Goal: Task Accomplishment & Management: Manage account settings

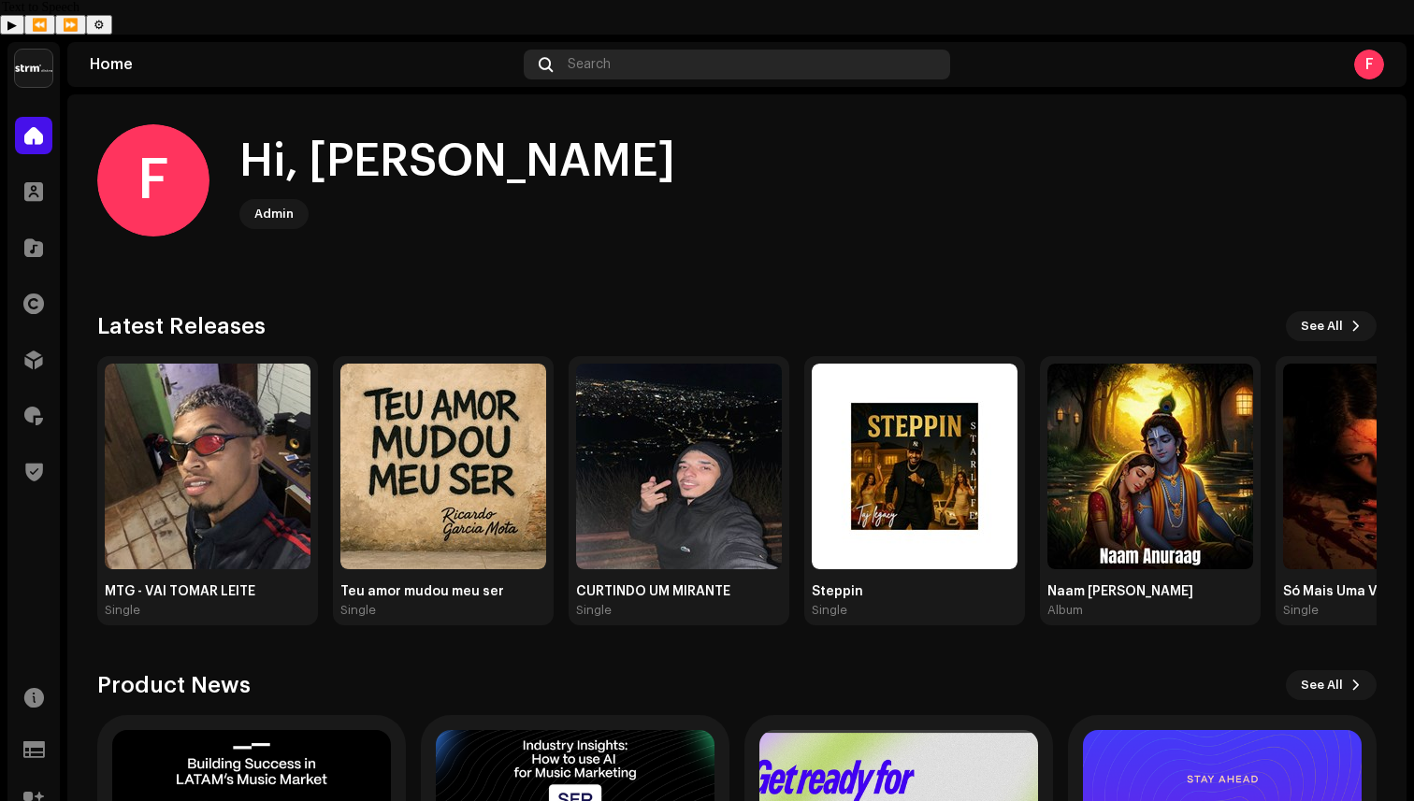
click at [618, 50] on div "Search" at bounding box center [737, 65] width 426 height 30
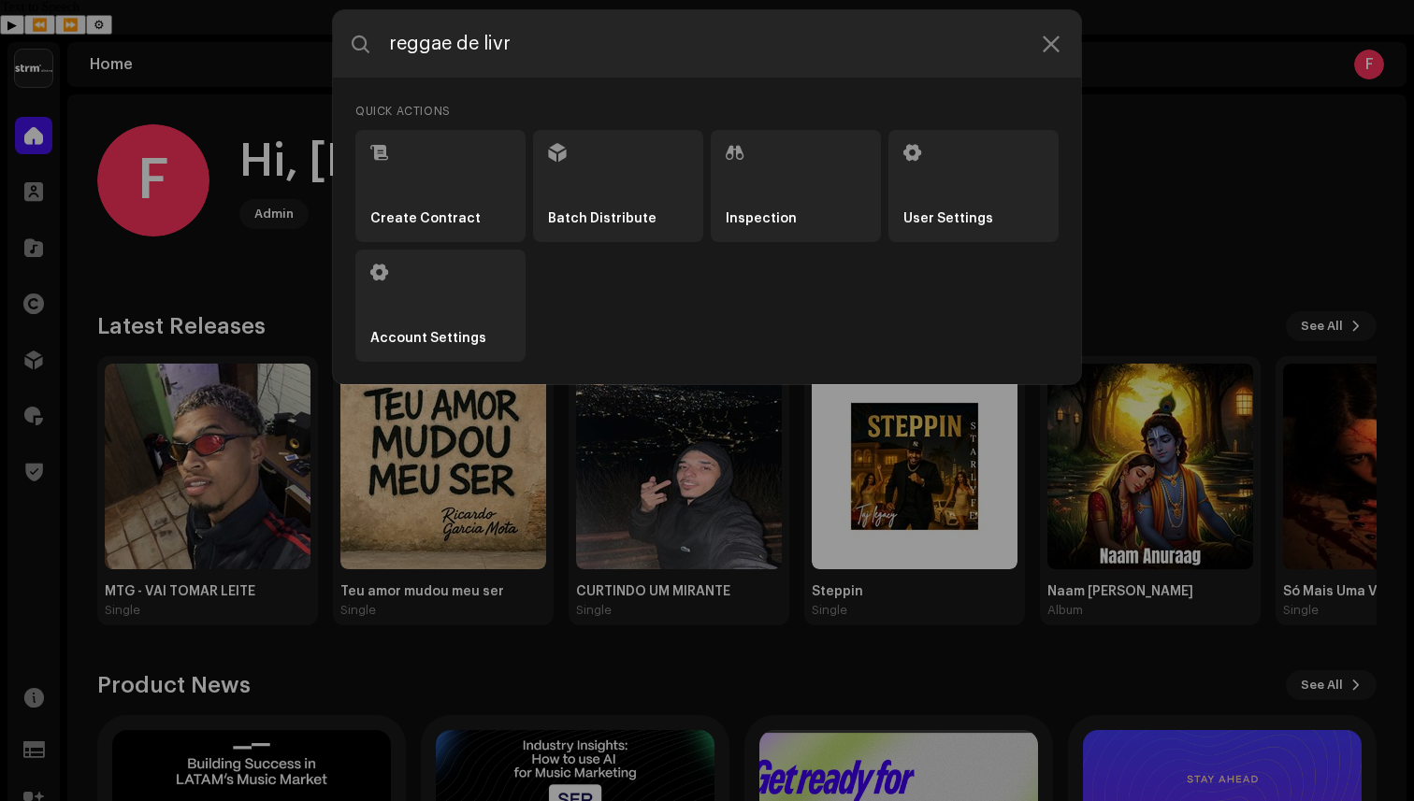
type input "reggae de livre"
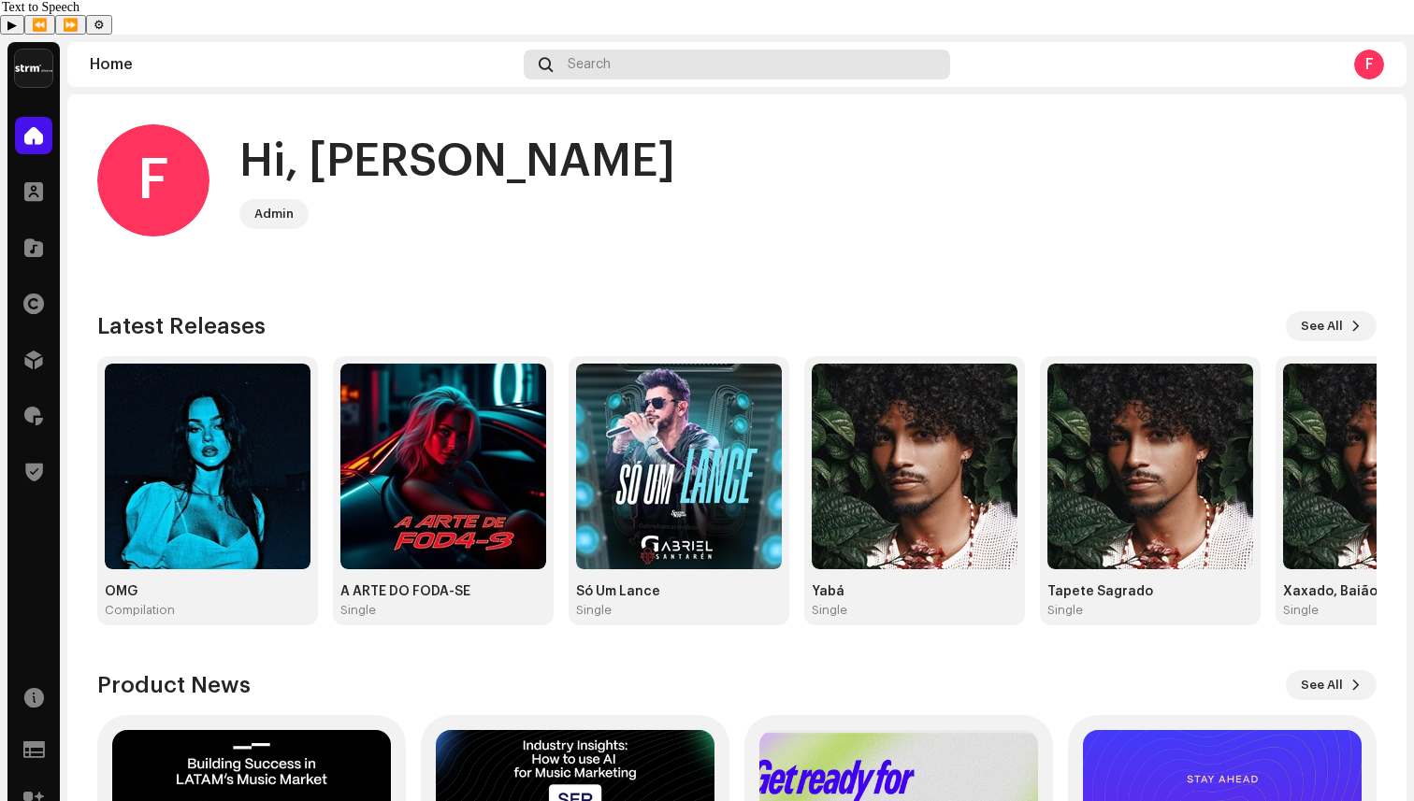
click at [633, 50] on div "Search" at bounding box center [737, 65] width 426 height 30
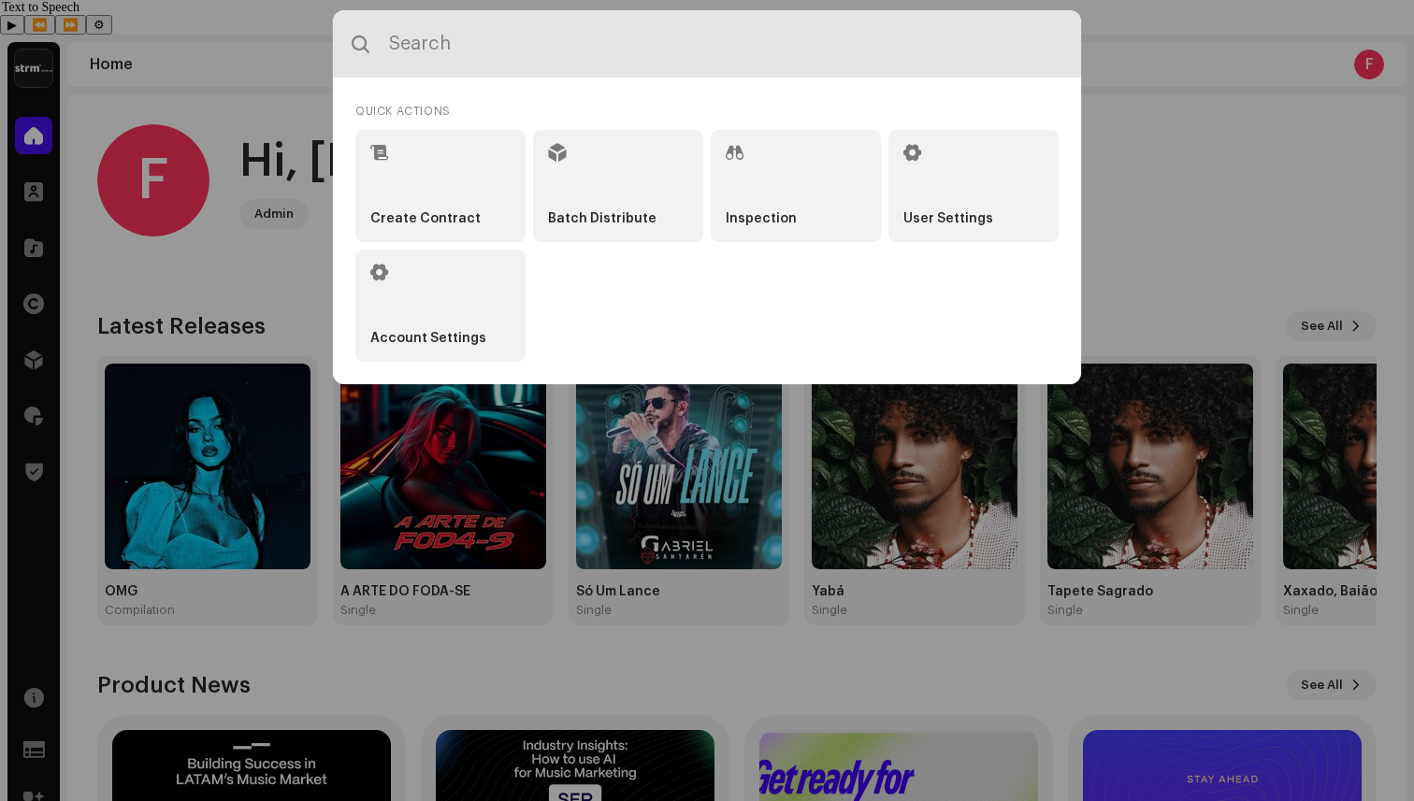
click at [620, 36] on input "text" at bounding box center [707, 43] width 748 height 67
type input "reggae de livre"
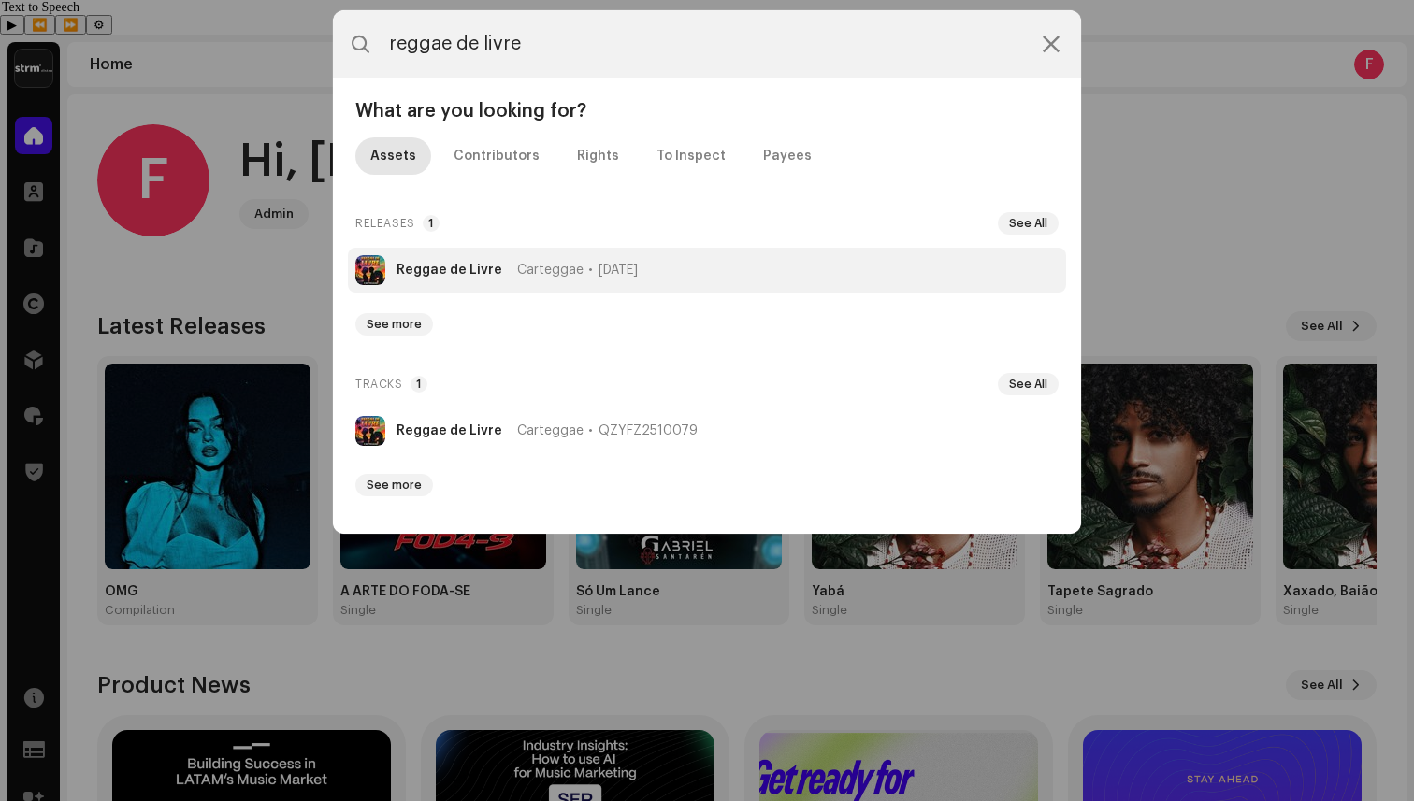
click at [453, 266] on strong "Reggae de Livre" at bounding box center [449, 270] width 106 height 15
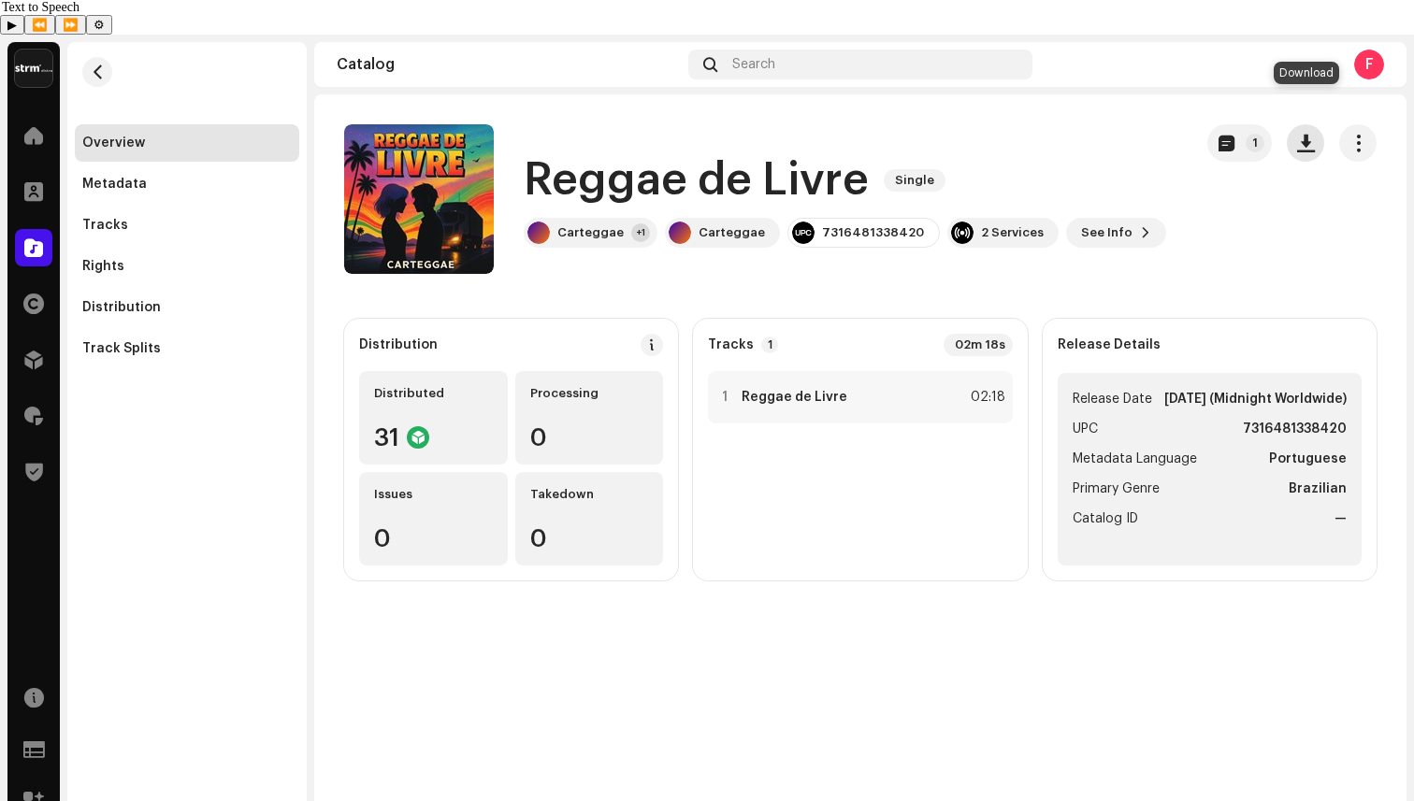
click at [1309, 136] on span "button" at bounding box center [1306, 143] width 18 height 15
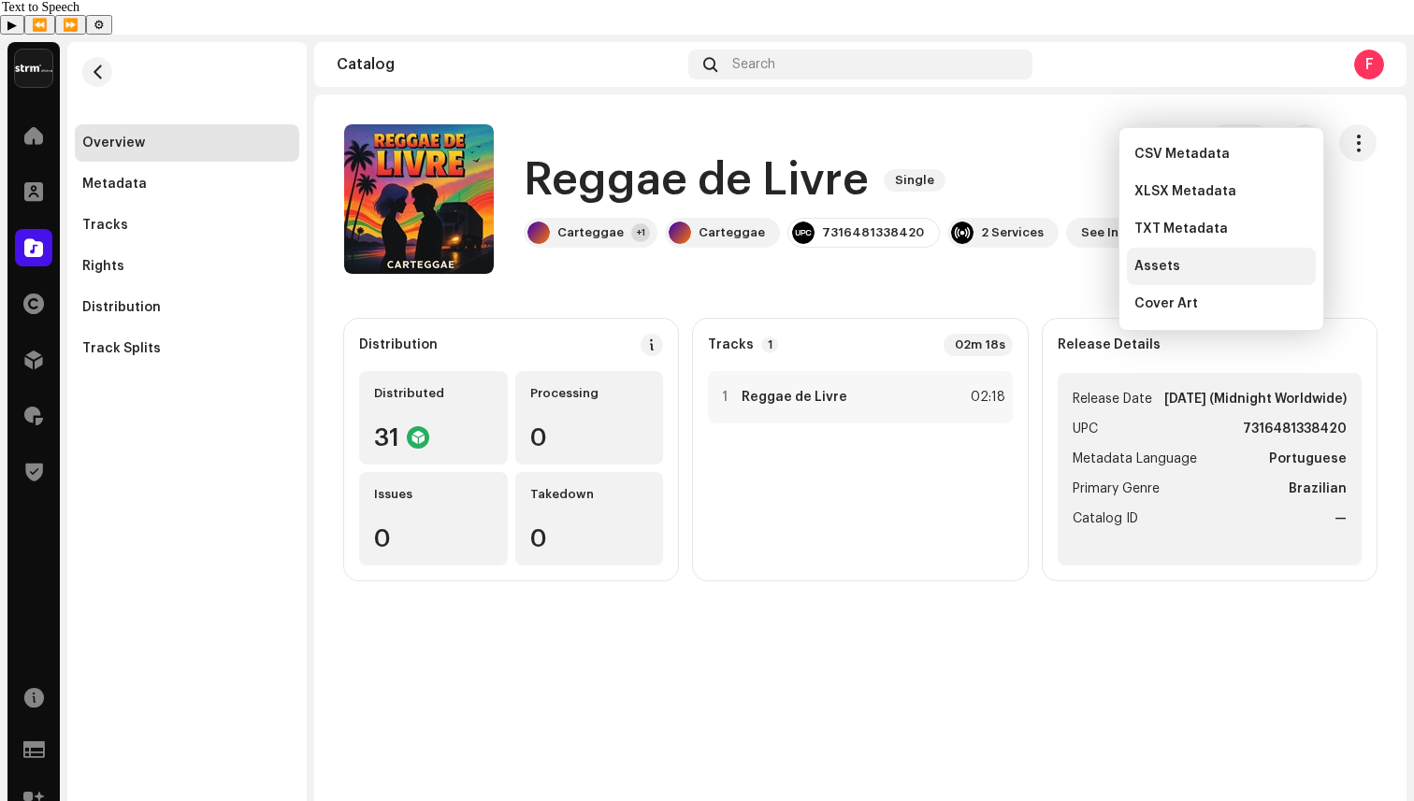
click at [1179, 273] on div "Assets" at bounding box center [1221, 266] width 174 height 15
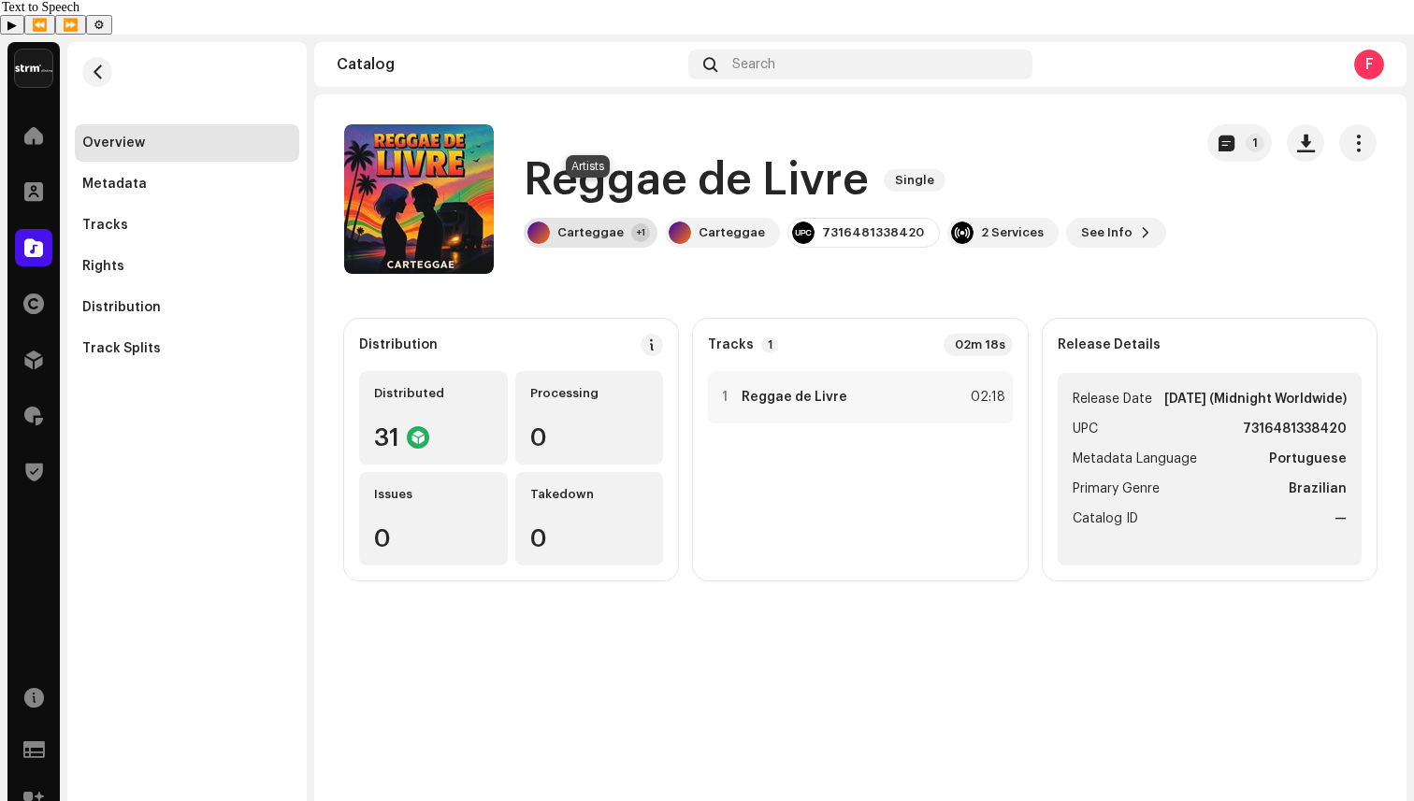
click at [582, 225] on div "Carteggae" at bounding box center [590, 232] width 66 height 15
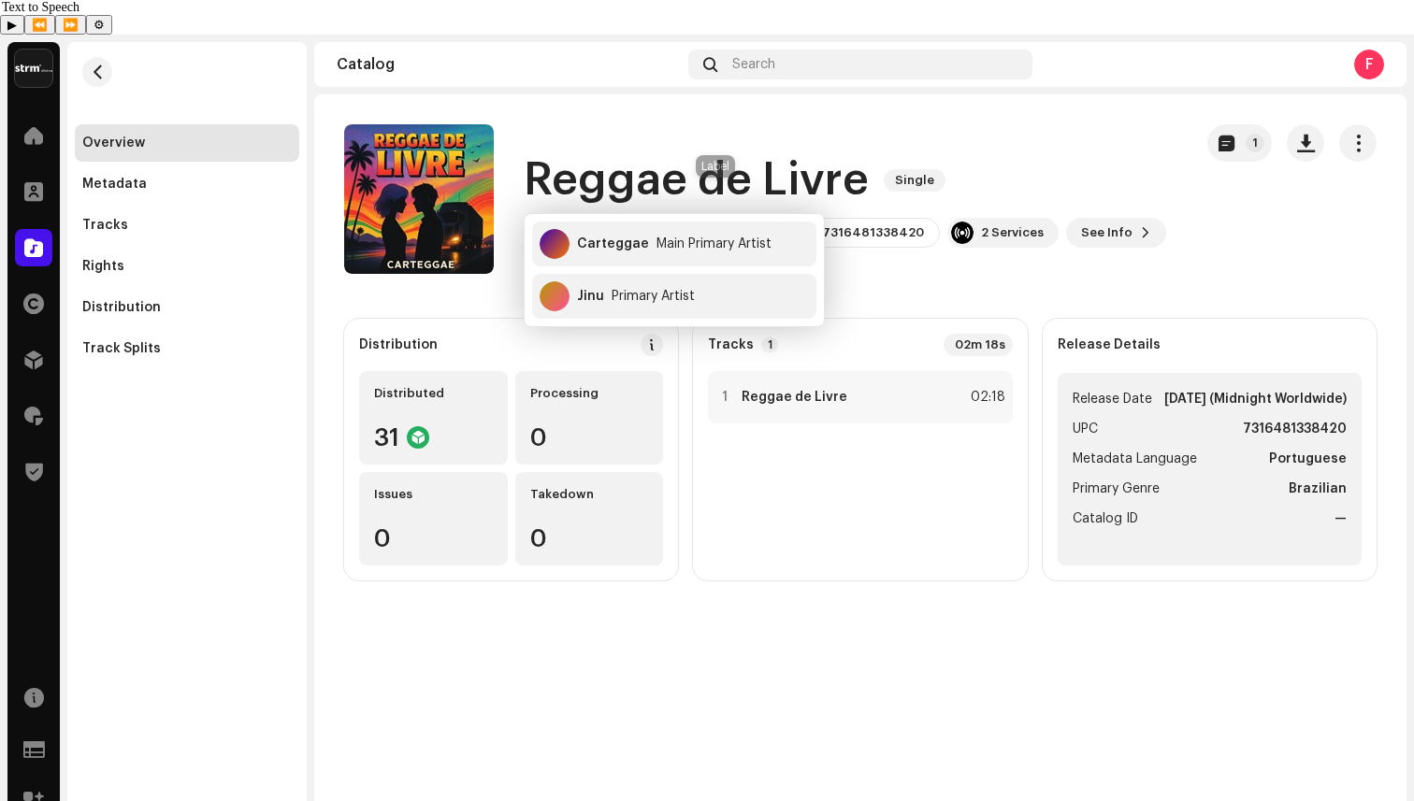
click at [715, 225] on div "Carteggae" at bounding box center [731, 232] width 66 height 15
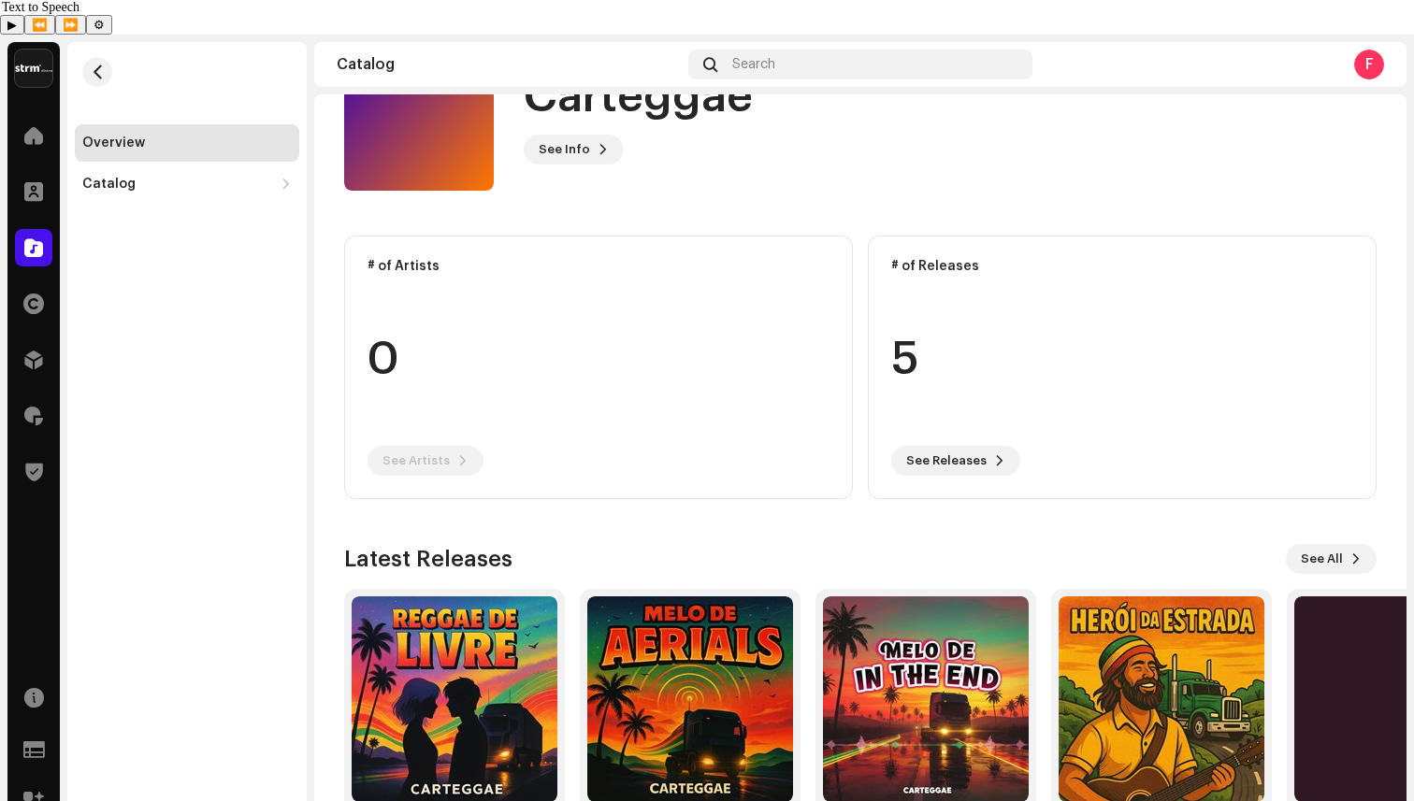
scroll to position [143, 0]
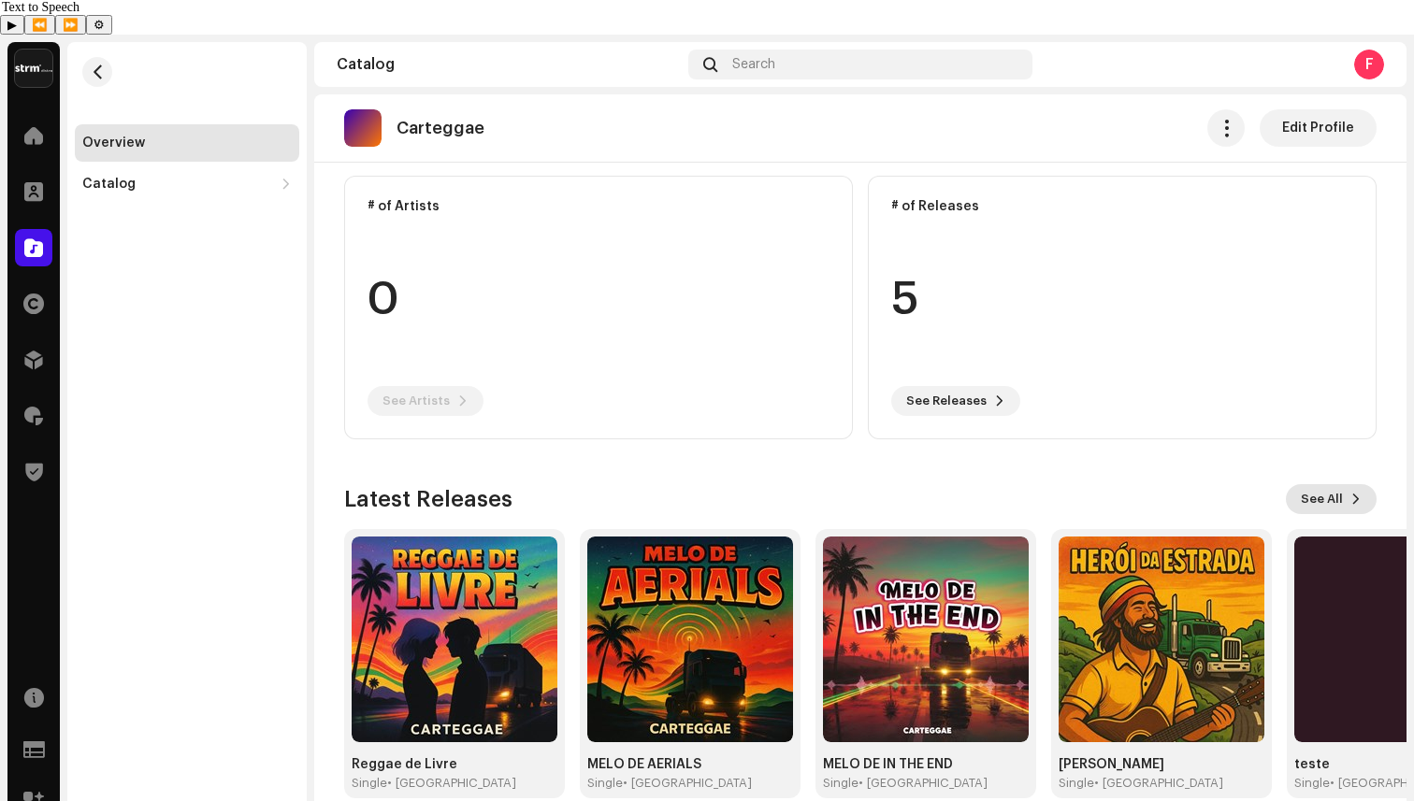
click at [1320, 481] on span "See All" at bounding box center [1322, 499] width 42 height 37
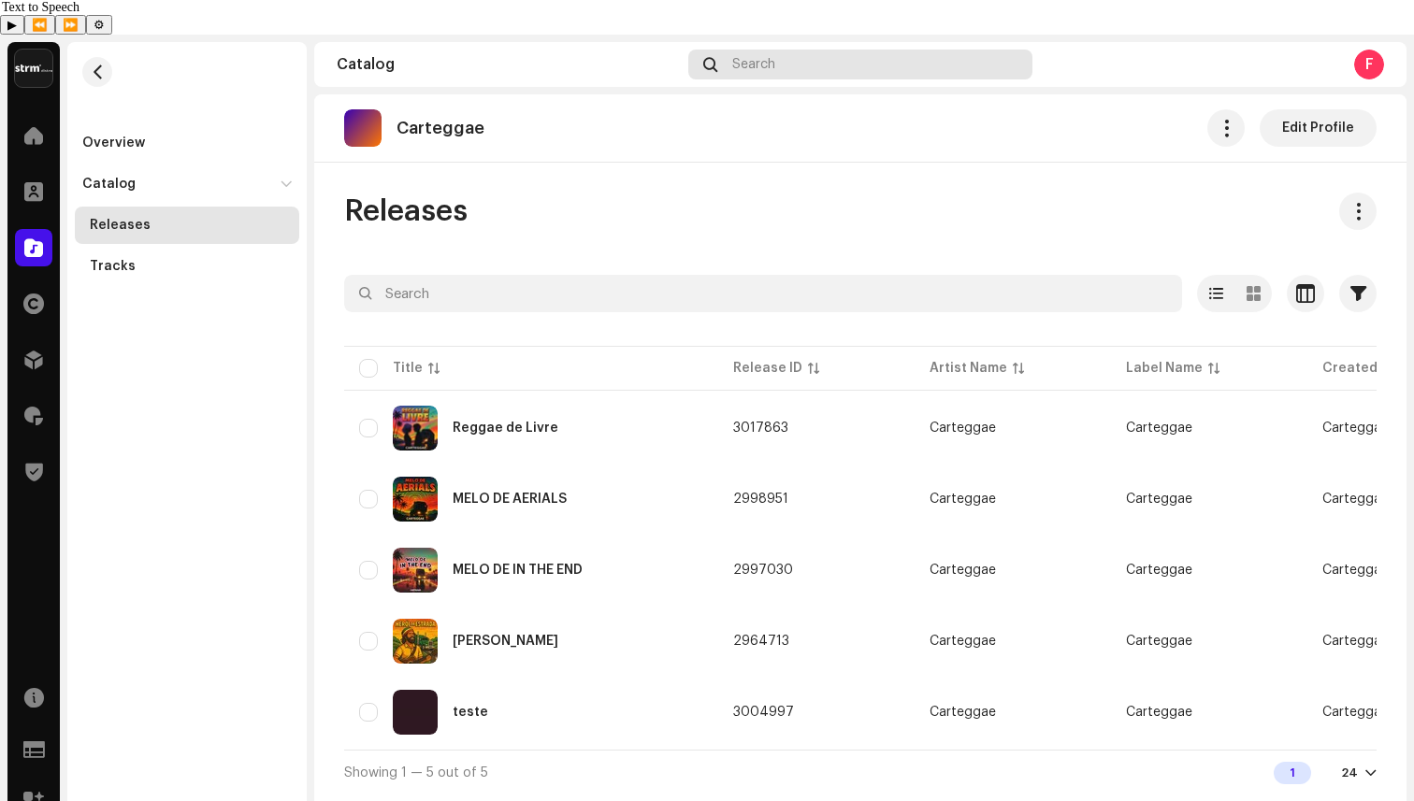
click at [807, 50] on div "Search" at bounding box center [860, 65] width 344 height 30
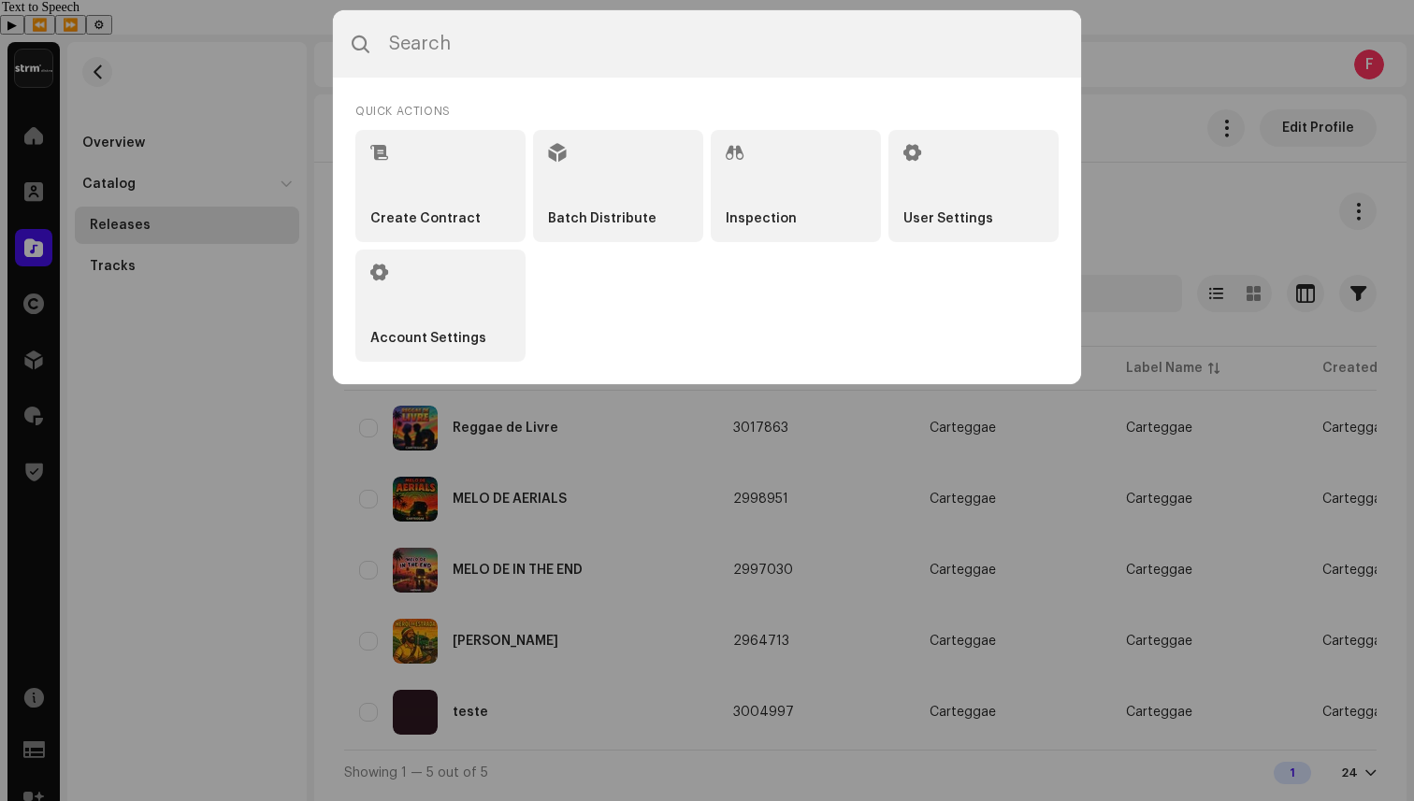
type input "e"
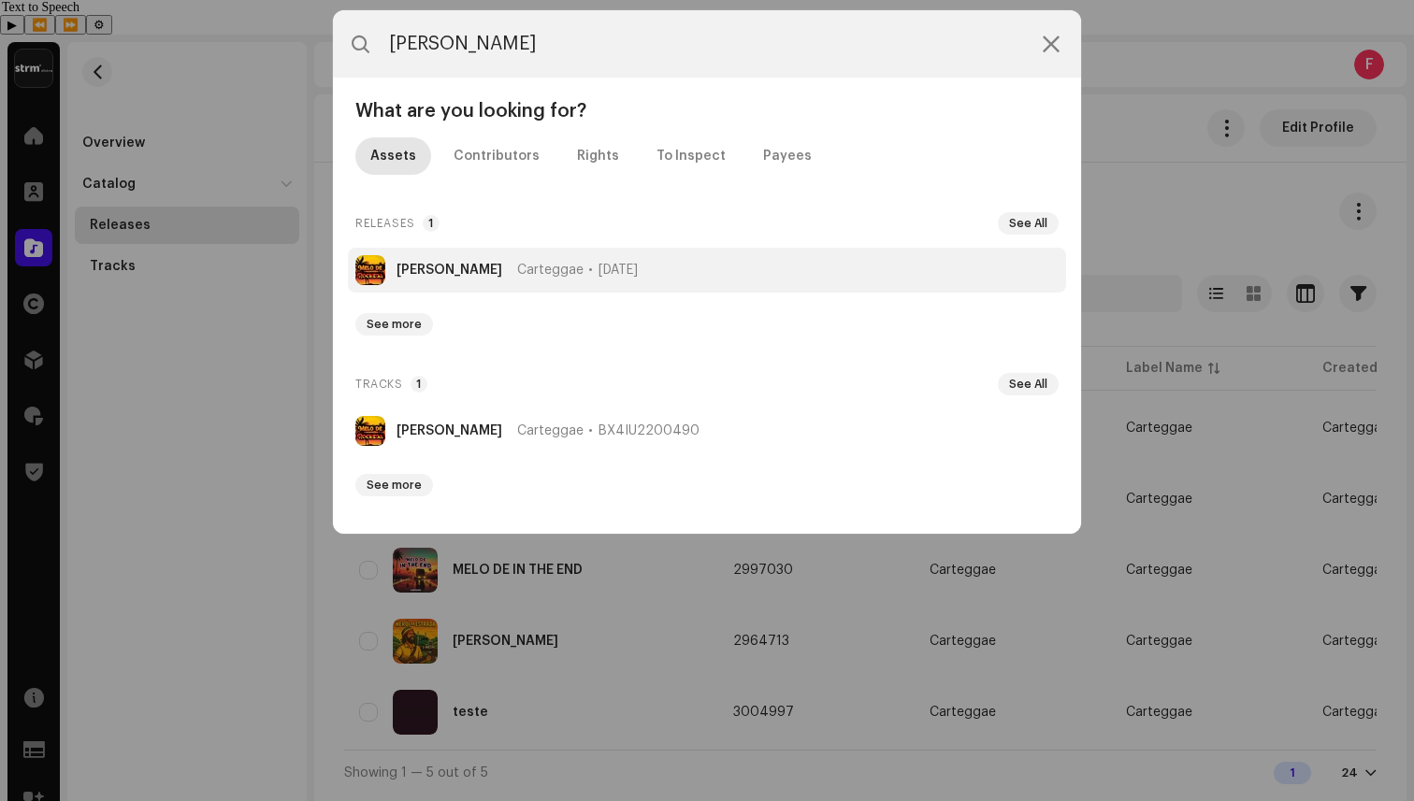
type input "[PERSON_NAME]"
click at [563, 281] on li "[PERSON_NAME] Carteggae [DATE]" at bounding box center [707, 270] width 718 height 45
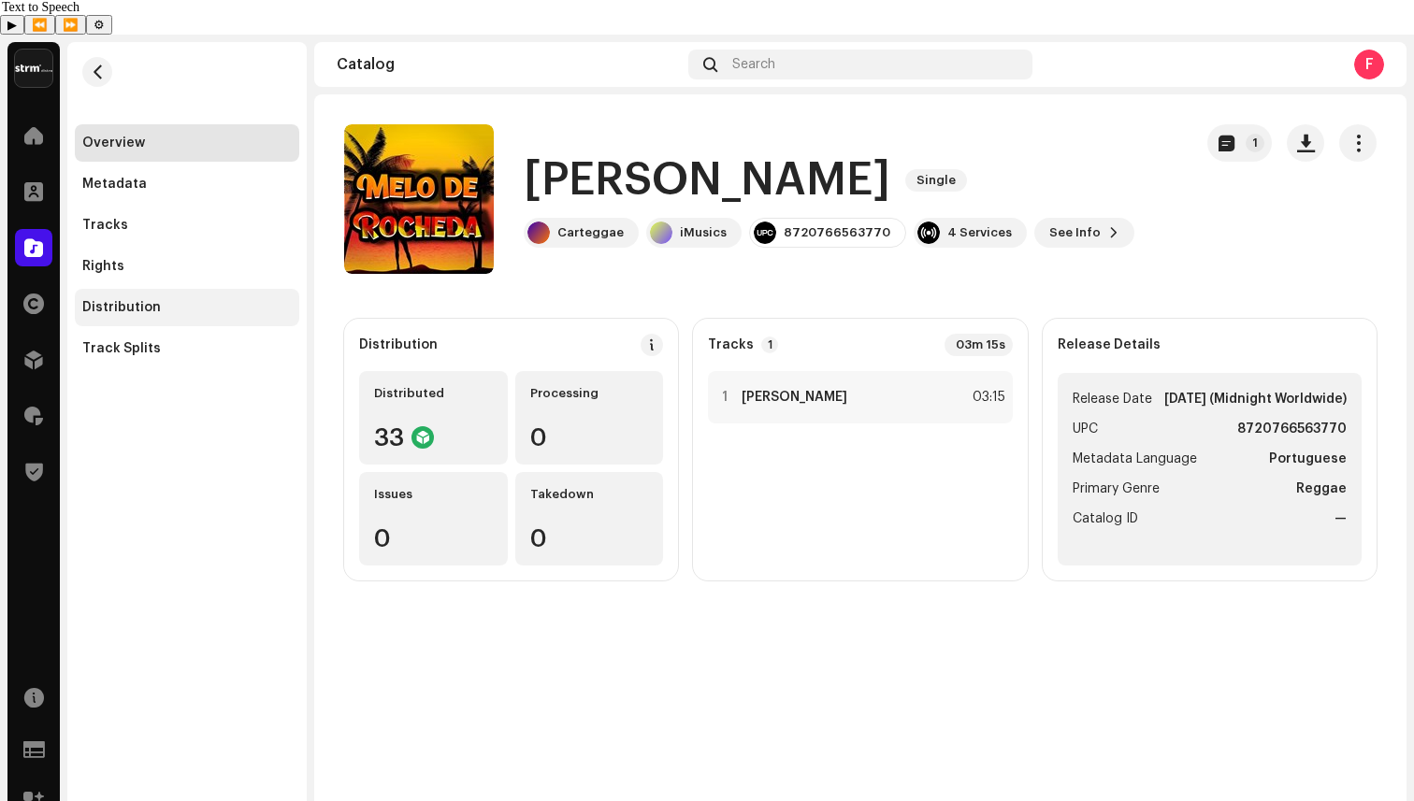
click at [160, 289] on div "Distribution" at bounding box center [187, 307] width 224 height 37
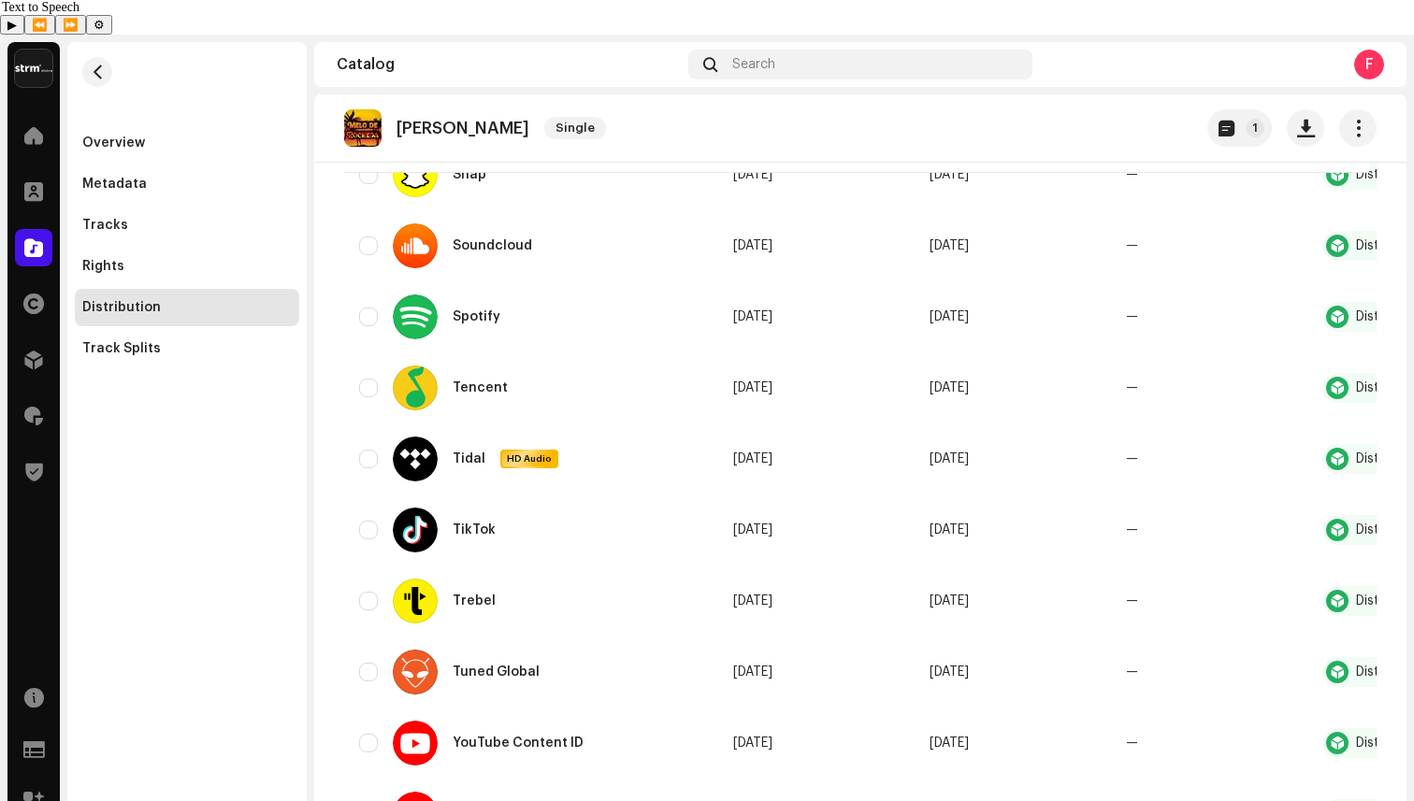
scroll to position [2036, 0]
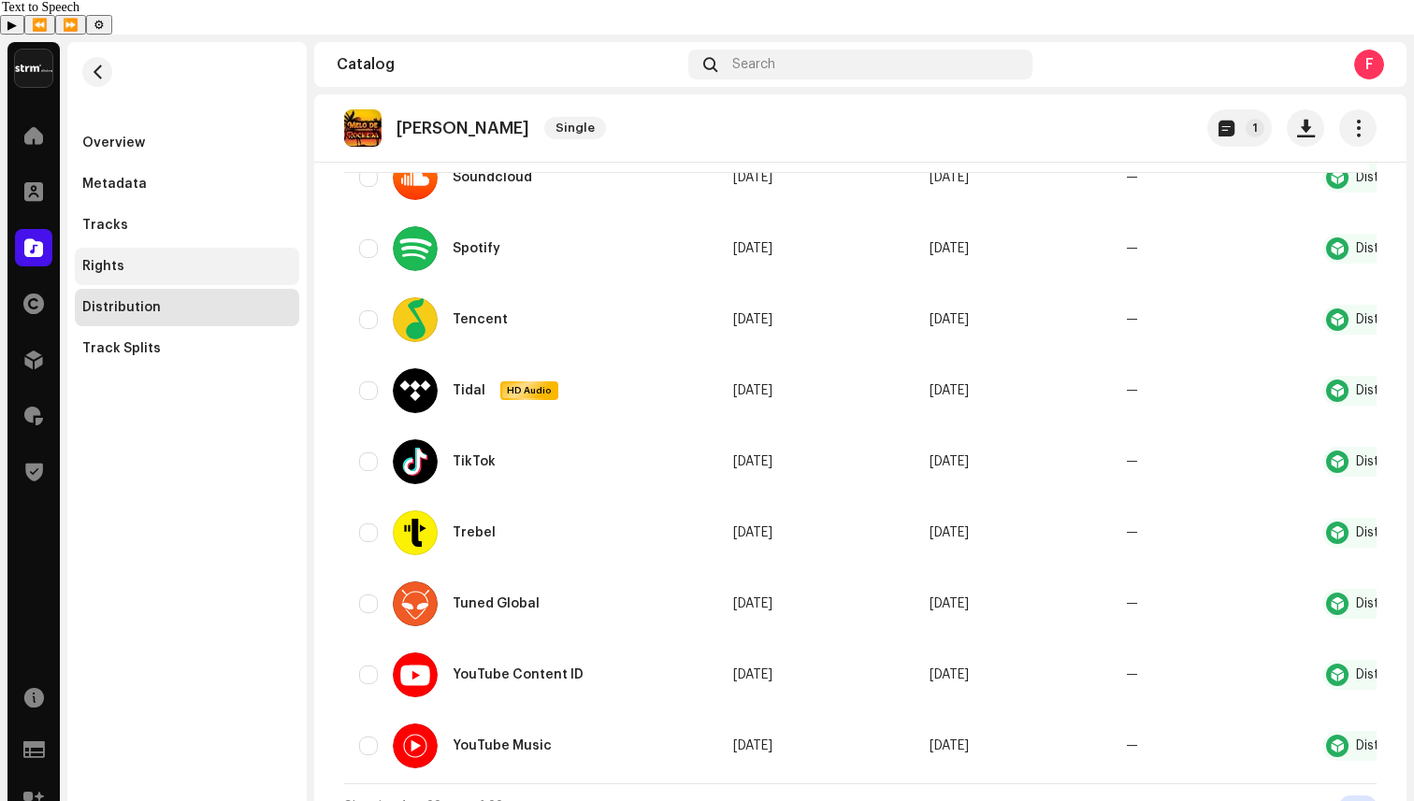
click at [126, 259] on div "Rights" at bounding box center [186, 266] width 209 height 15
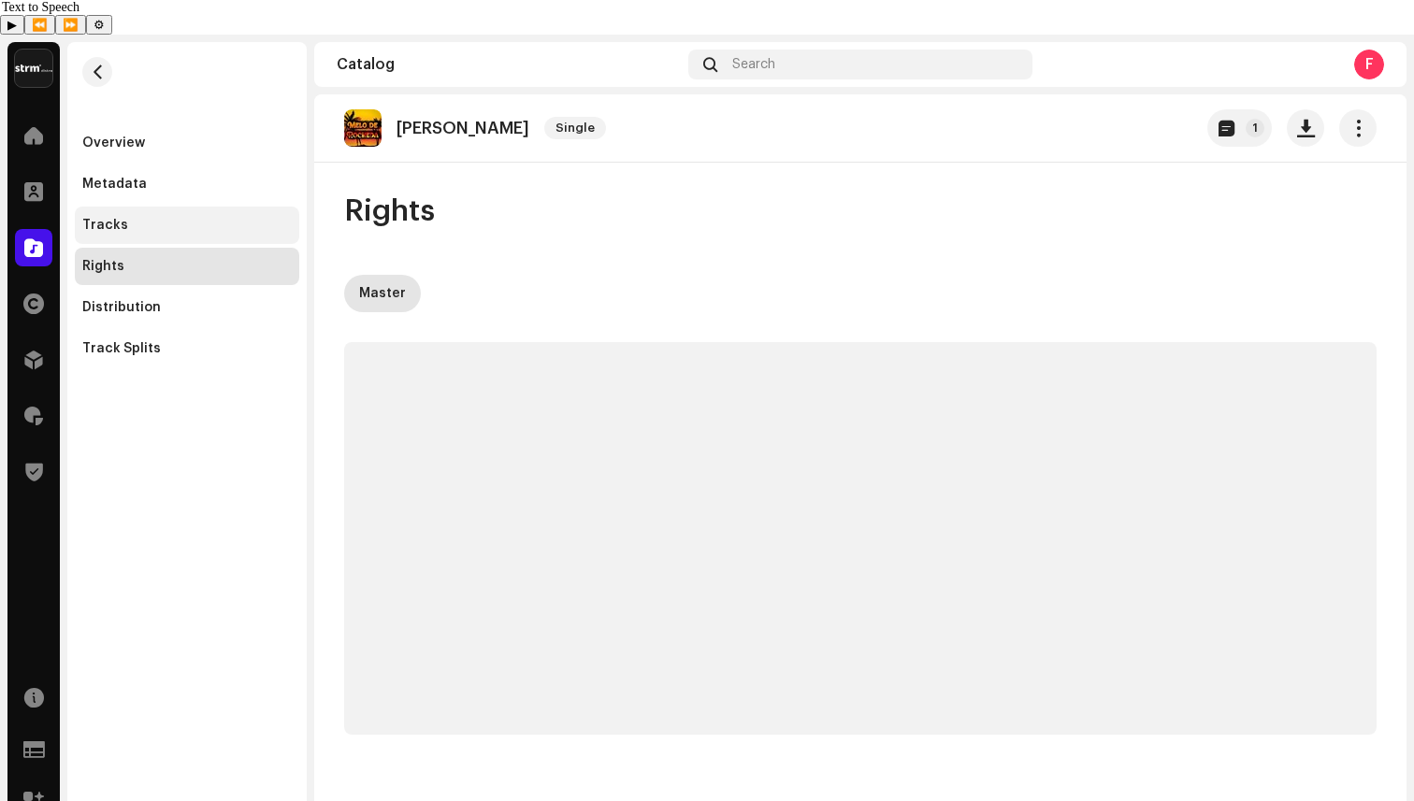
click at [127, 218] on div "Tracks" at bounding box center [186, 225] width 209 height 15
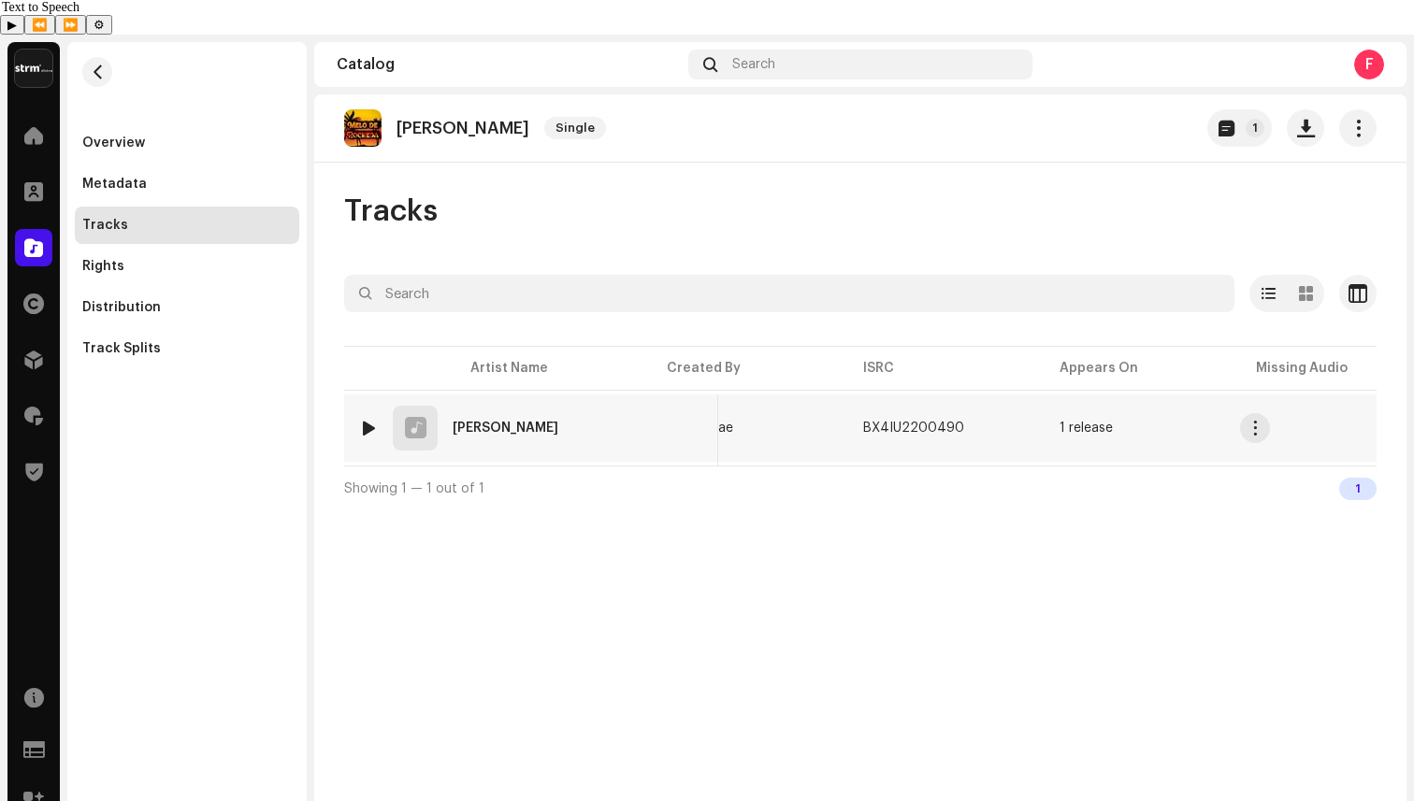
scroll to position [0, 716]
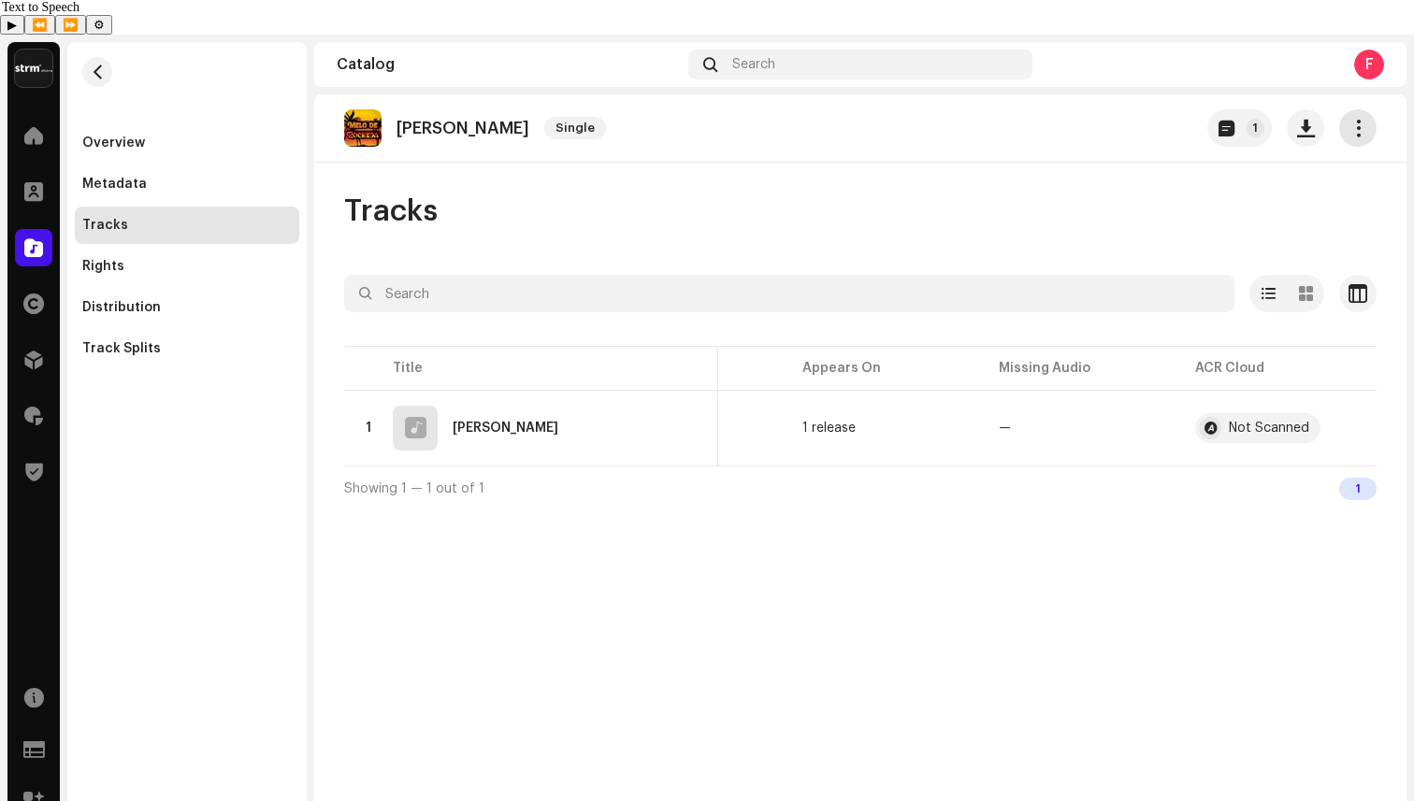
click at [1362, 121] on span "button" at bounding box center [1358, 128] width 18 height 15
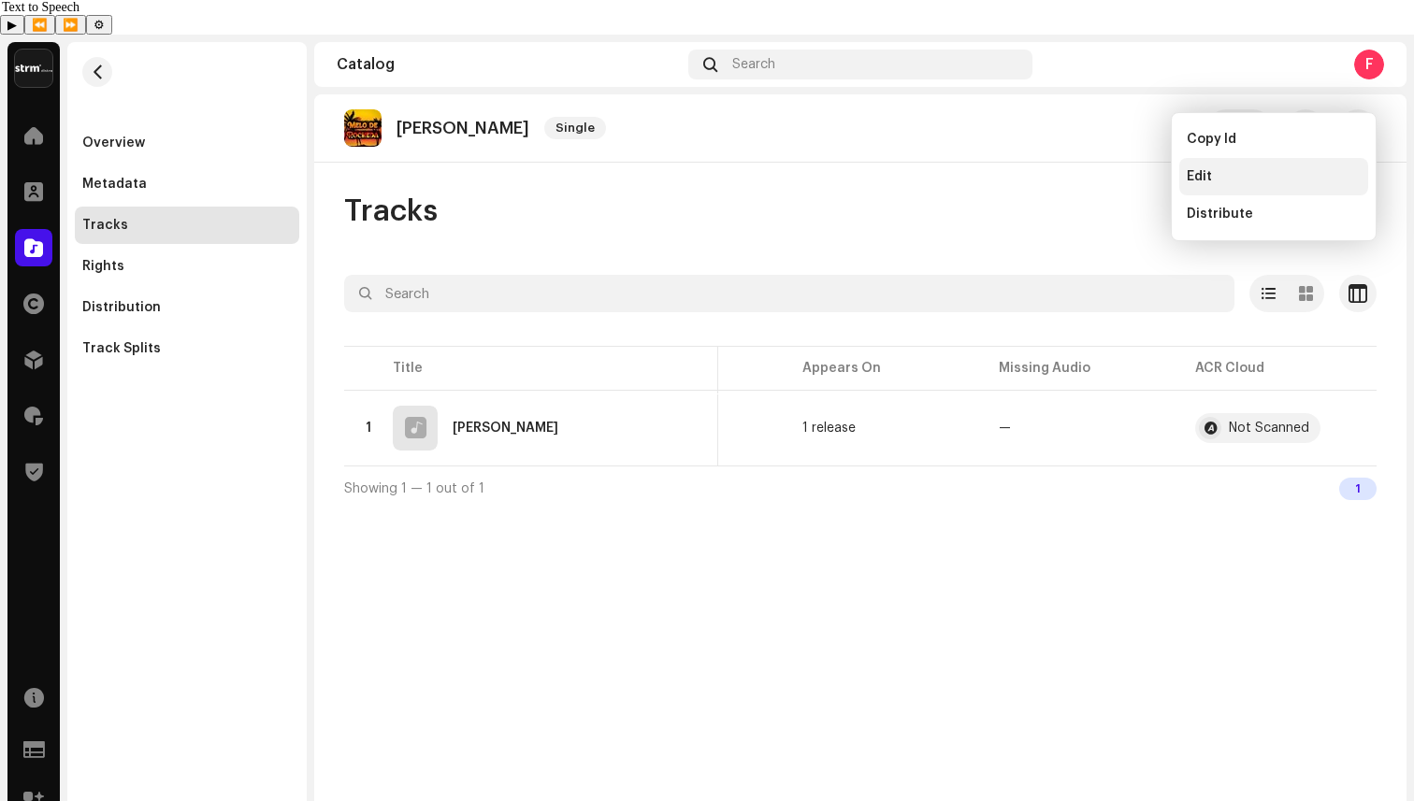
click at [1277, 173] on div "Edit" at bounding box center [1274, 176] width 174 height 15
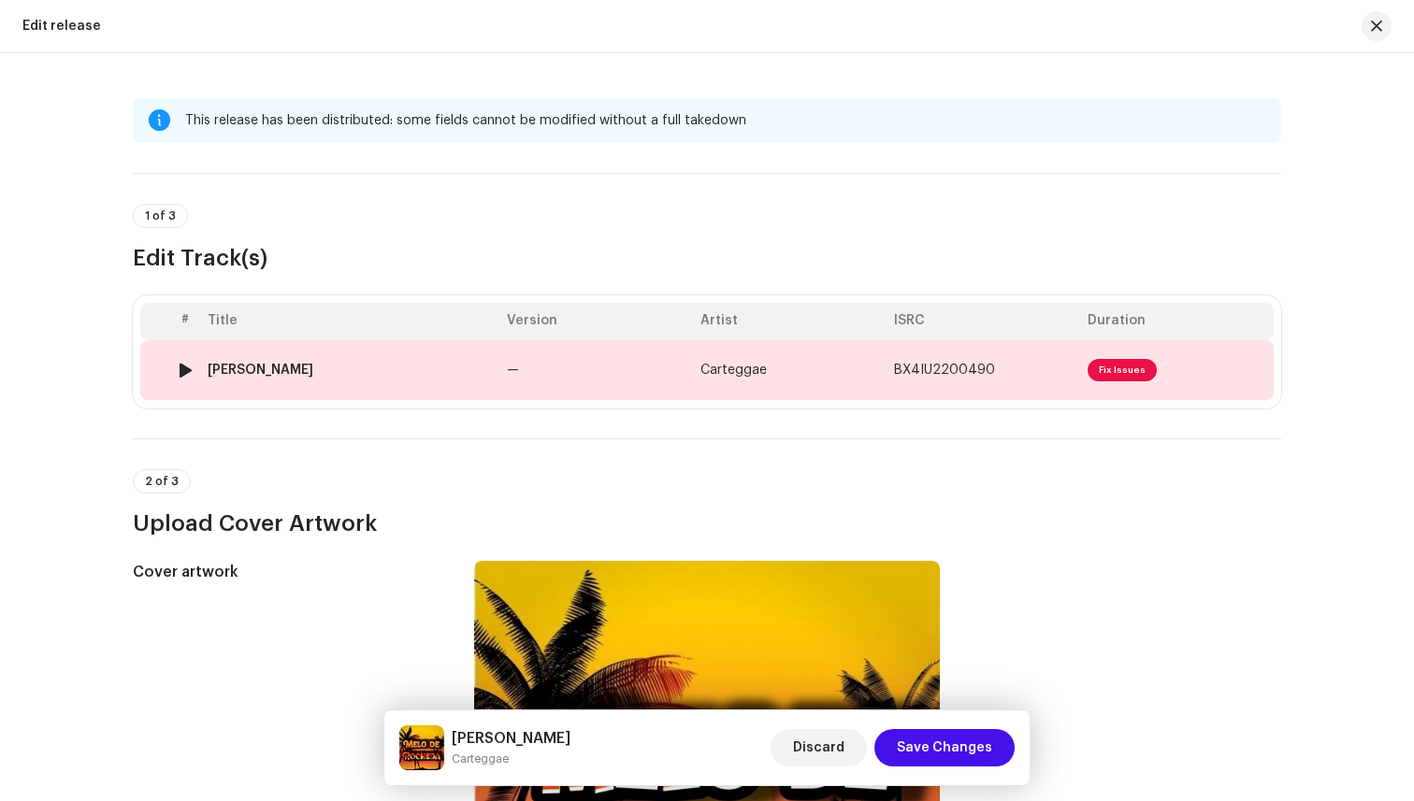
click at [1049, 383] on td "BX4IU2200490" at bounding box center [983, 370] width 194 height 60
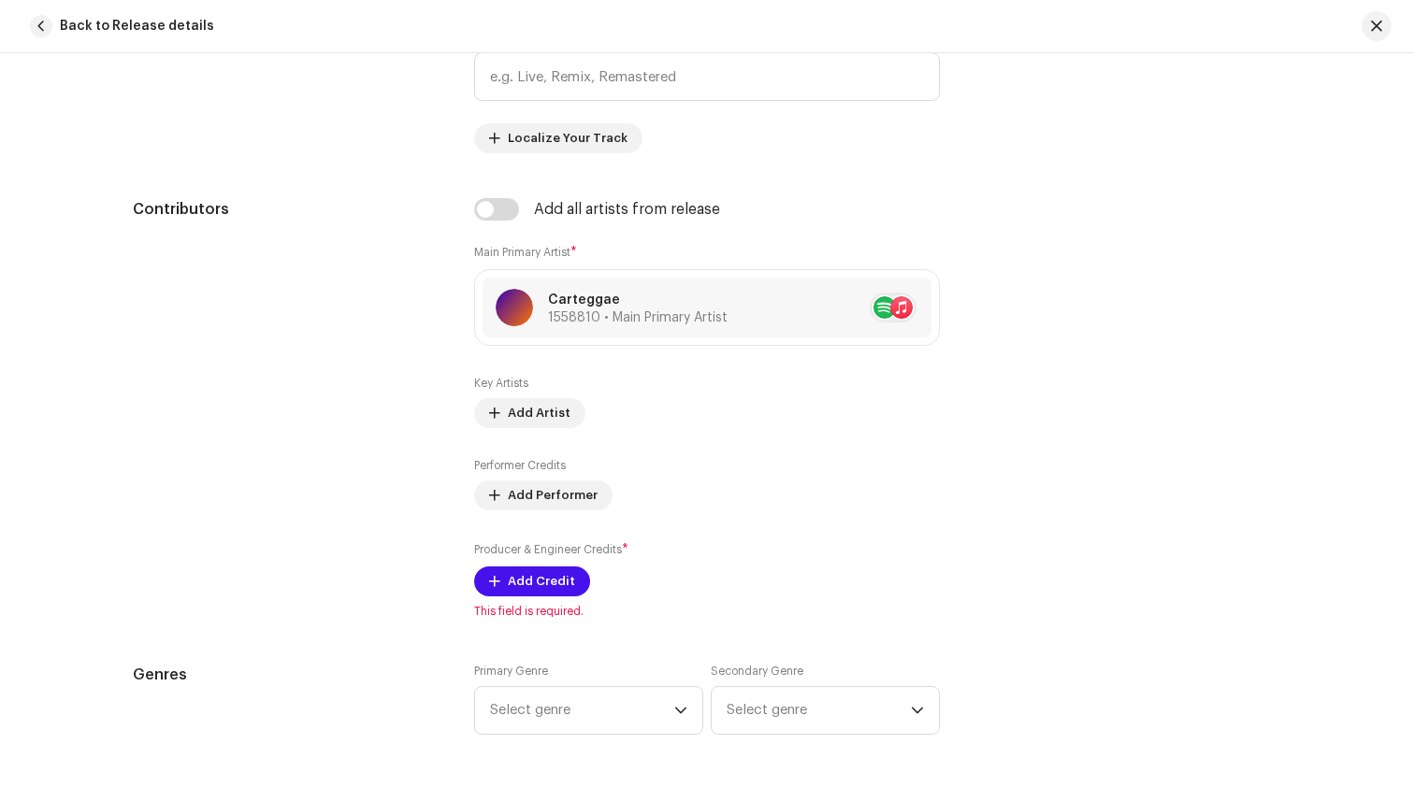
scroll to position [1128, 0]
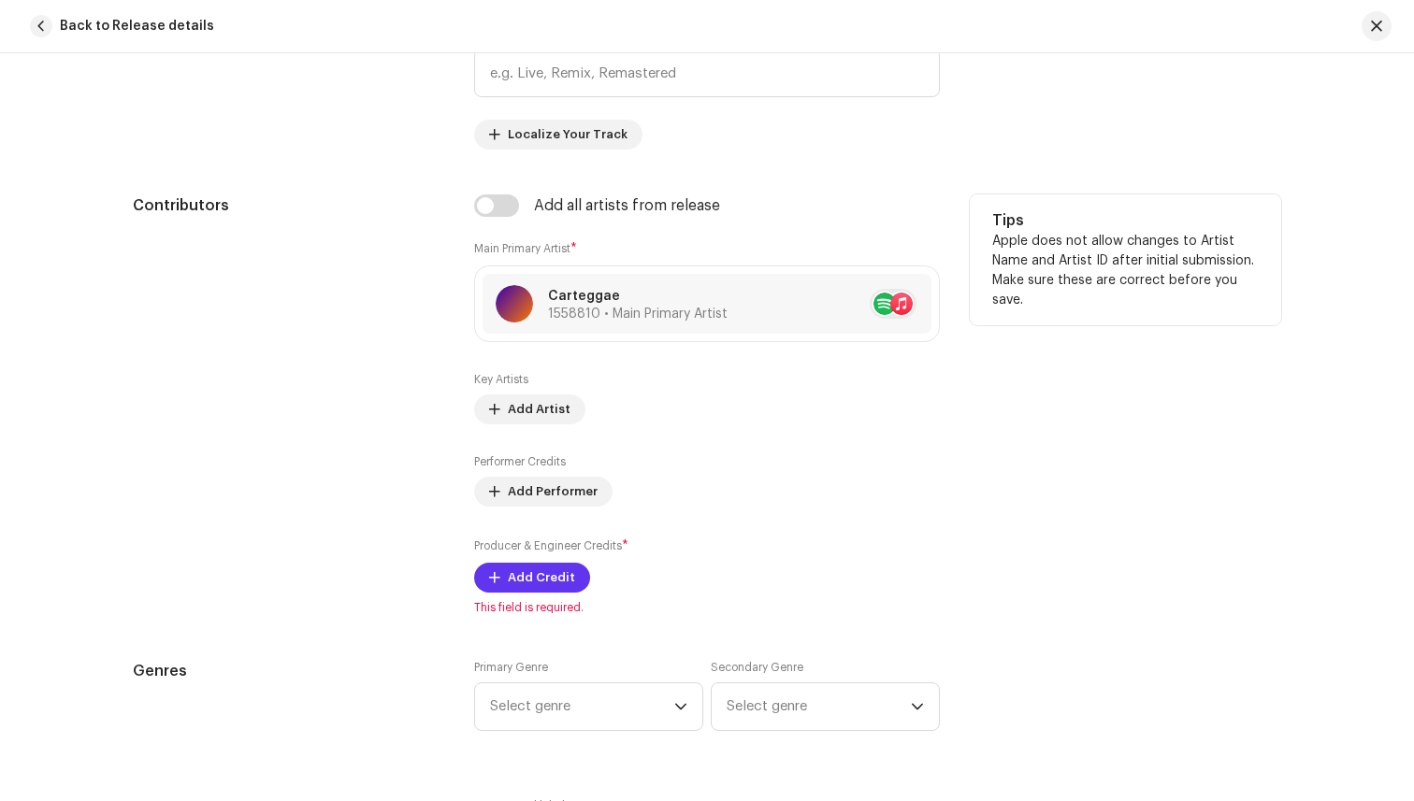
click at [554, 584] on span "Add Credit" at bounding box center [541, 577] width 67 height 37
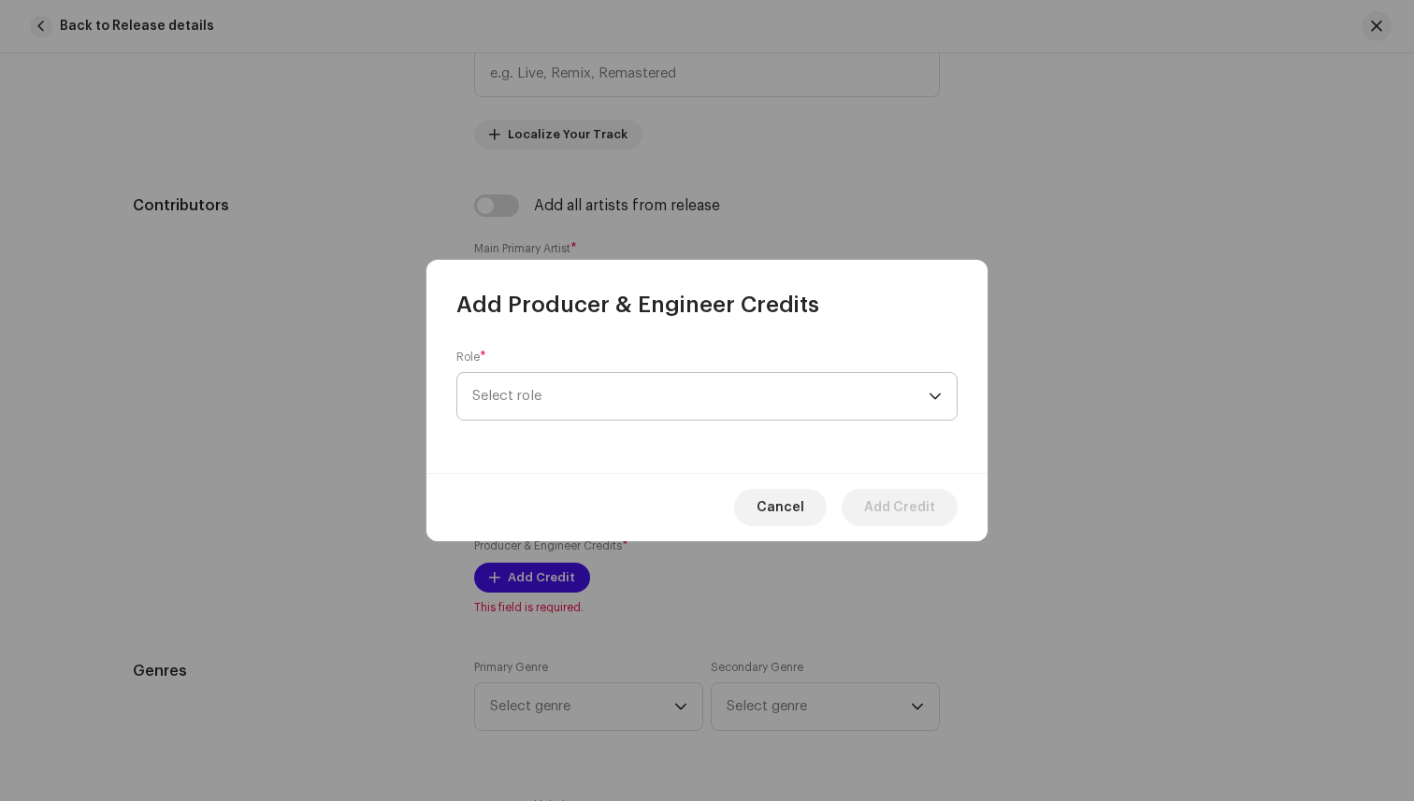
click at [655, 397] on span "Select role" at bounding box center [700, 396] width 456 height 47
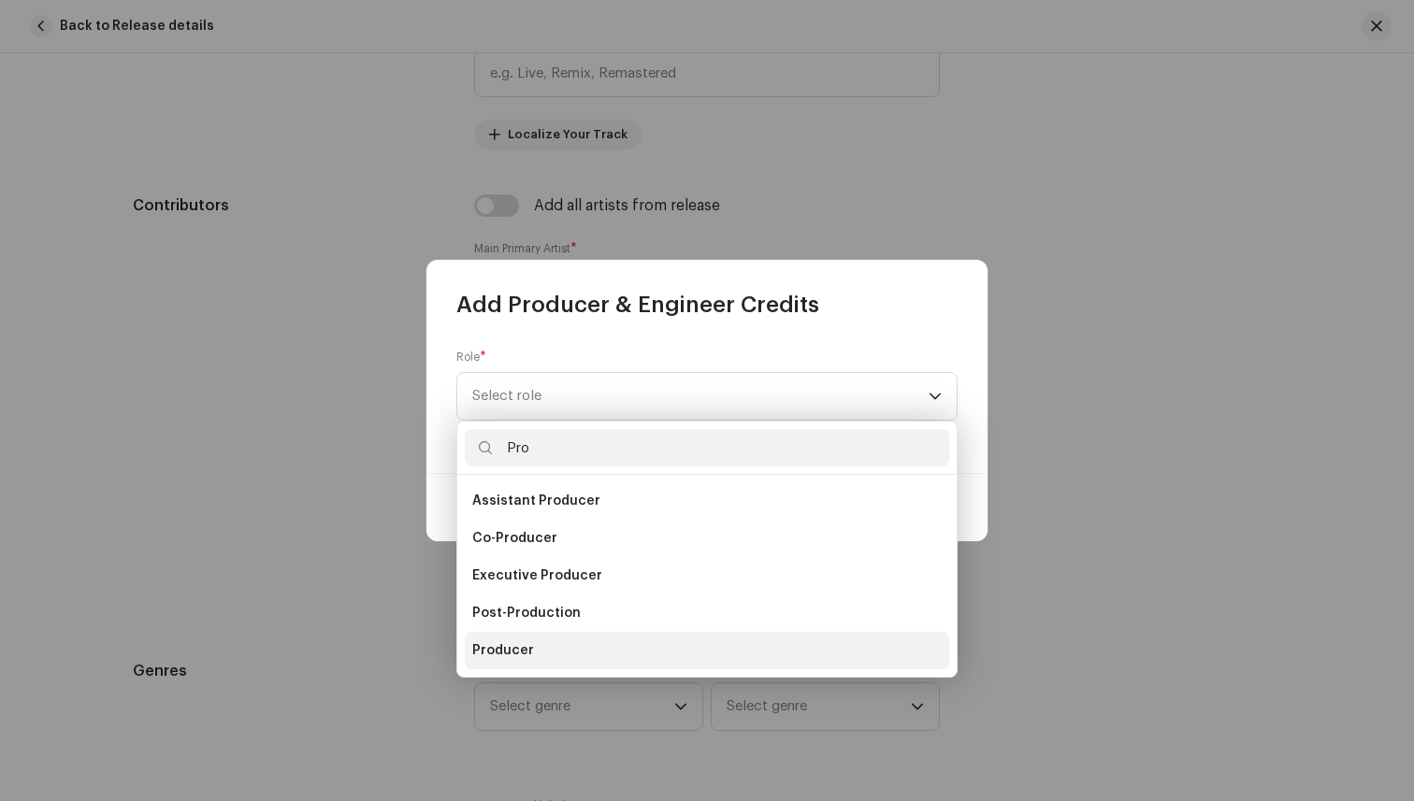
type input "Pro"
click at [561, 639] on li "Producer" at bounding box center [707, 650] width 484 height 37
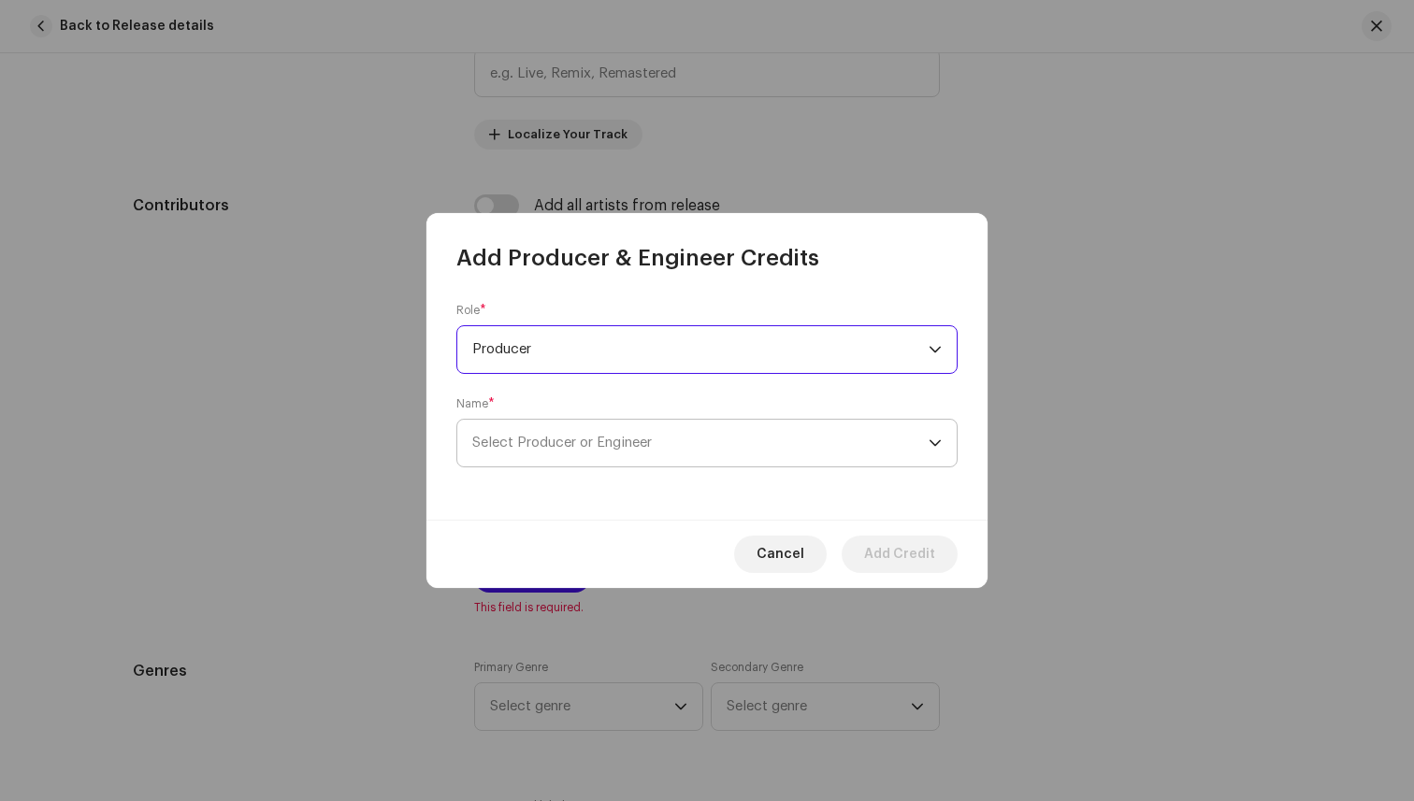
click at [627, 444] on span "Select Producer or Engineer" at bounding box center [562, 443] width 180 height 14
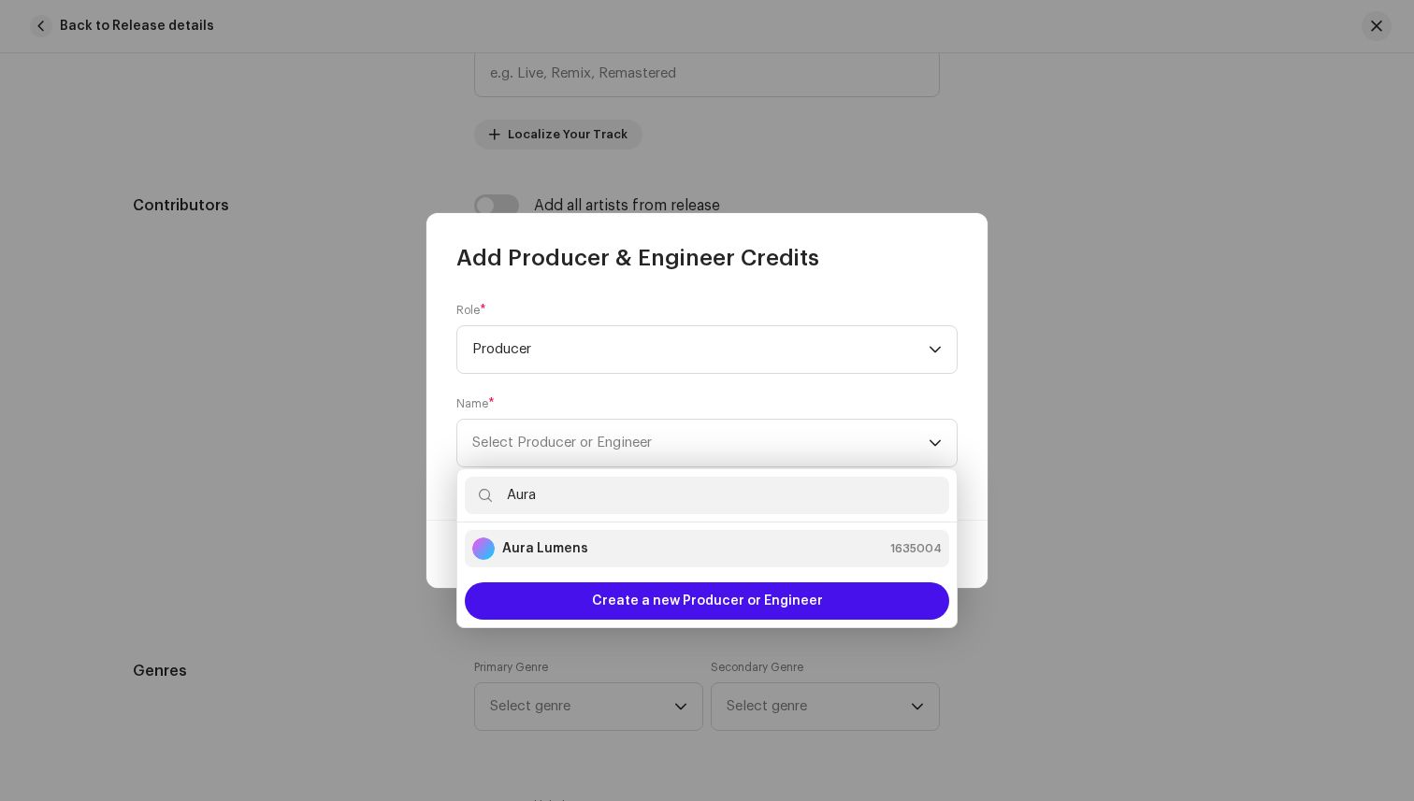
type input "Aura"
click at [592, 546] on div "Aura Lumens 1635004" at bounding box center [706, 549] width 469 height 22
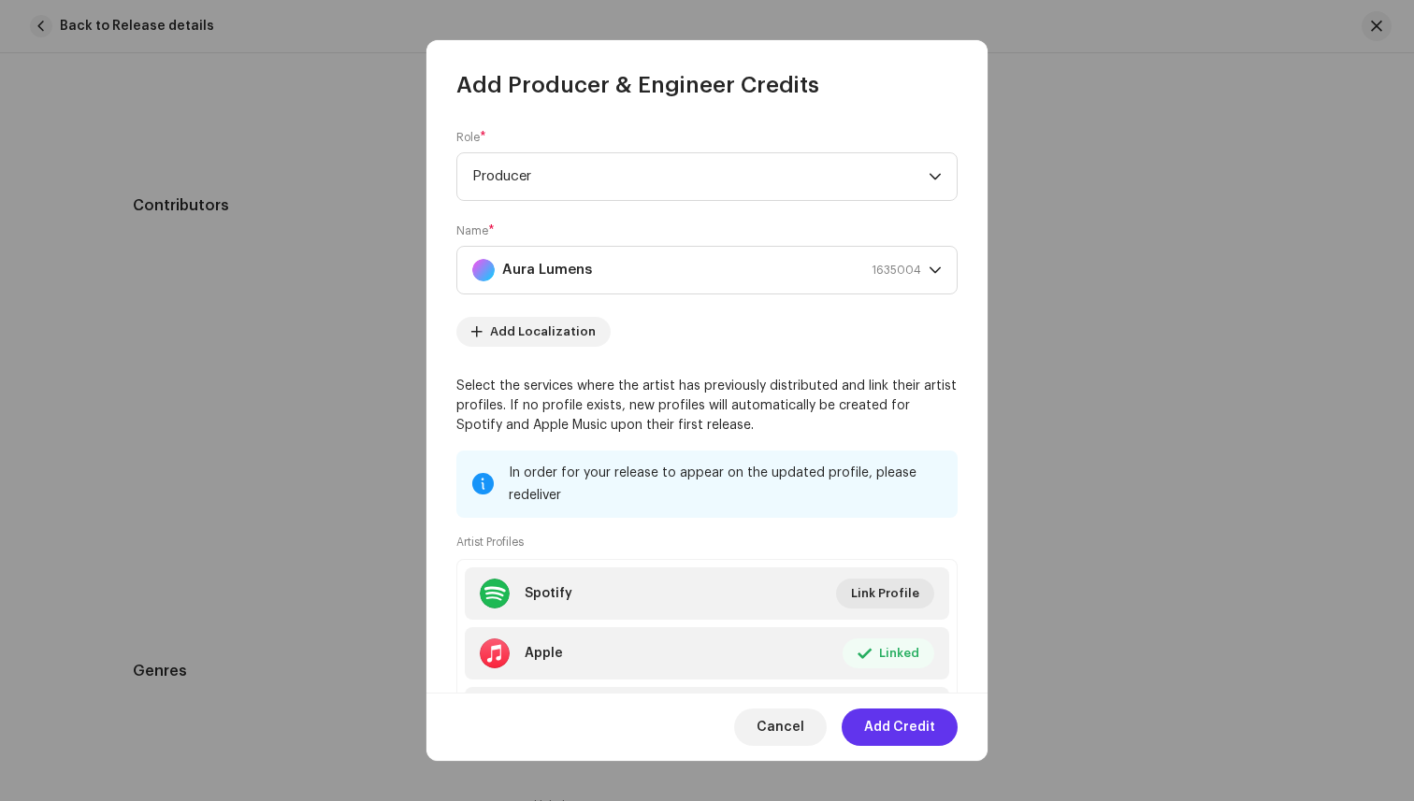
click at [873, 718] on span "Add Credit" at bounding box center [899, 727] width 71 height 37
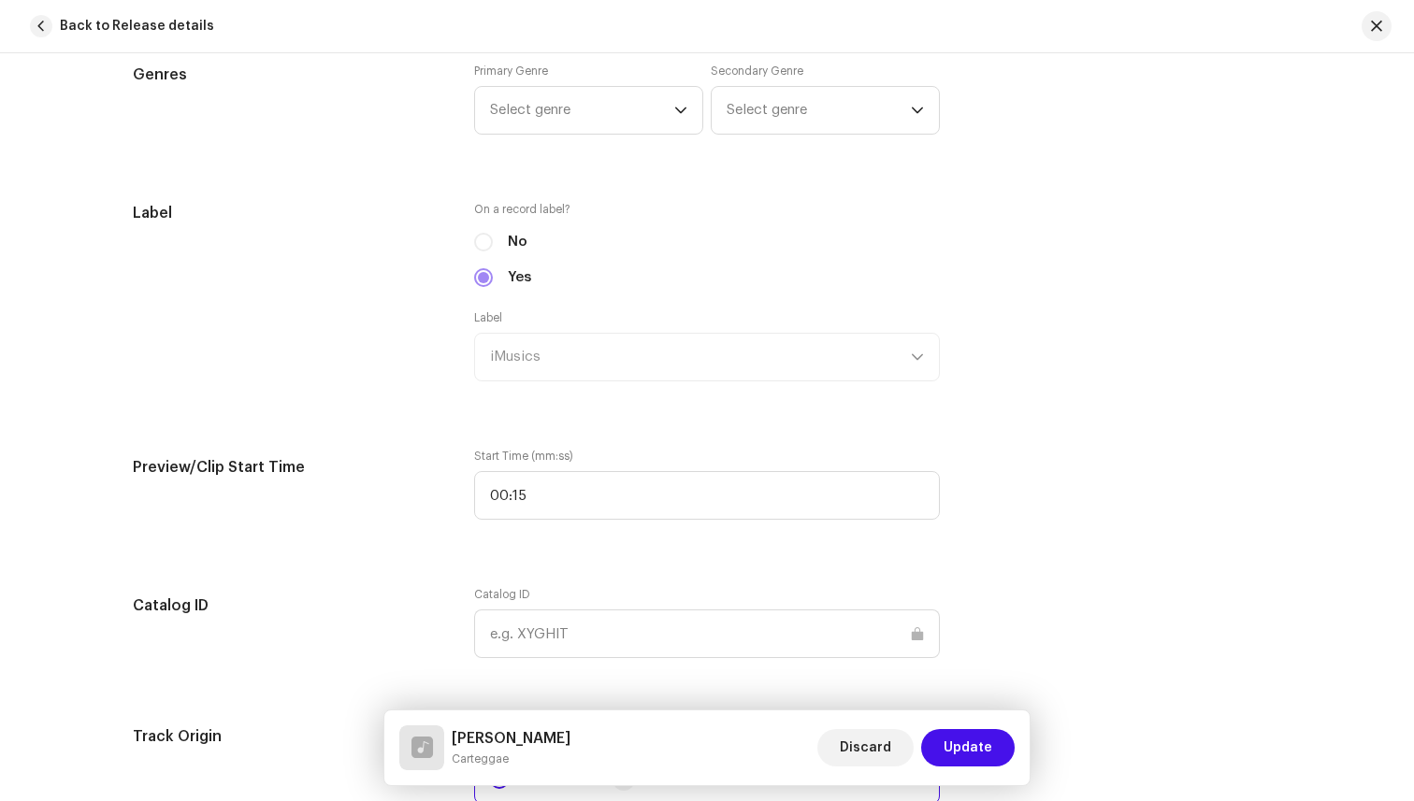
scroll to position [1786, 0]
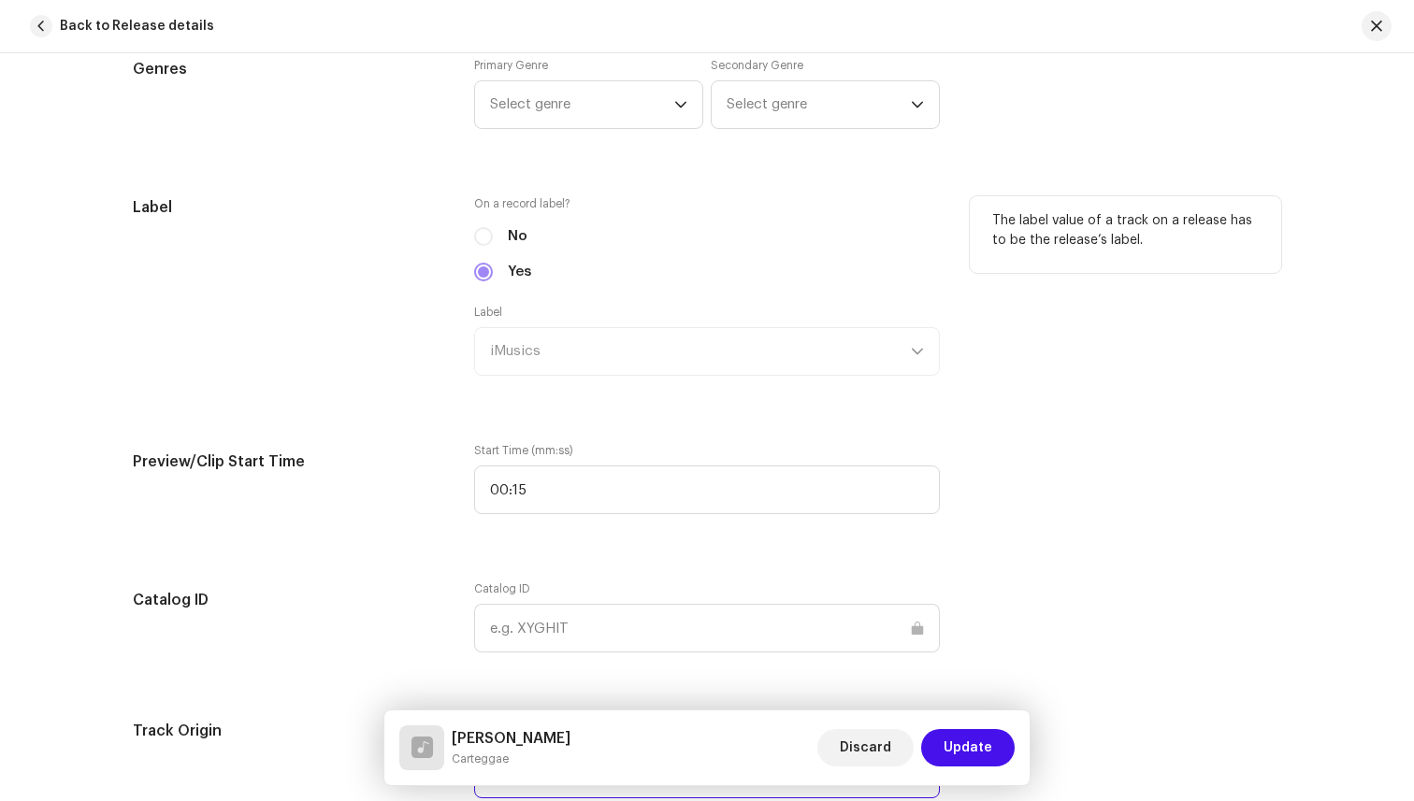
click at [640, 355] on div "Label iMusics" at bounding box center [707, 340] width 466 height 71
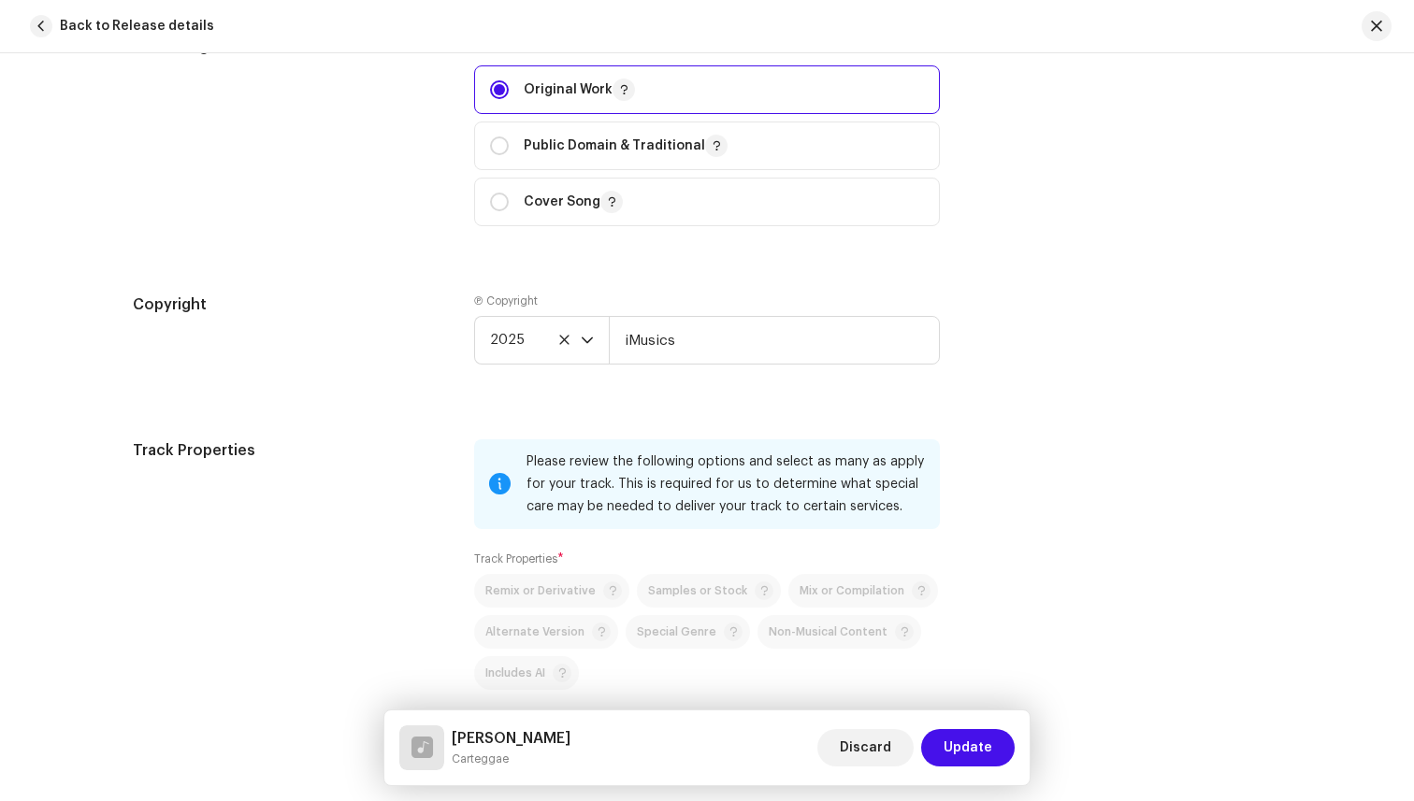
scroll to position [2469, 0]
click at [651, 345] on input "iMusics" at bounding box center [774, 342] width 331 height 49
type input "Carteggae"
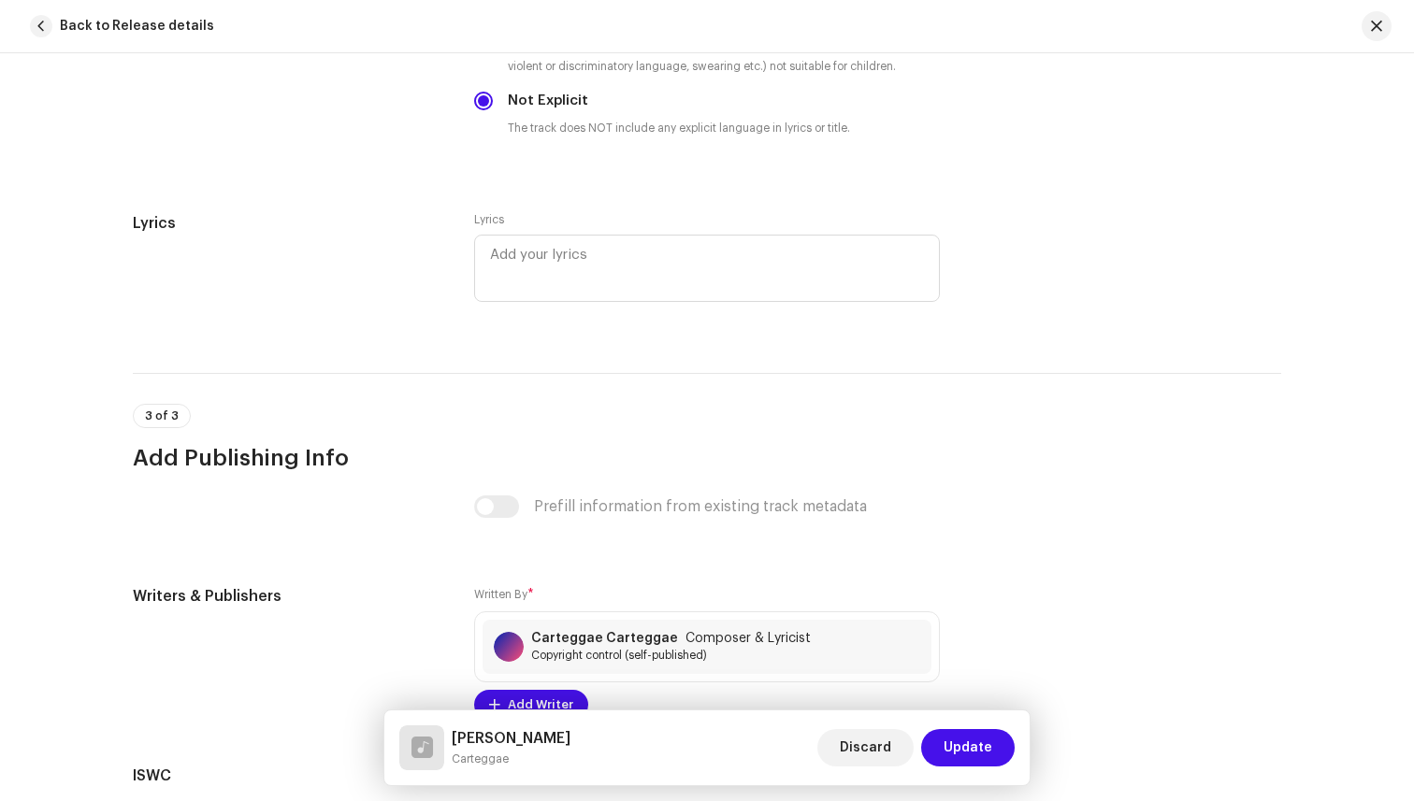
scroll to position [3749, 0]
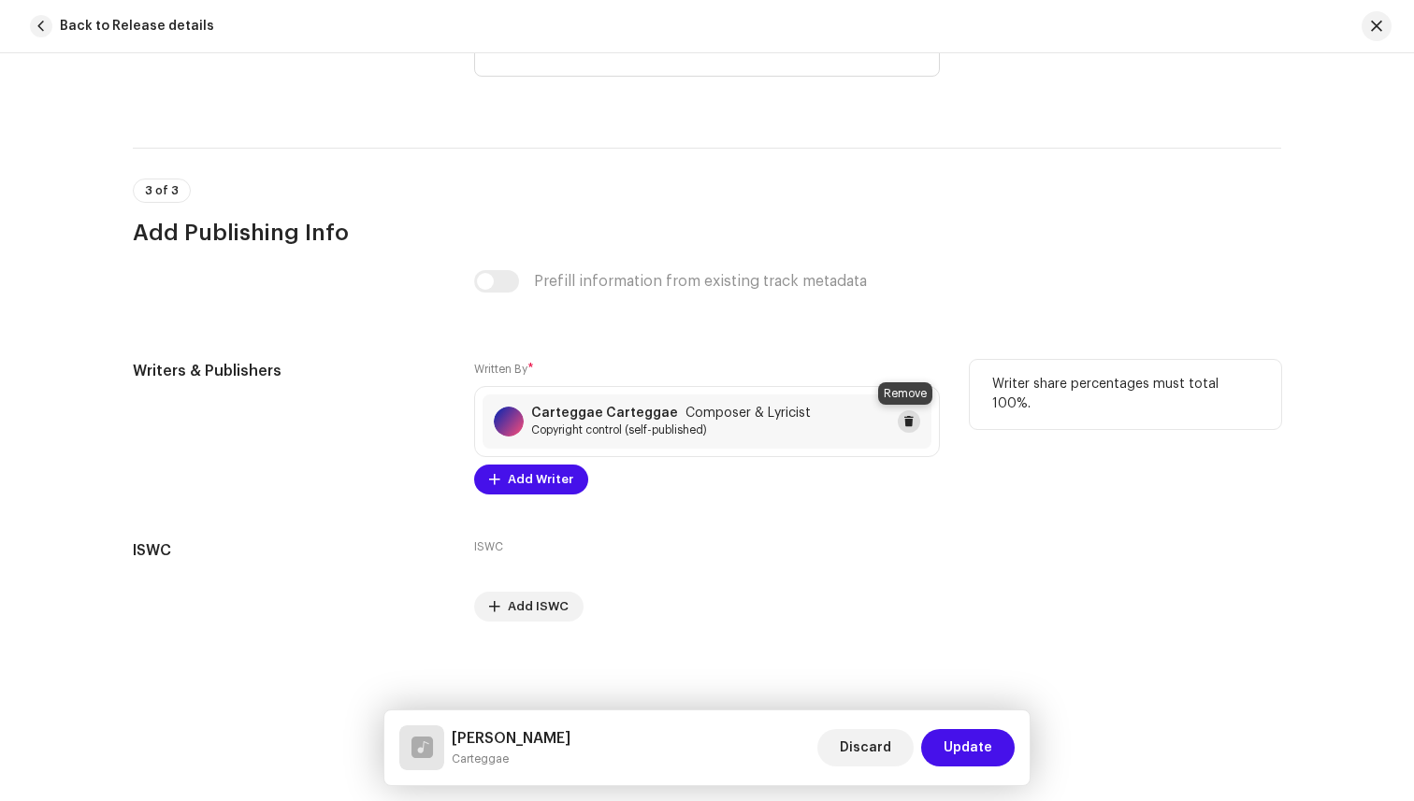
click at [903, 419] on span at bounding box center [908, 421] width 11 height 15
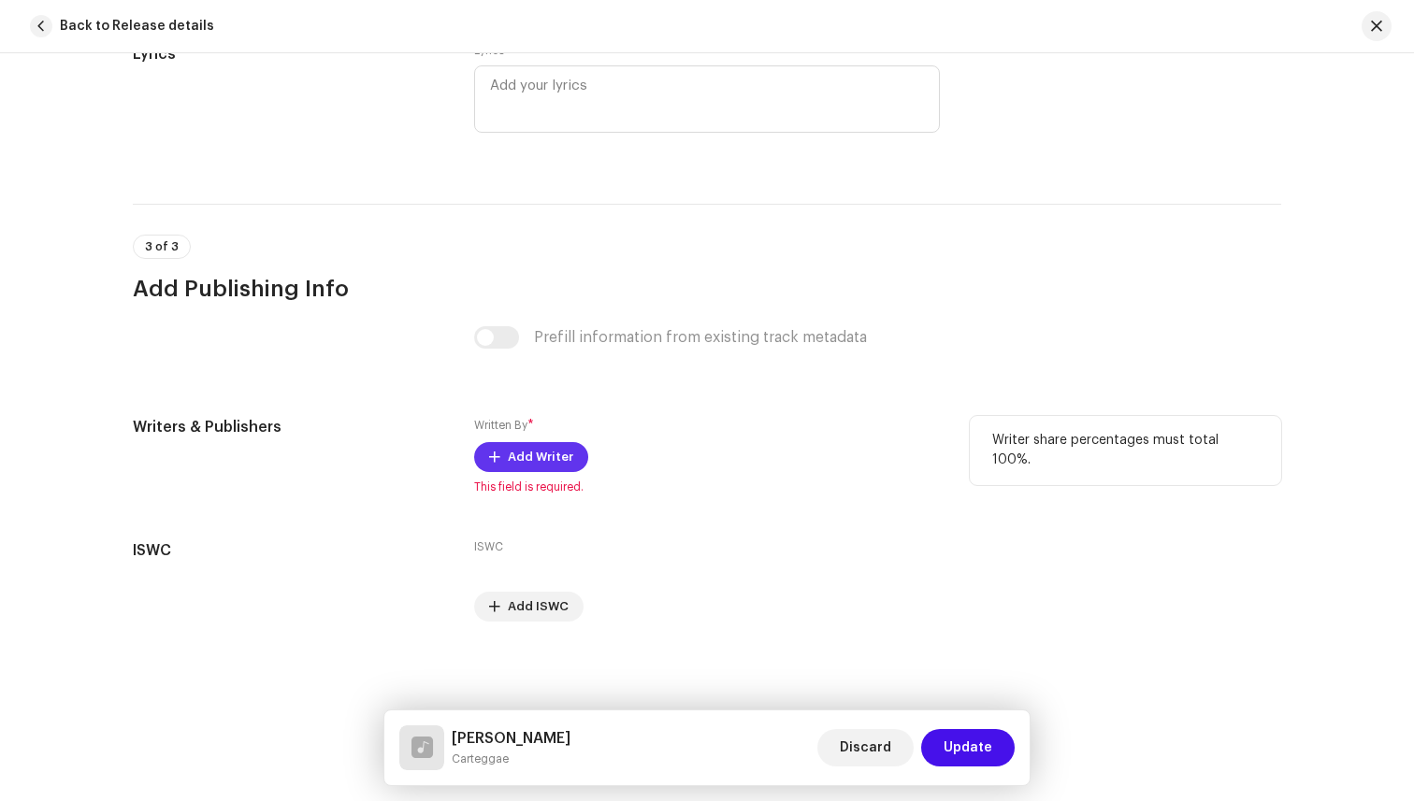
click at [549, 468] on span "Add Writer" at bounding box center [540, 457] width 65 height 37
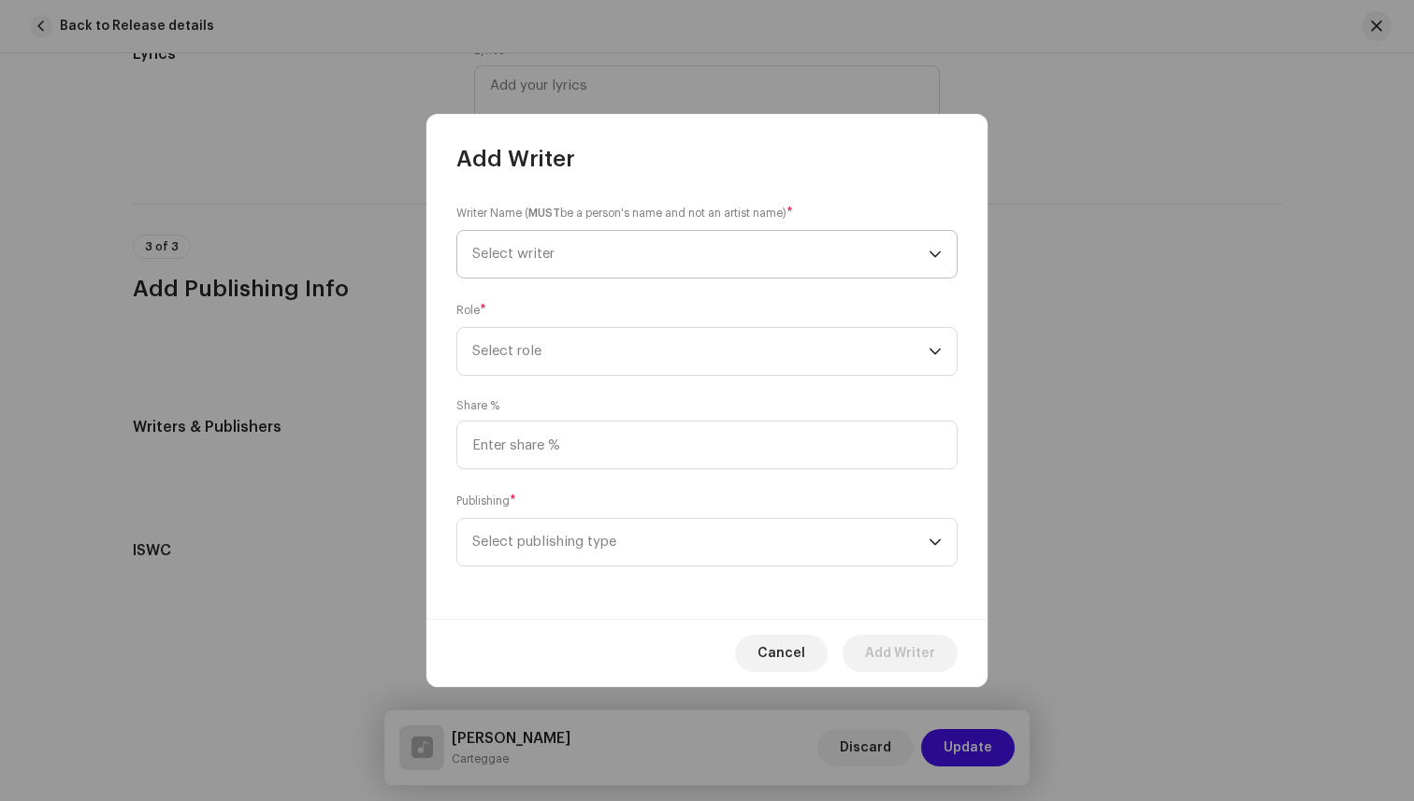
click at [641, 245] on span "Select writer" at bounding box center [700, 254] width 456 height 47
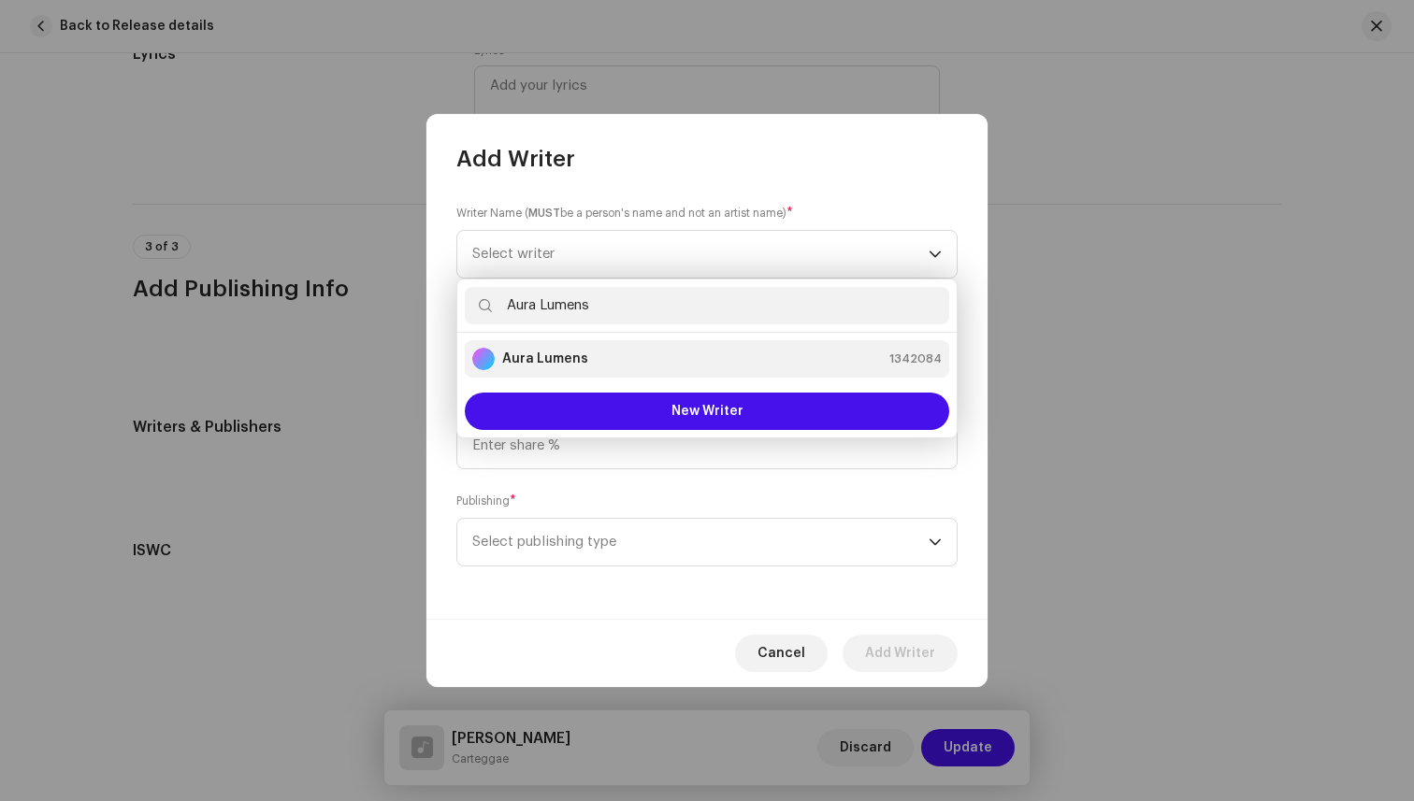
type input "Aura Lumens"
click at [556, 354] on strong "Aura Lumens" at bounding box center [545, 359] width 86 height 19
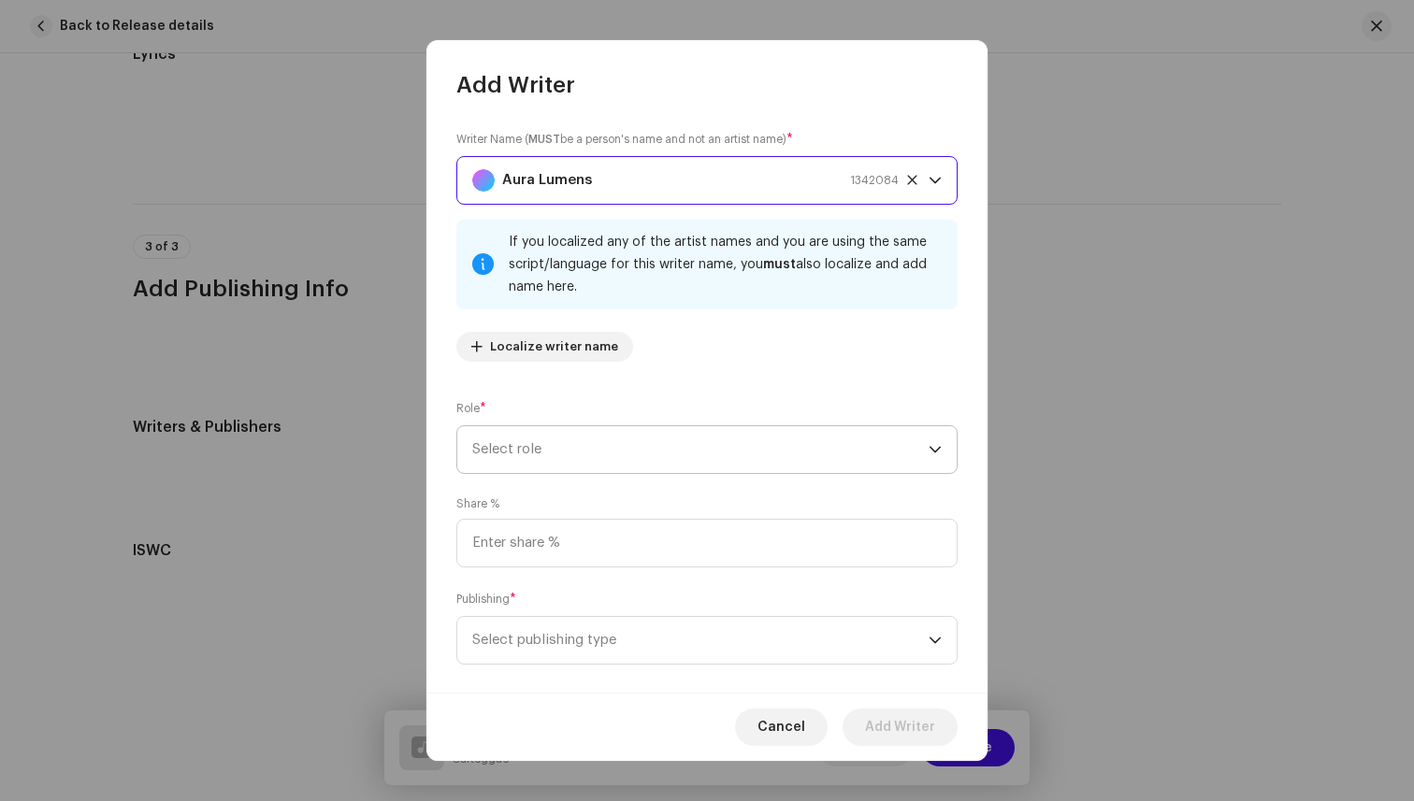
click at [575, 455] on span "Select role" at bounding box center [700, 449] width 456 height 47
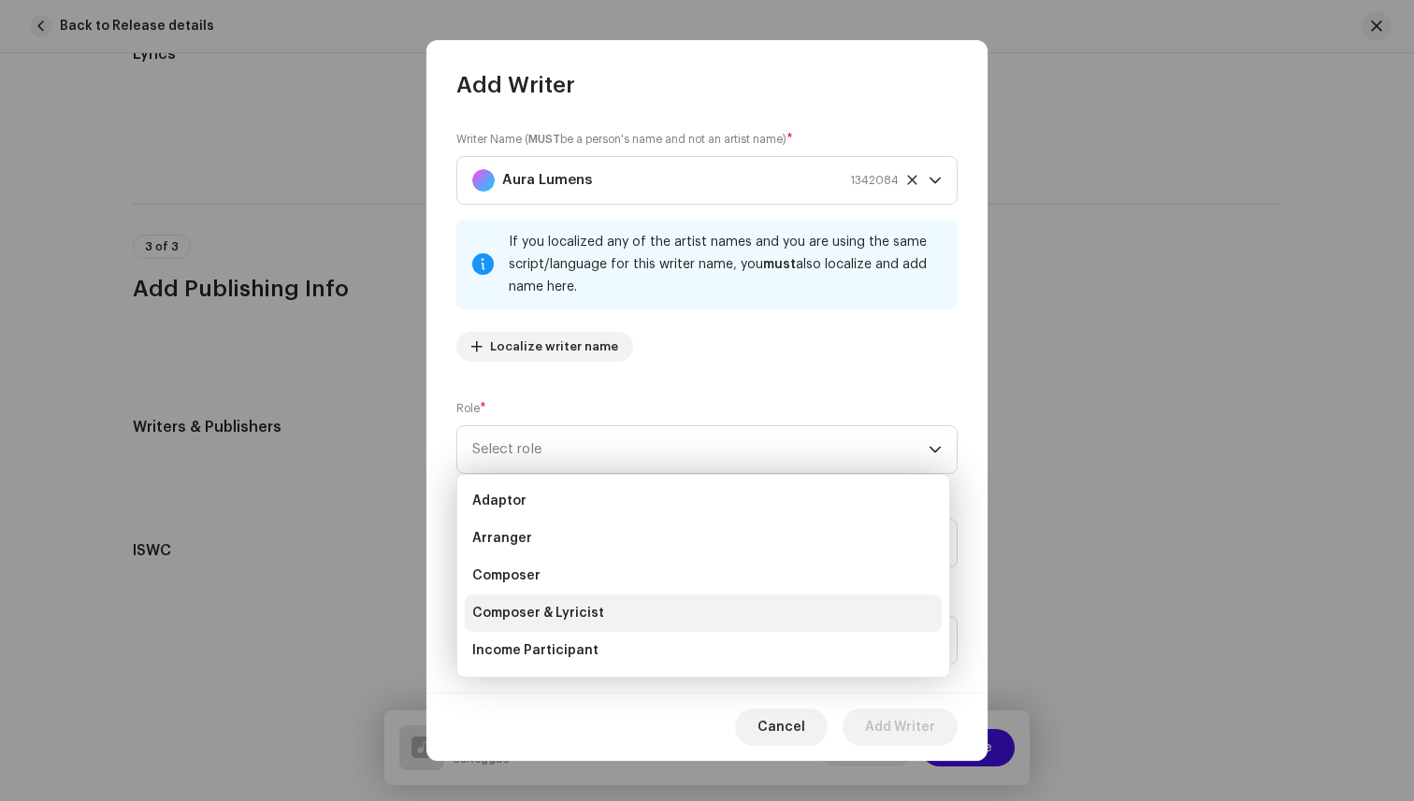
click at [572, 618] on span "Composer & Lyricist" at bounding box center [538, 613] width 132 height 19
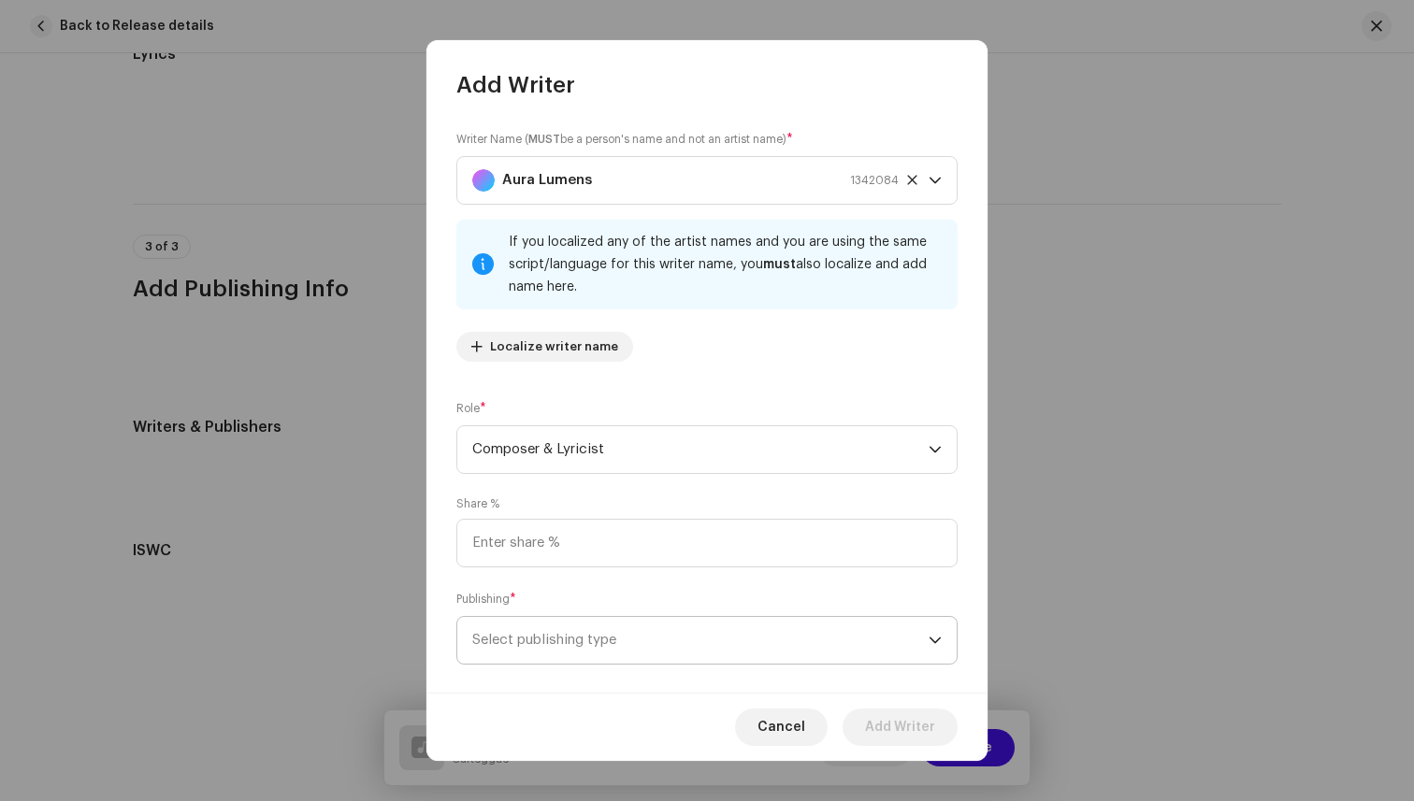
click at [599, 640] on span "Select publishing type" at bounding box center [700, 640] width 456 height 47
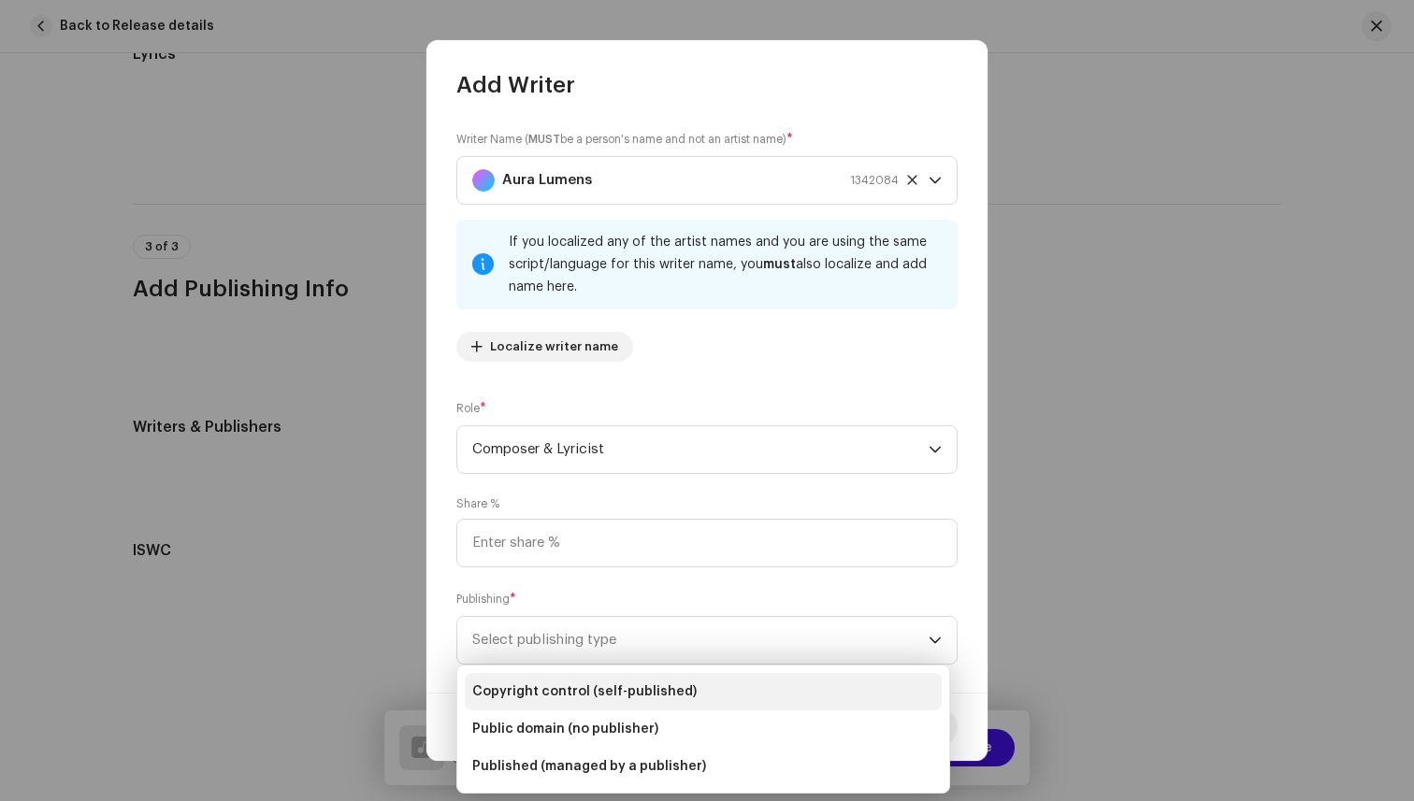
click at [600, 691] on span "Copyright control (self-published)" at bounding box center [584, 692] width 224 height 19
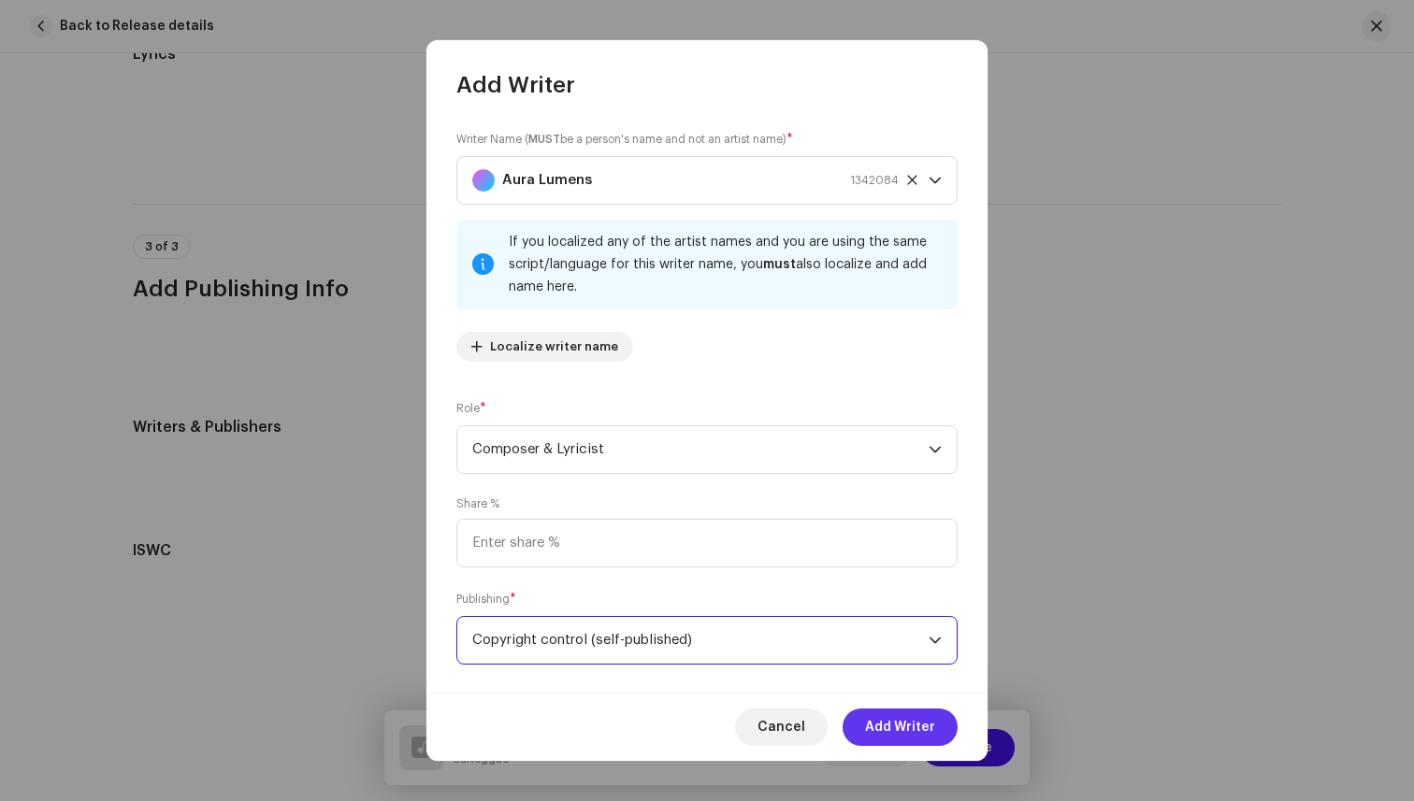
click at [890, 722] on span "Add Writer" at bounding box center [900, 727] width 70 height 37
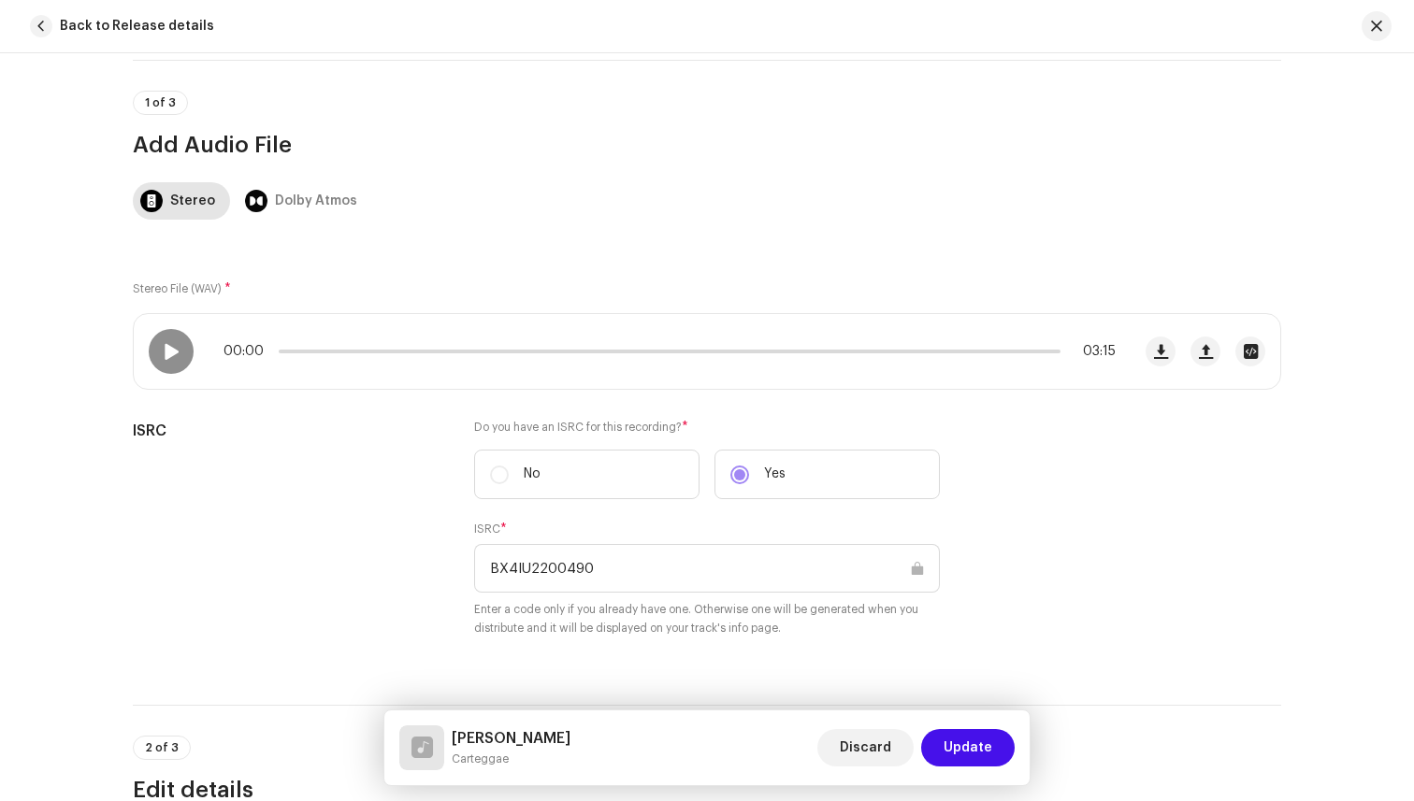
scroll to position [0, 0]
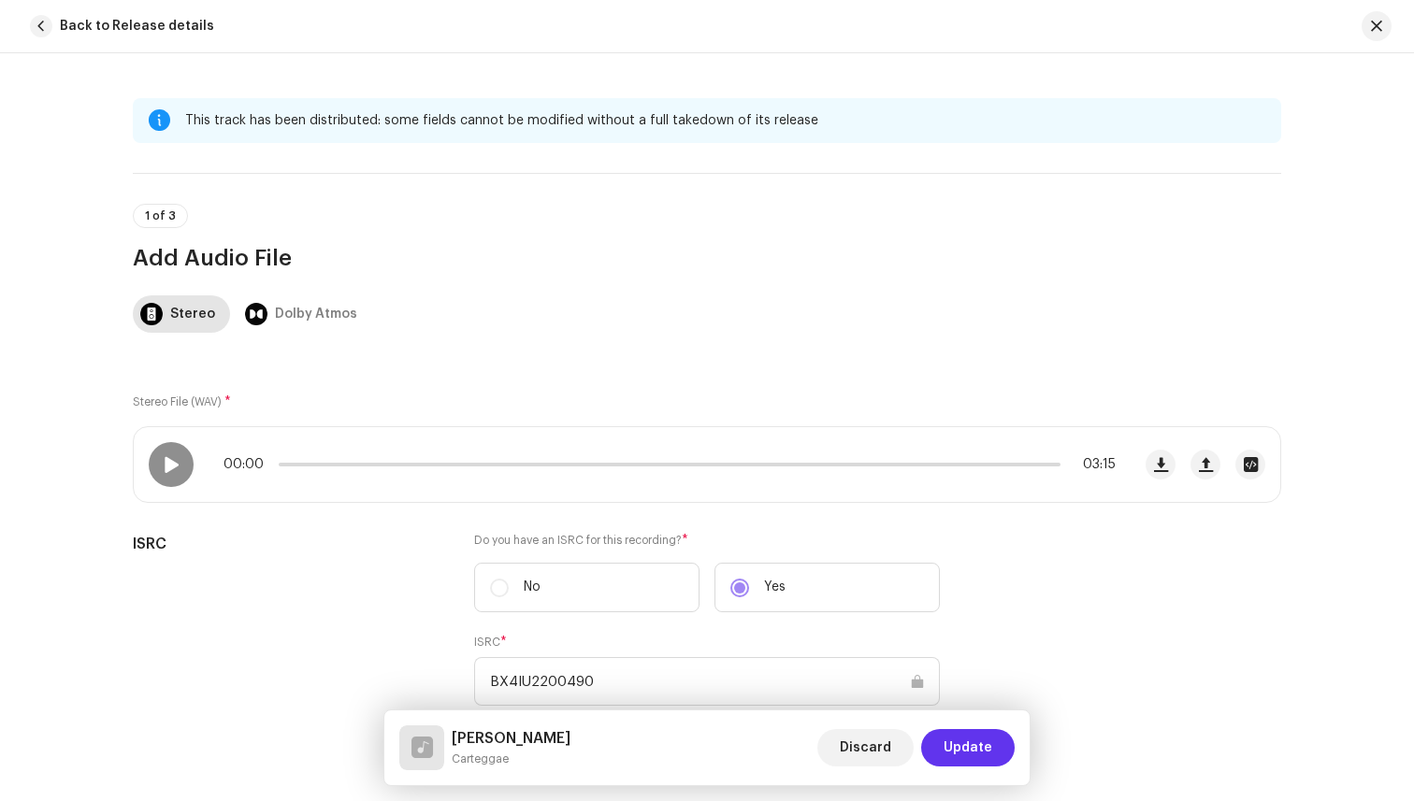
click at [963, 746] on span "Update" at bounding box center [967, 747] width 49 height 37
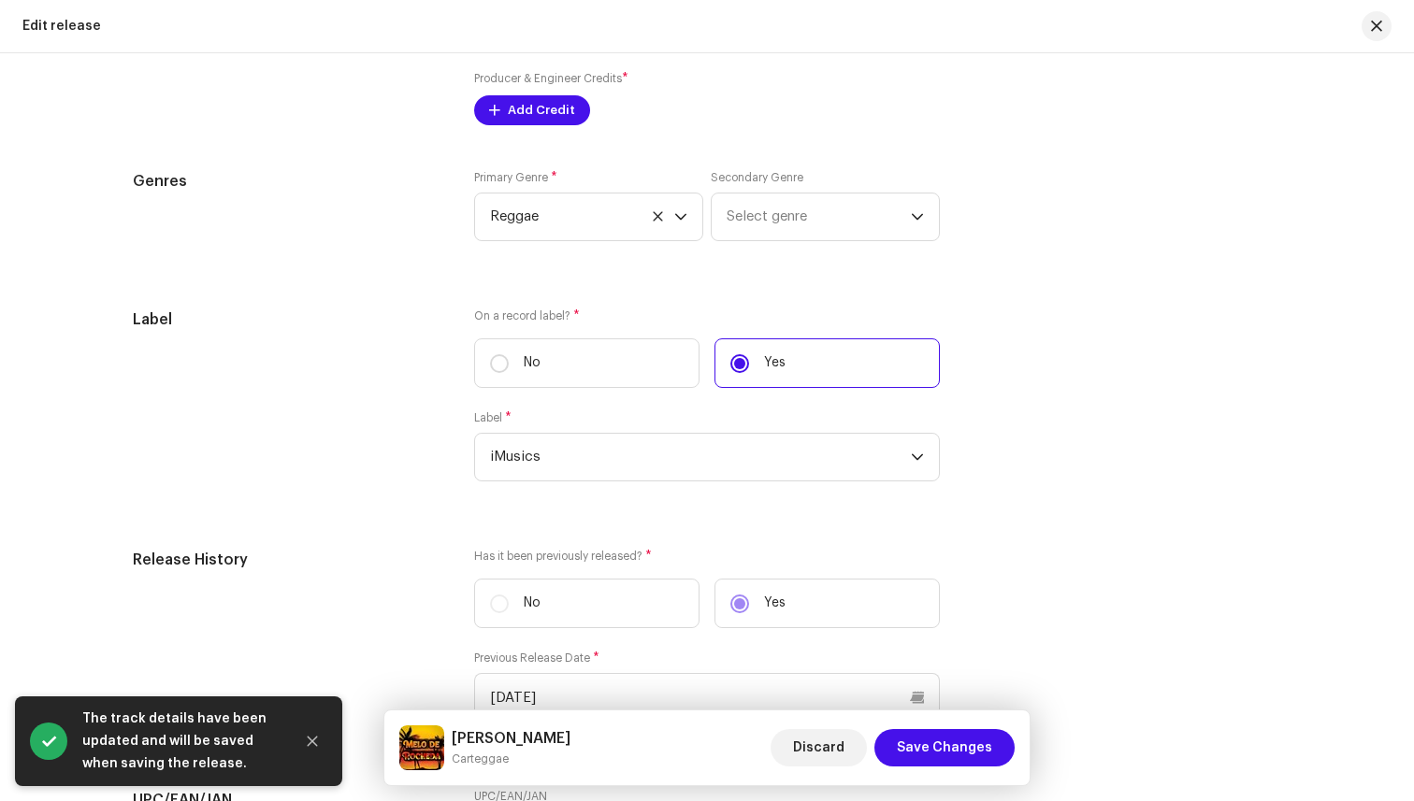
scroll to position [2058, 0]
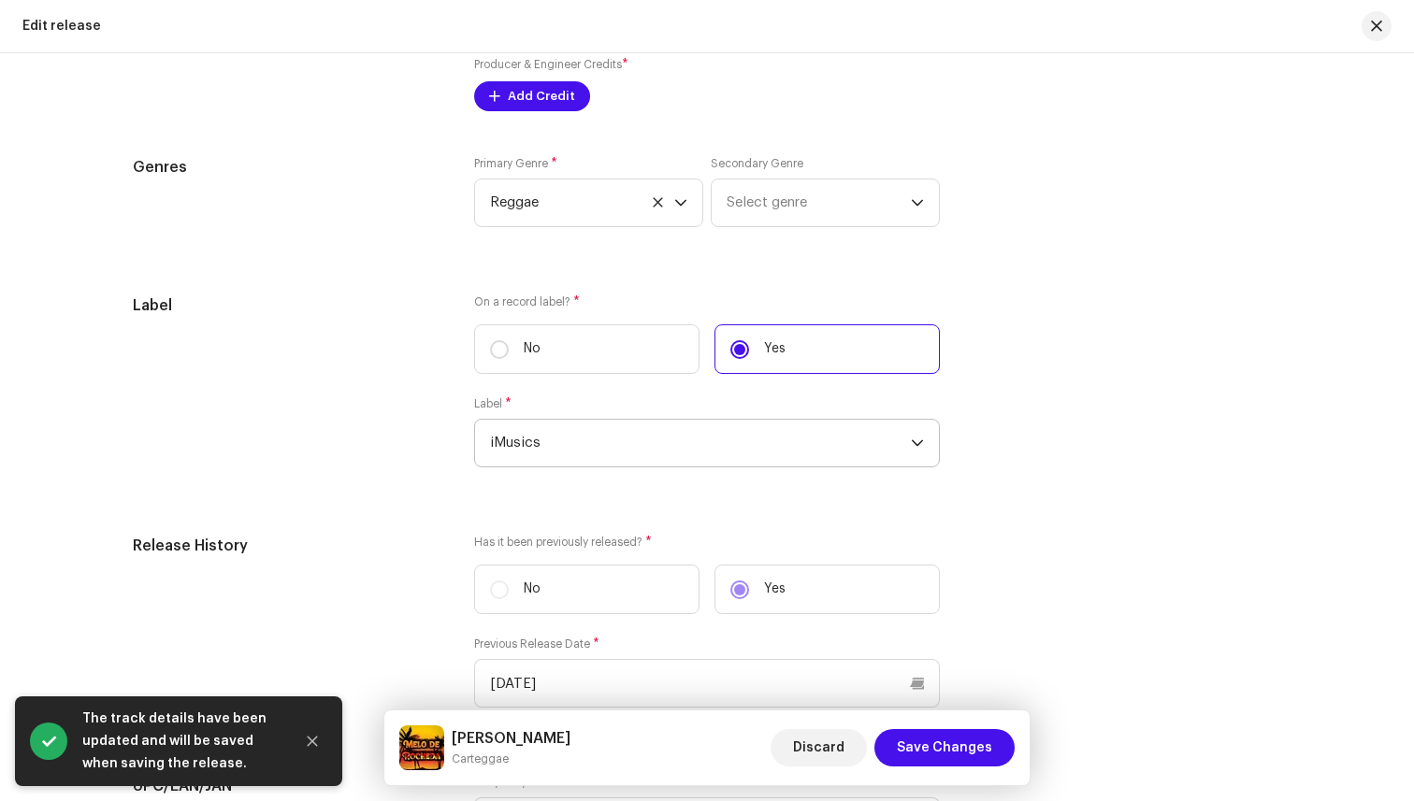
click at [845, 453] on span "iMusics" at bounding box center [700, 443] width 421 height 47
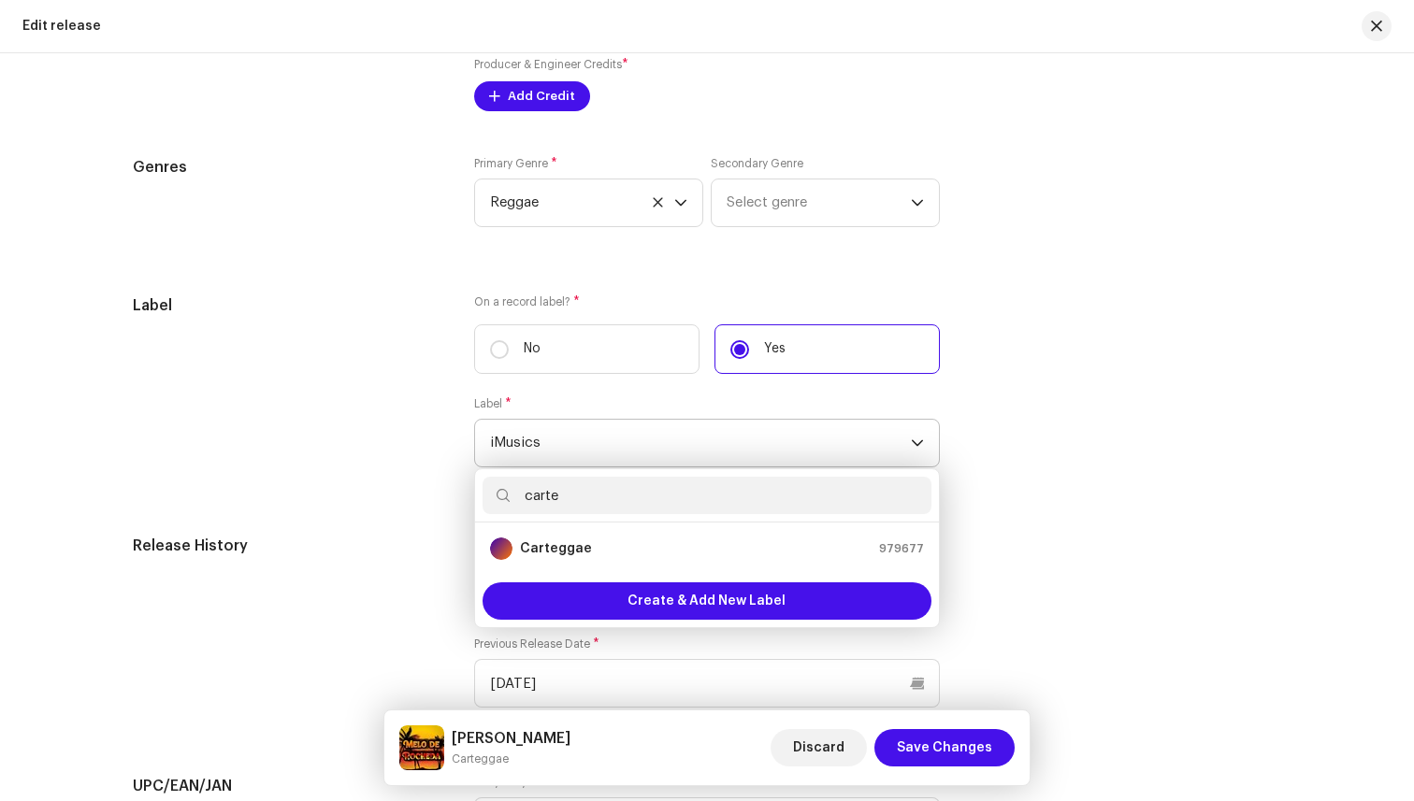
type input "carte"
click at [659, 539] on li "Carteggae 979677" at bounding box center [706, 548] width 449 height 37
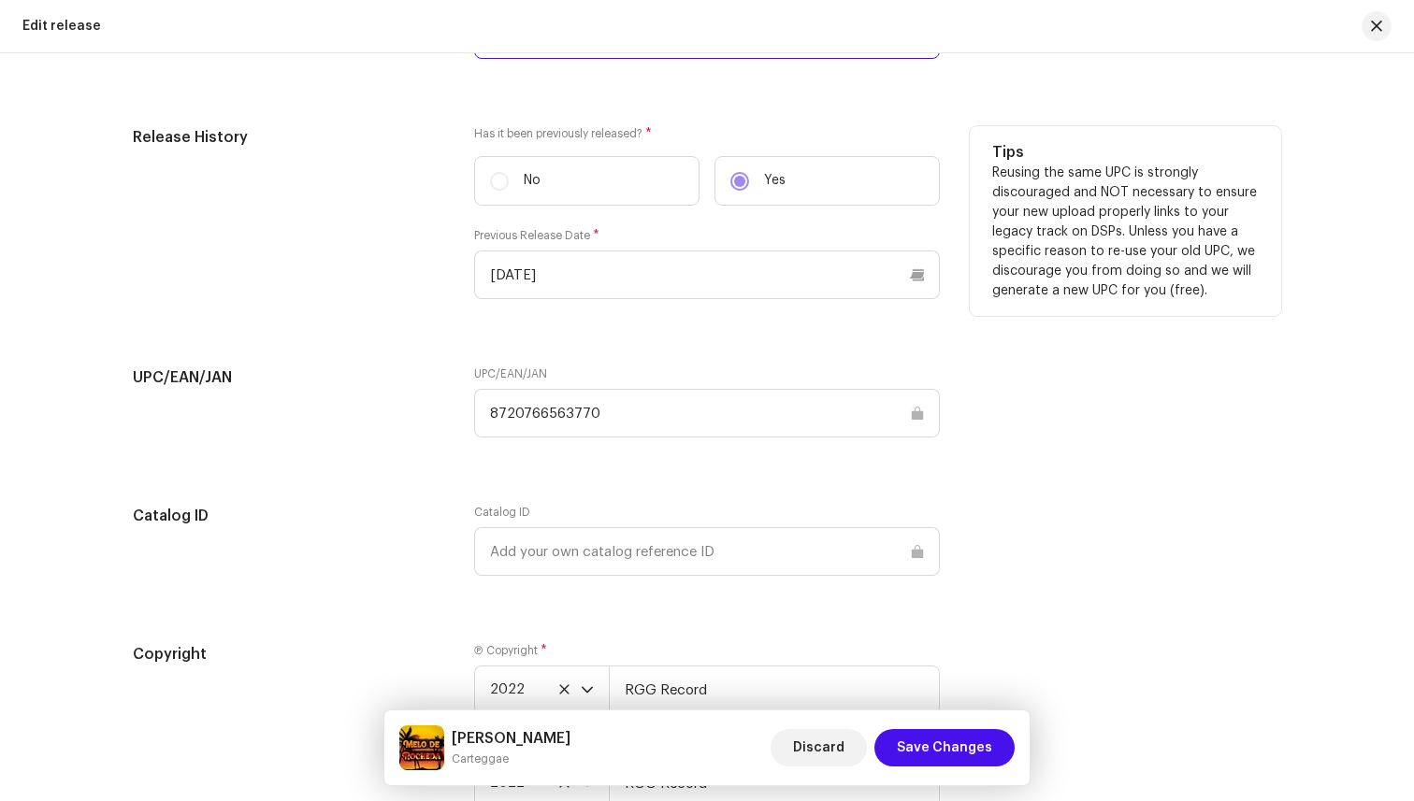
scroll to position [2682, 0]
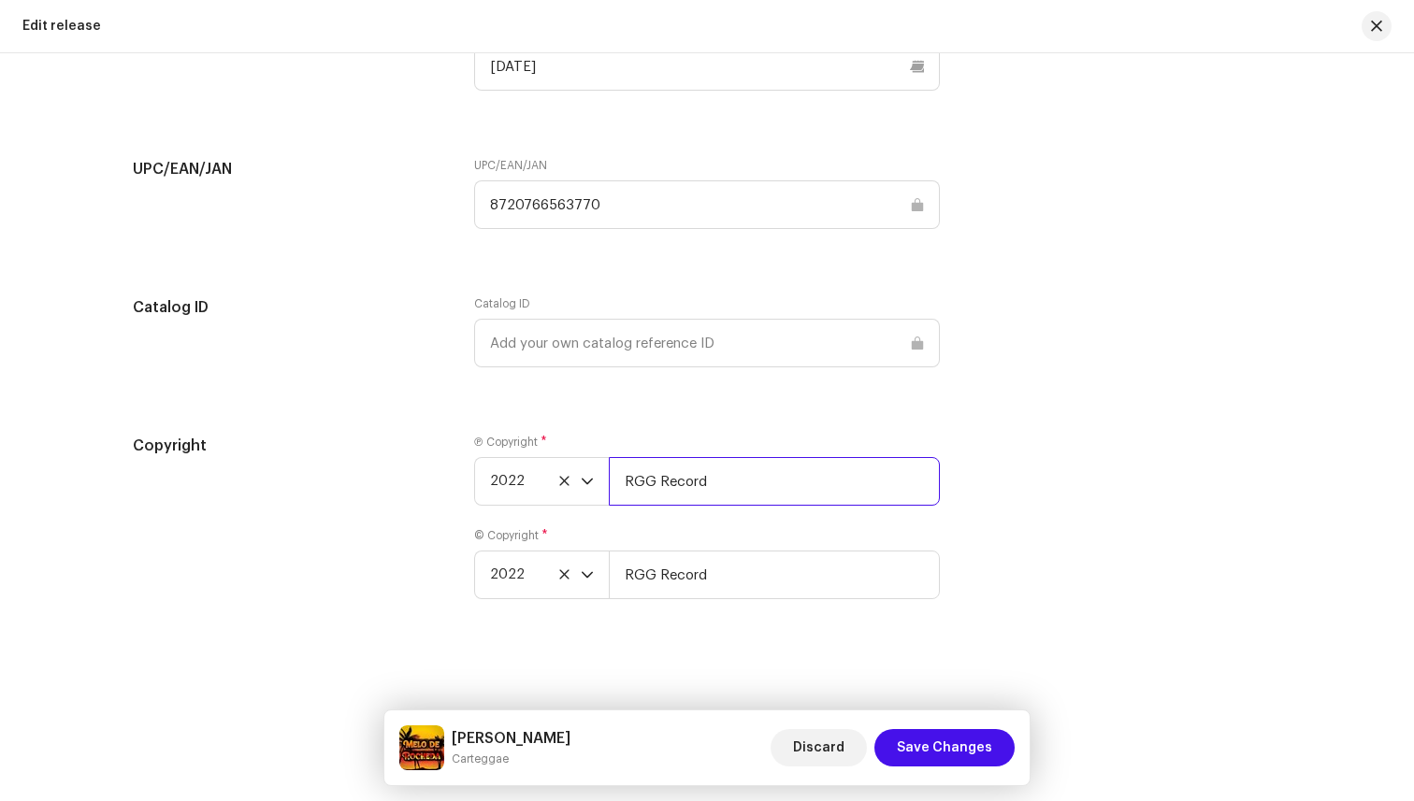
click at [734, 489] on input "RGG Record" at bounding box center [774, 481] width 331 height 49
type input "Carteggae"
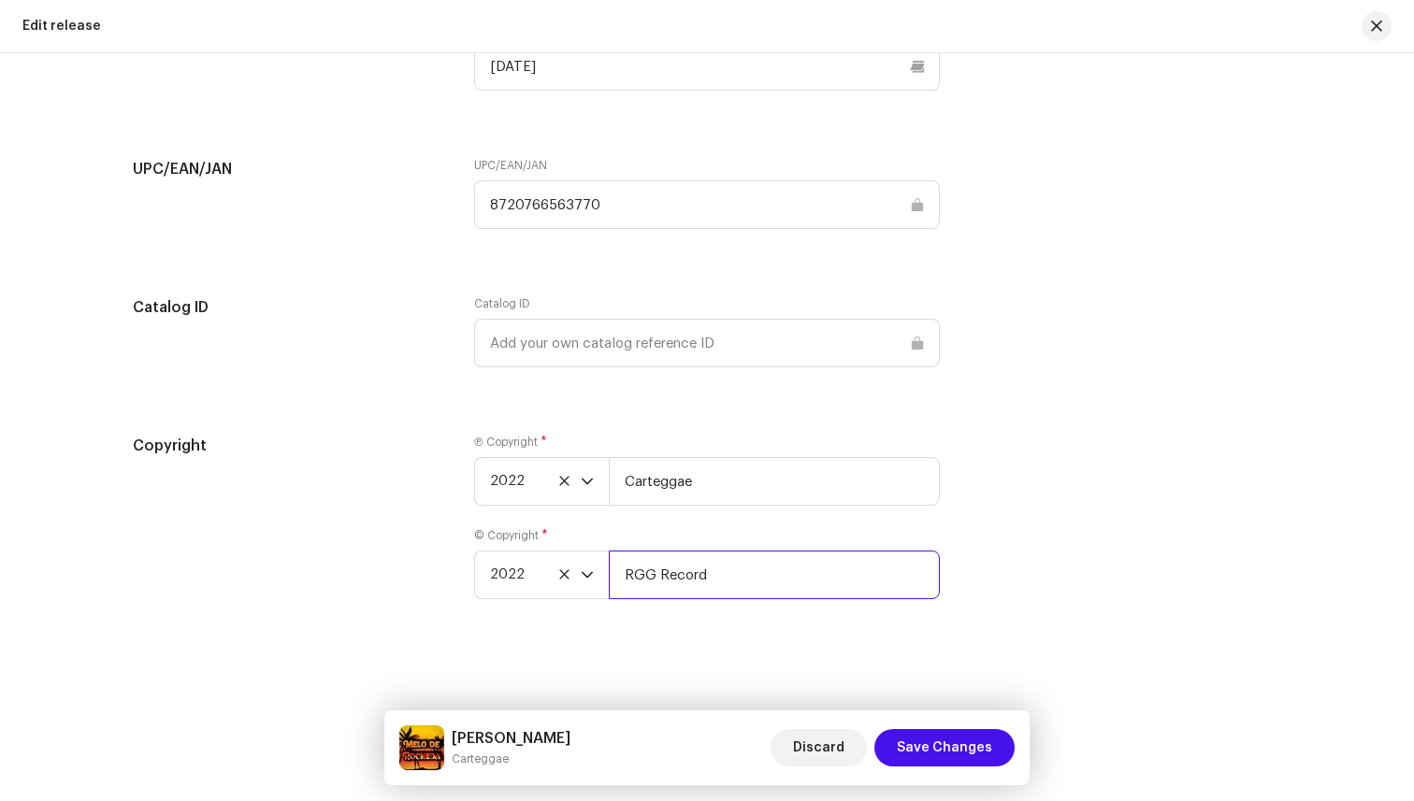
click at [736, 564] on input "RGG Record" at bounding box center [774, 575] width 331 height 49
click at [735, 564] on input "RGG Record" at bounding box center [774, 575] width 331 height 49
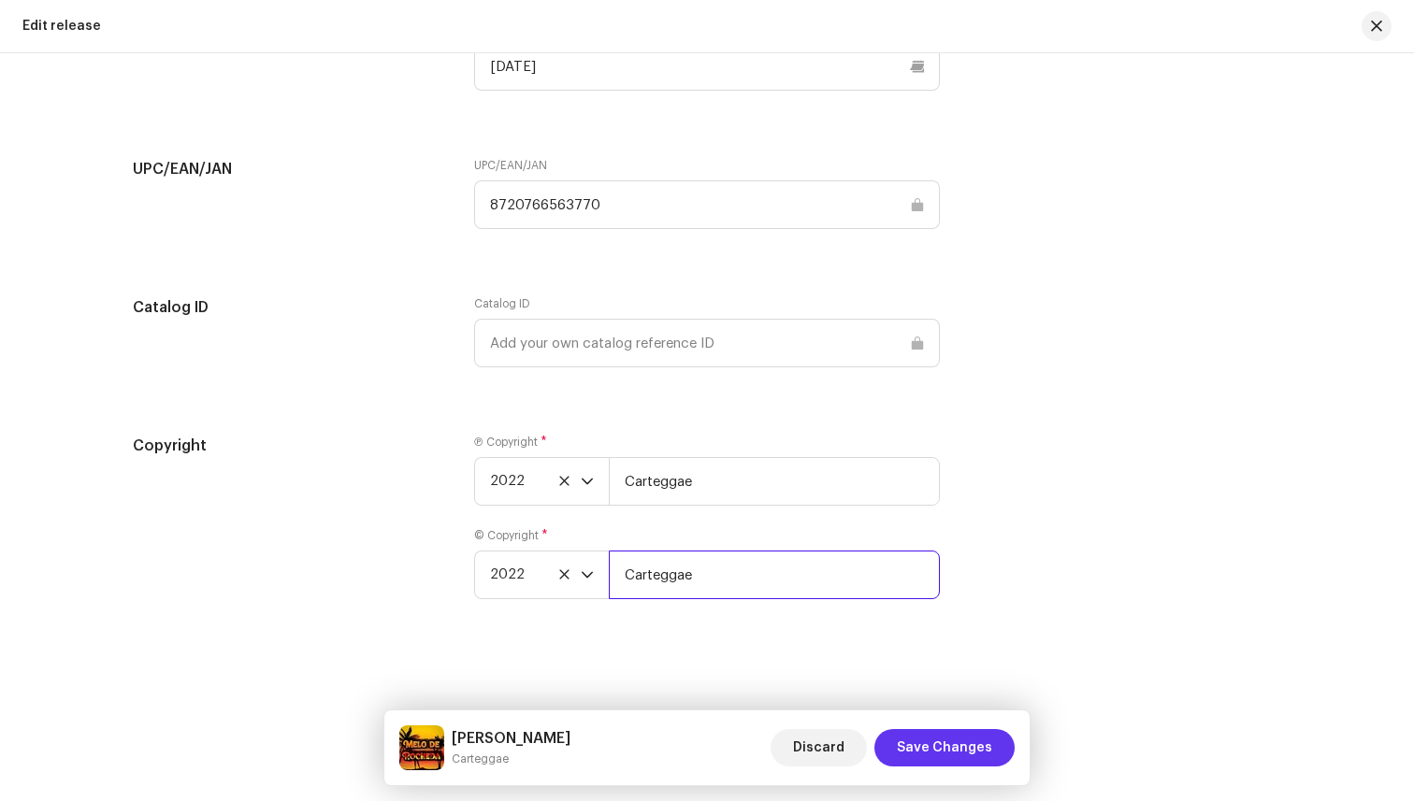
type input "Carteggae"
click at [906, 735] on span "Save Changes" at bounding box center [944, 747] width 95 height 37
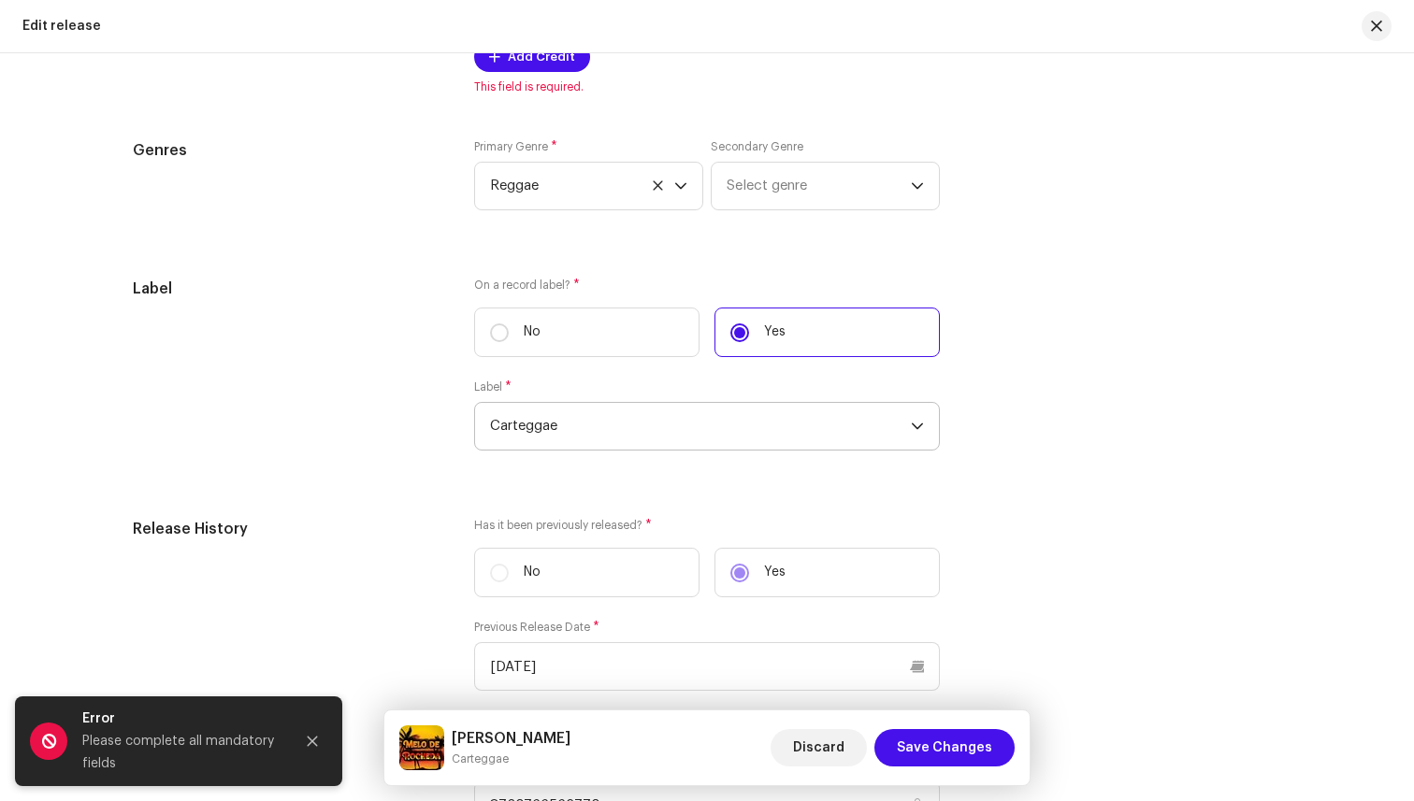
scroll to position [1979, 0]
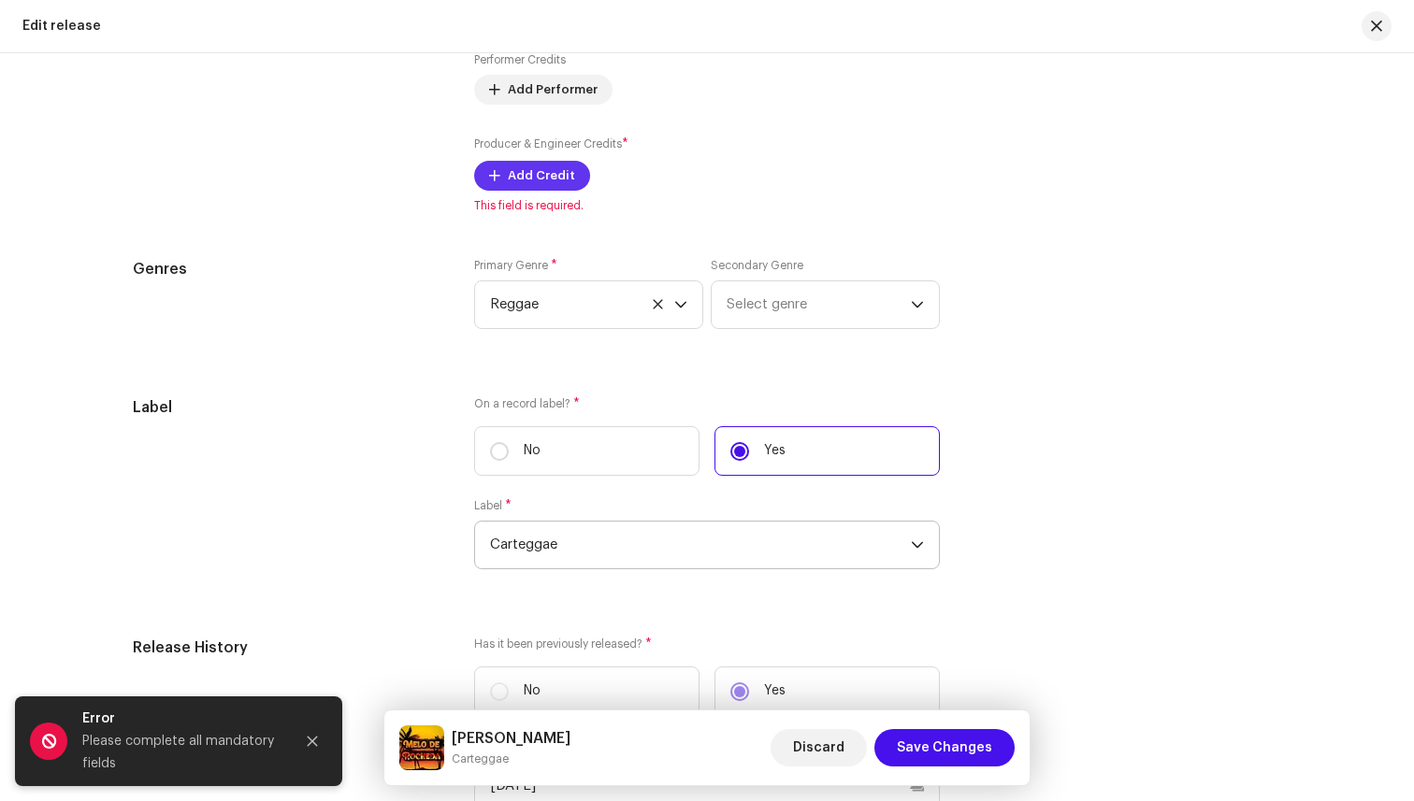
click at [536, 186] on span "Add Credit" at bounding box center [541, 175] width 67 height 37
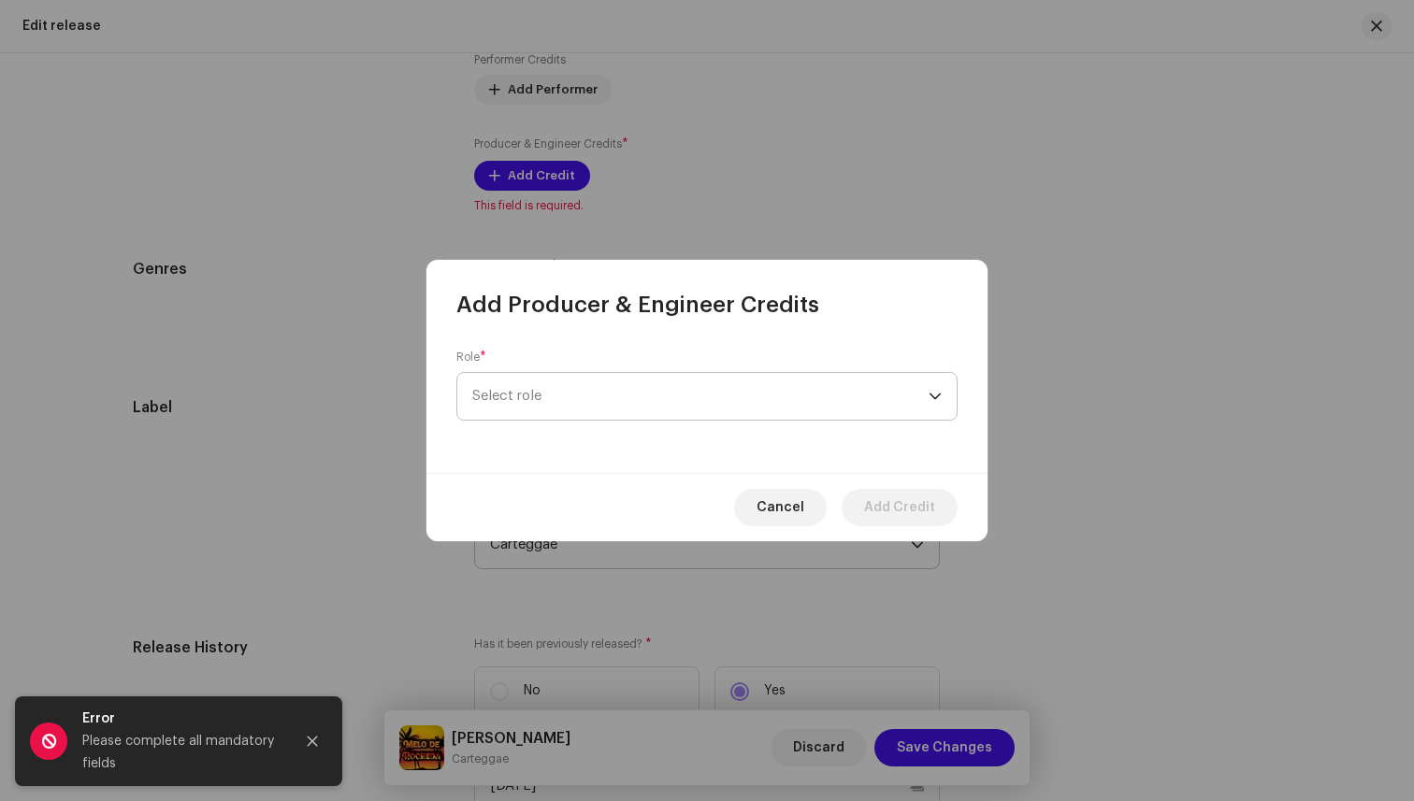
click at [645, 382] on span "Select role" at bounding box center [700, 396] width 456 height 47
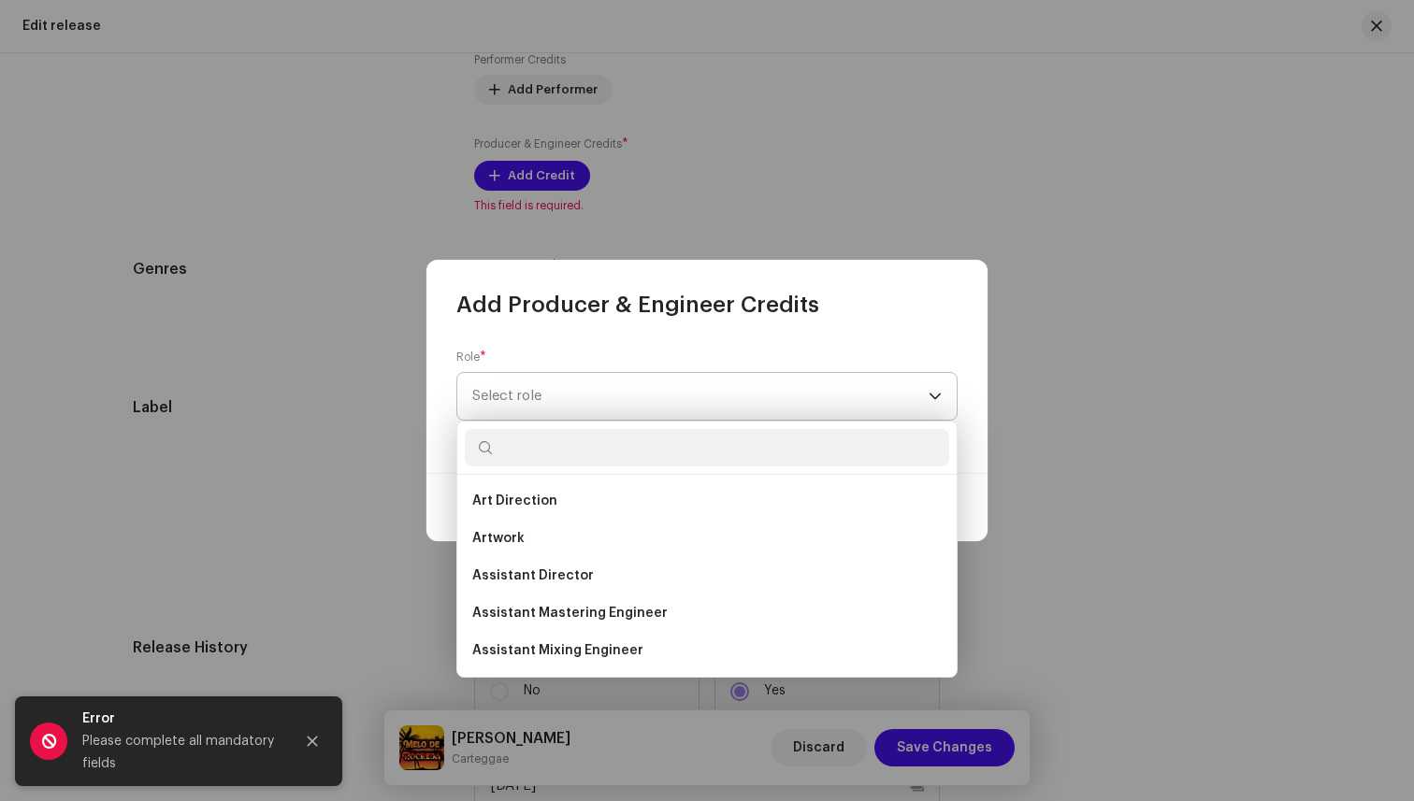
type input "a"
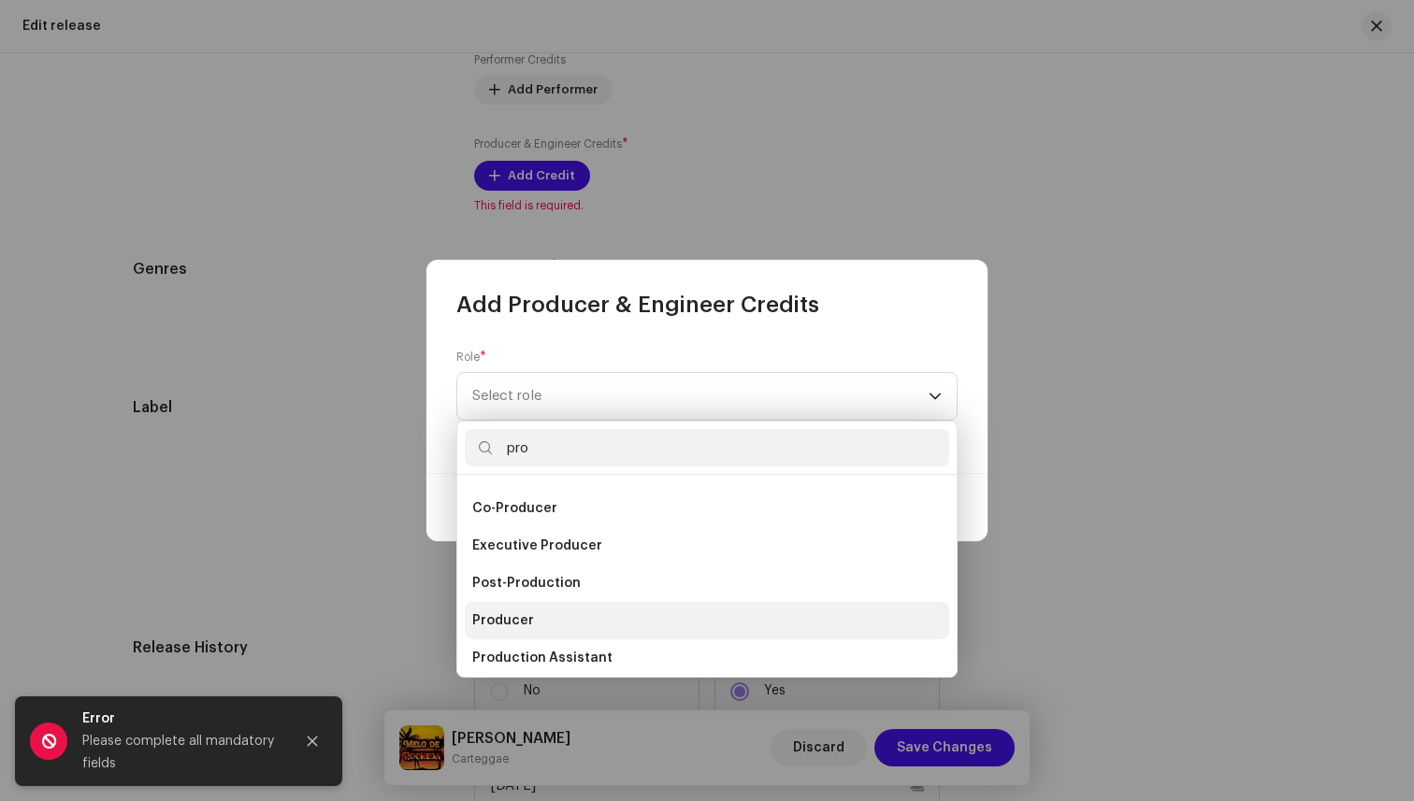
type input "pro"
click at [543, 612] on li "Producer" at bounding box center [707, 620] width 484 height 37
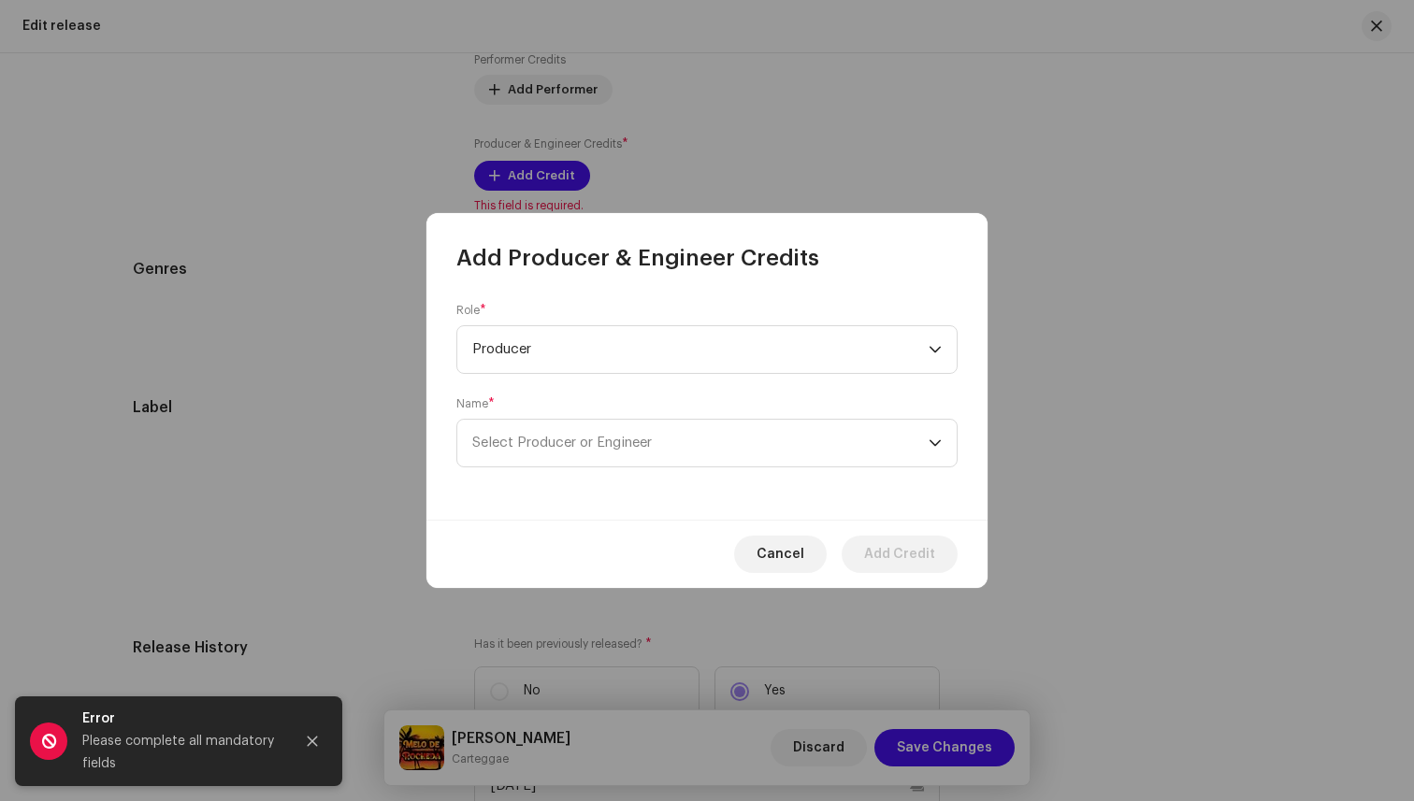
click at [609, 407] on div "Name * Select Producer or Engineer" at bounding box center [706, 431] width 501 height 71
click at [608, 437] on span "Select Producer or Engineer" at bounding box center [562, 443] width 180 height 14
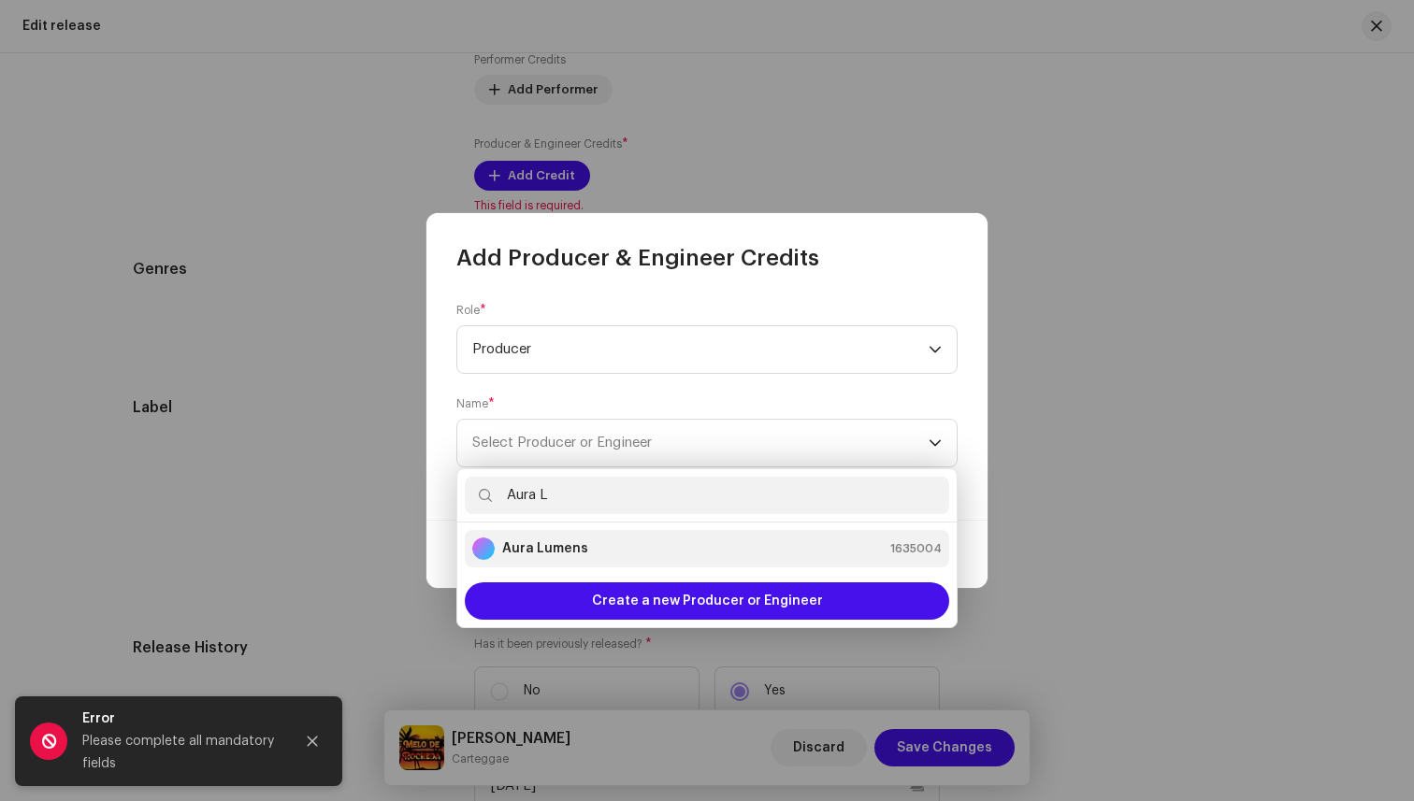
type input "Aura L"
click at [600, 546] on div "Aura Lumens 1635004" at bounding box center [706, 549] width 469 height 22
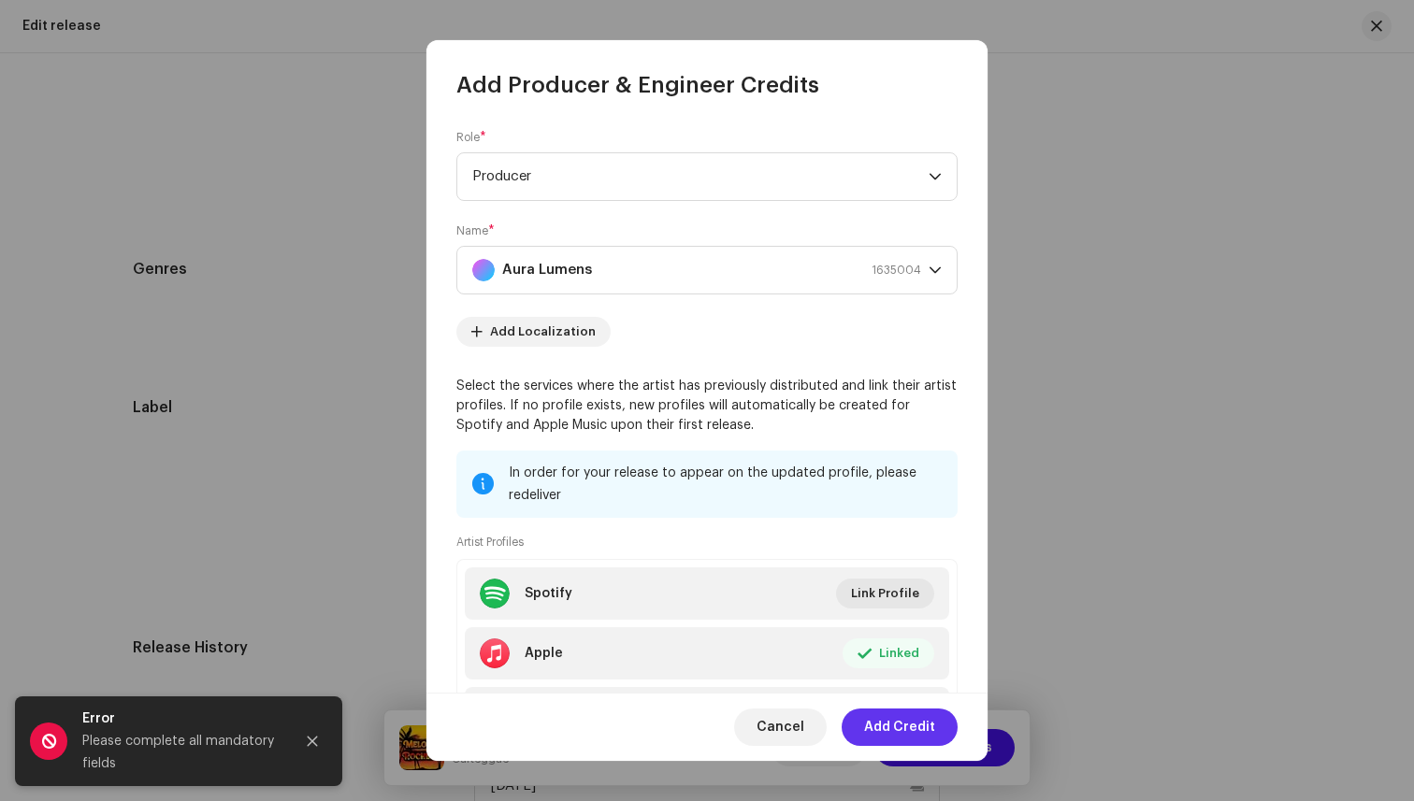
click at [874, 716] on span "Add Credit" at bounding box center [899, 727] width 71 height 37
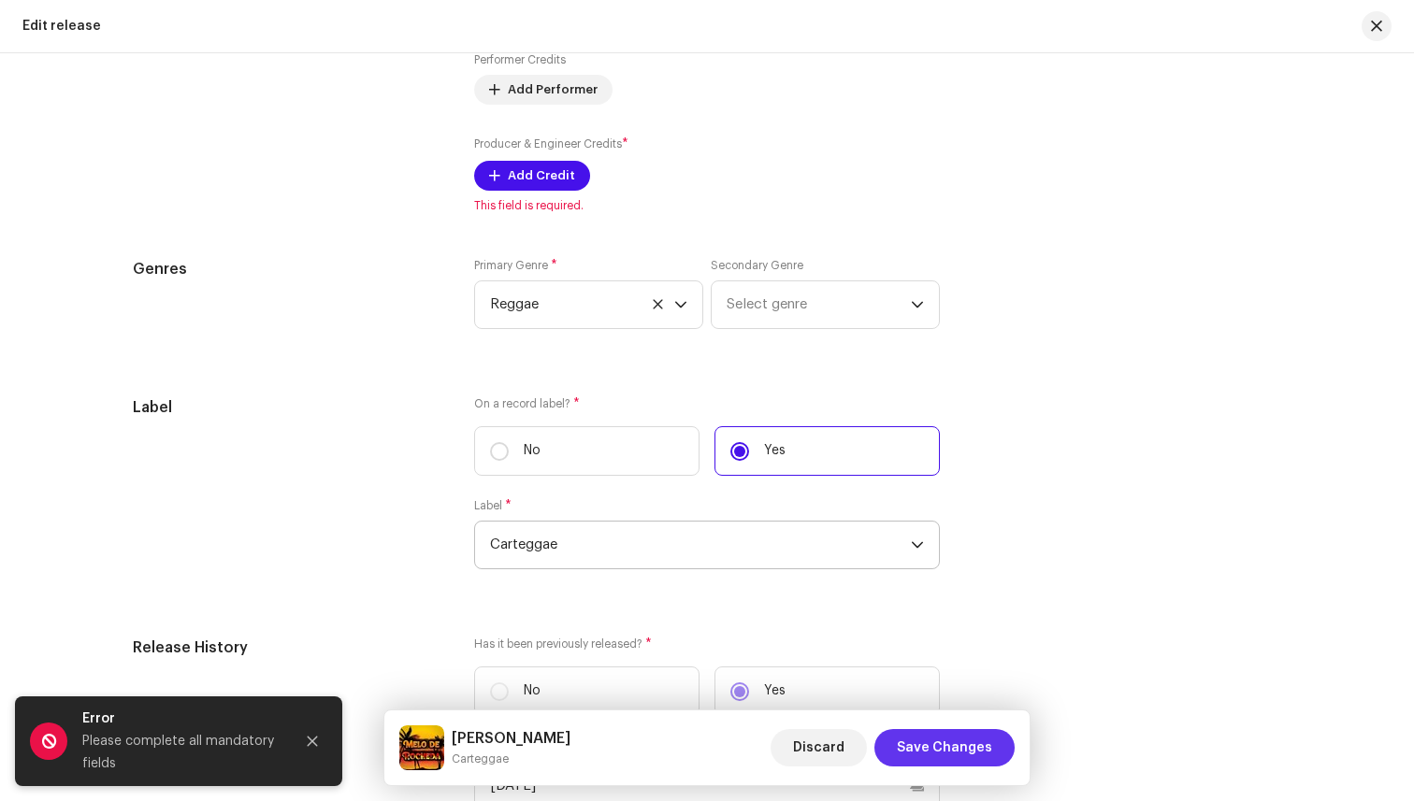
click at [933, 764] on span "Save Changes" at bounding box center [944, 747] width 95 height 37
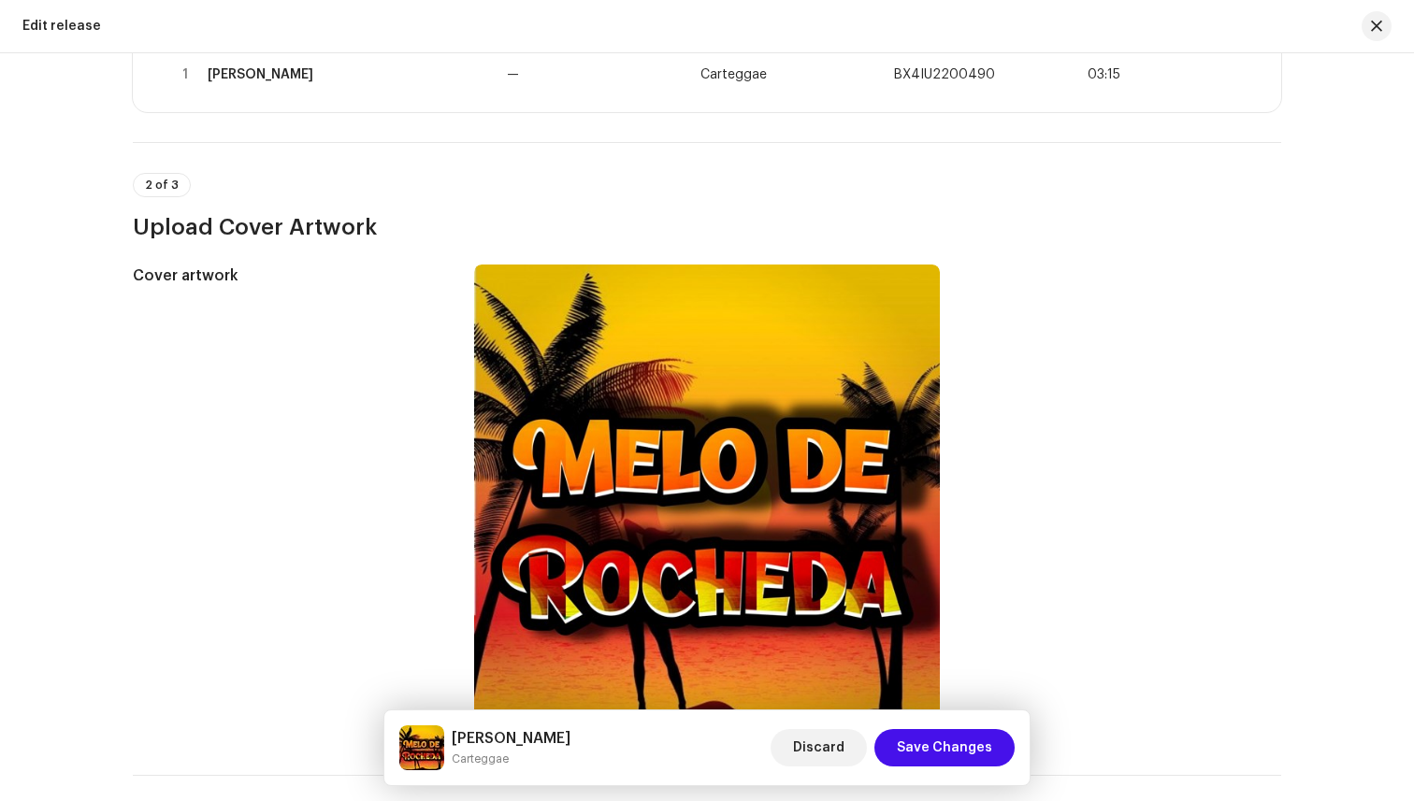
scroll to position [311, 0]
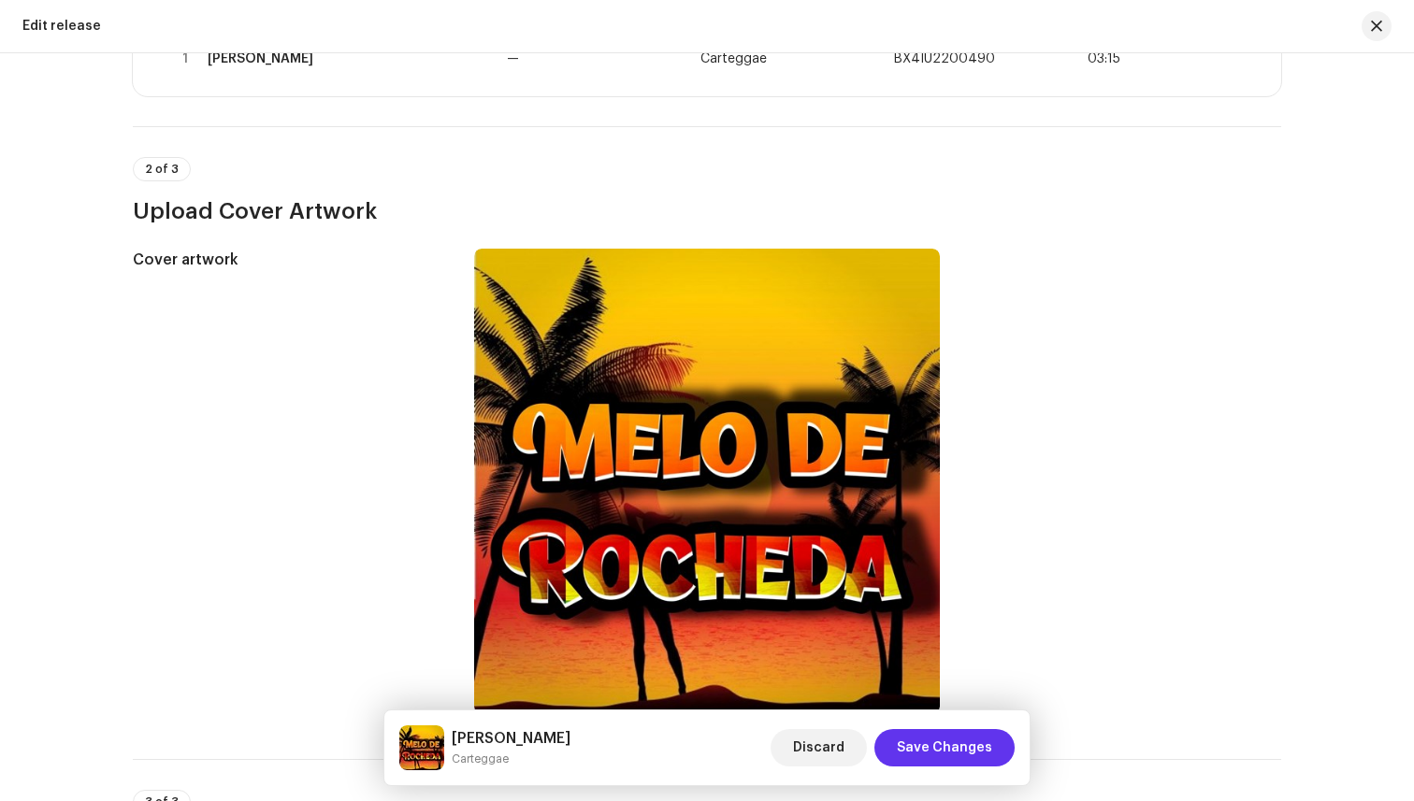
click at [944, 745] on span "Save Changes" at bounding box center [944, 747] width 95 height 37
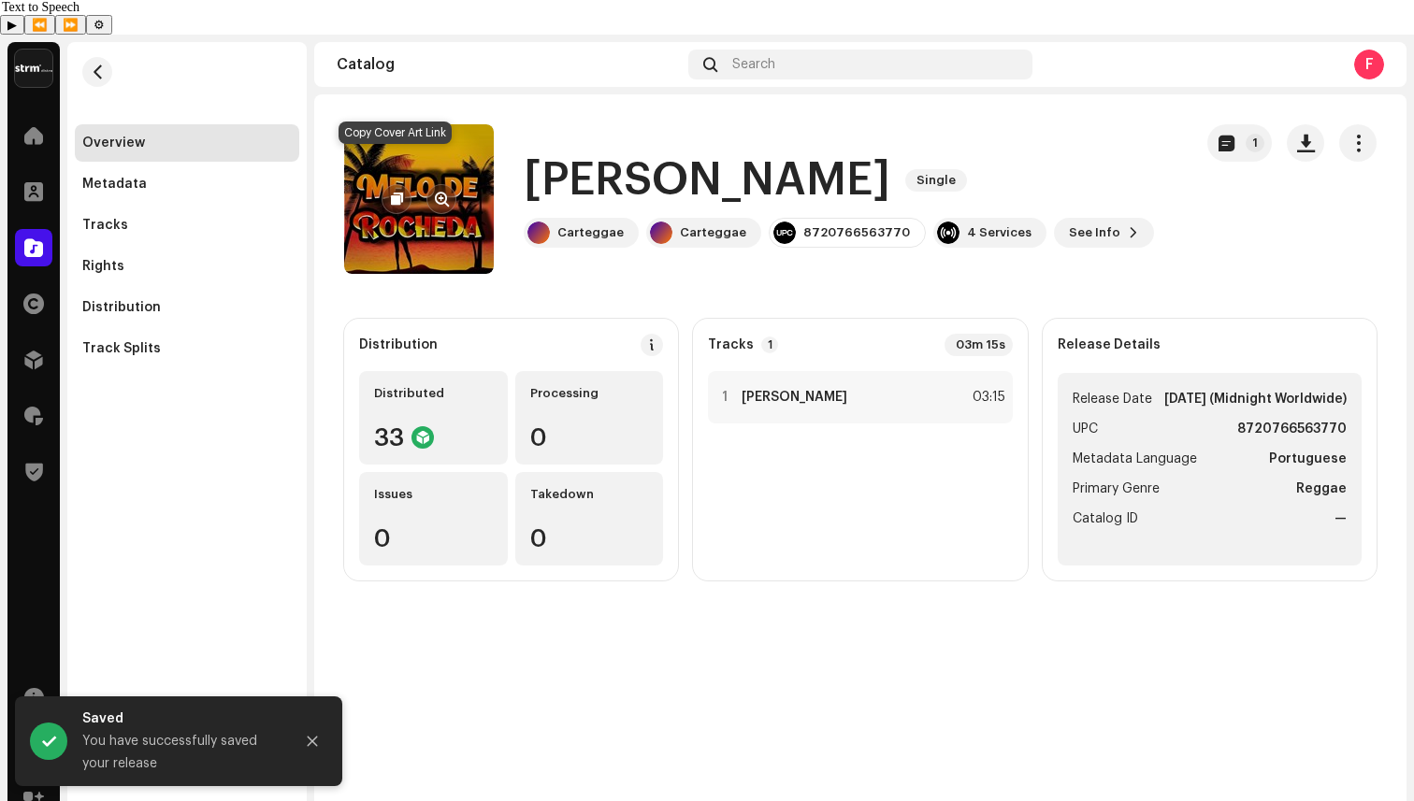
click at [401, 192] on span "button" at bounding box center [397, 199] width 12 height 15
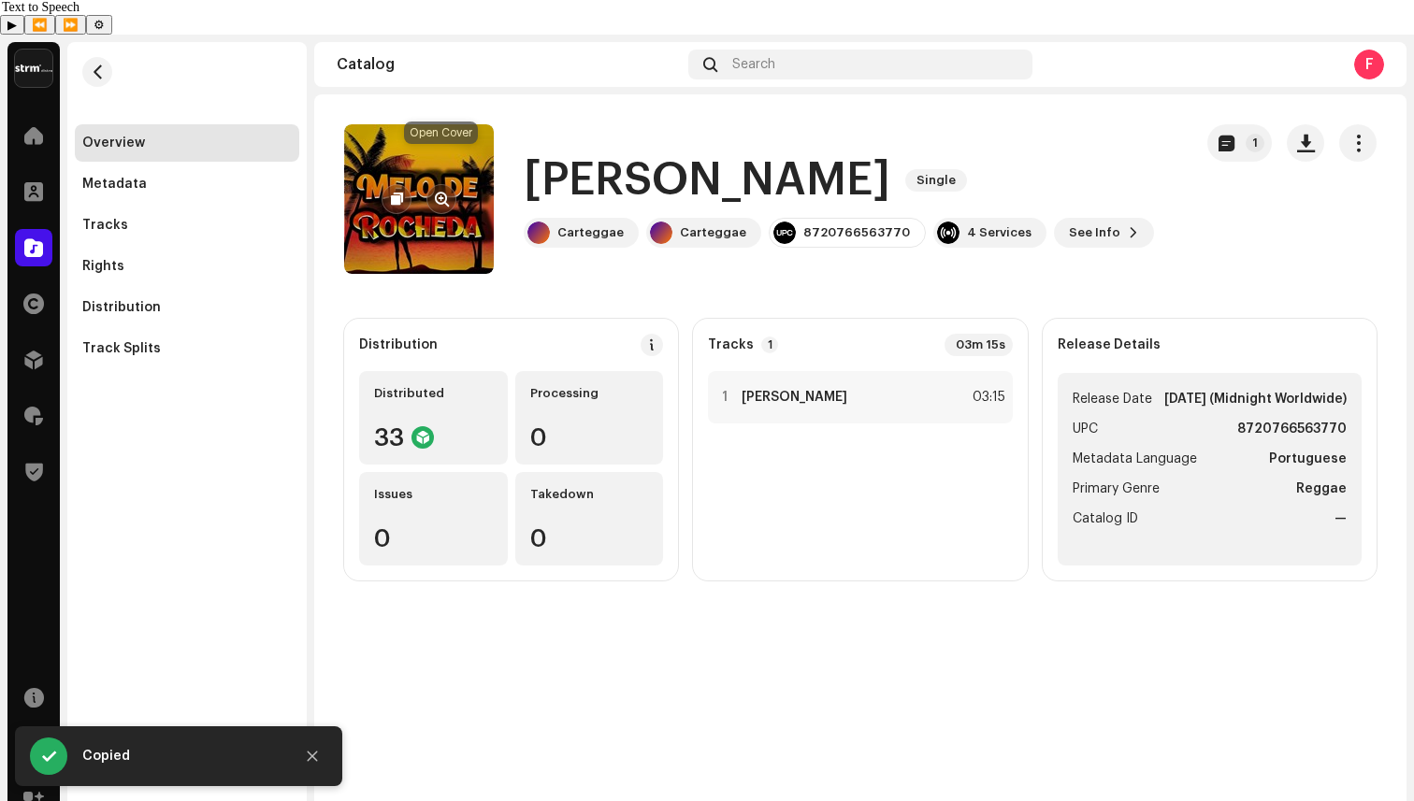
click at [451, 184] on button "button" at bounding box center [441, 199] width 30 height 30
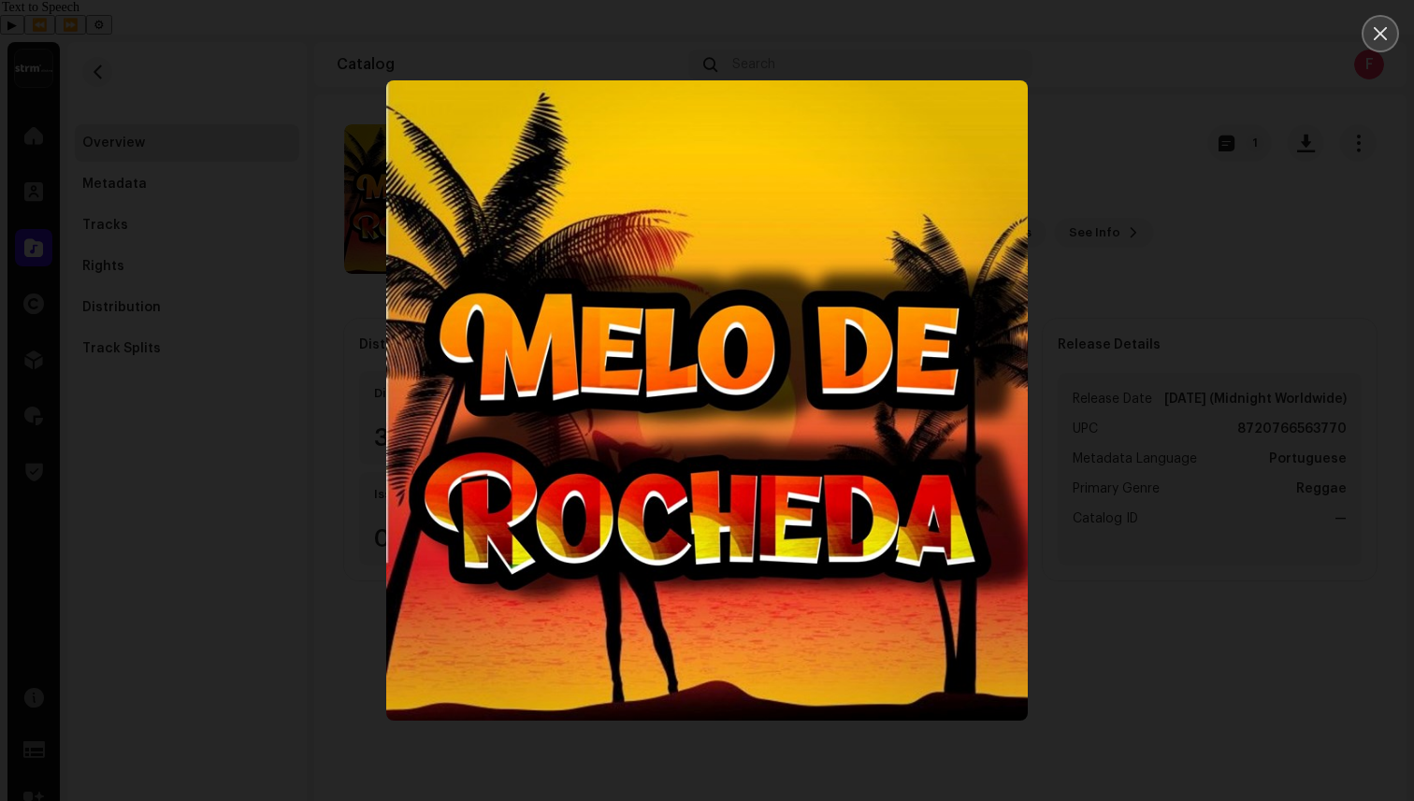
click at [1383, 44] on button "Close" at bounding box center [1379, 33] width 37 height 37
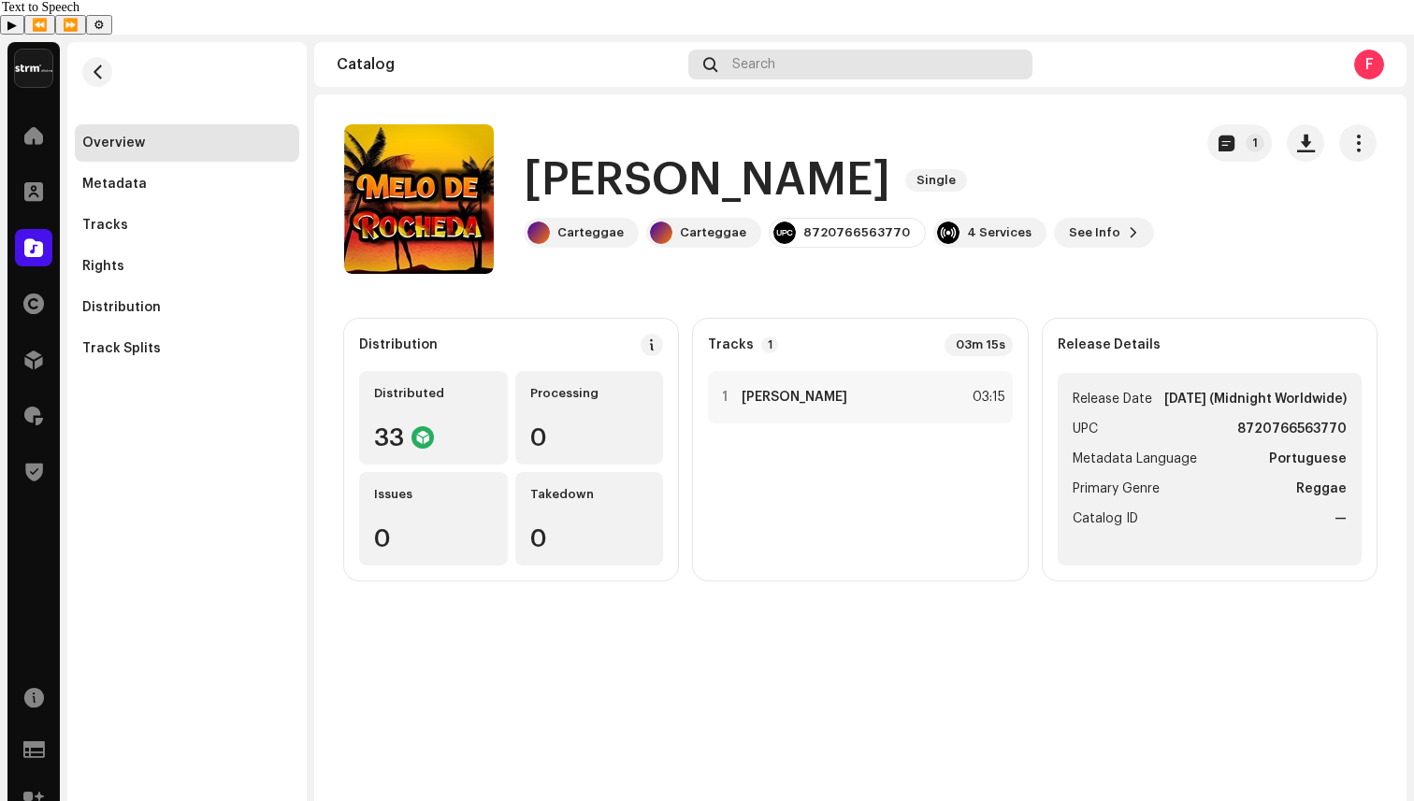
click at [802, 50] on div "Search" at bounding box center [860, 65] width 344 height 30
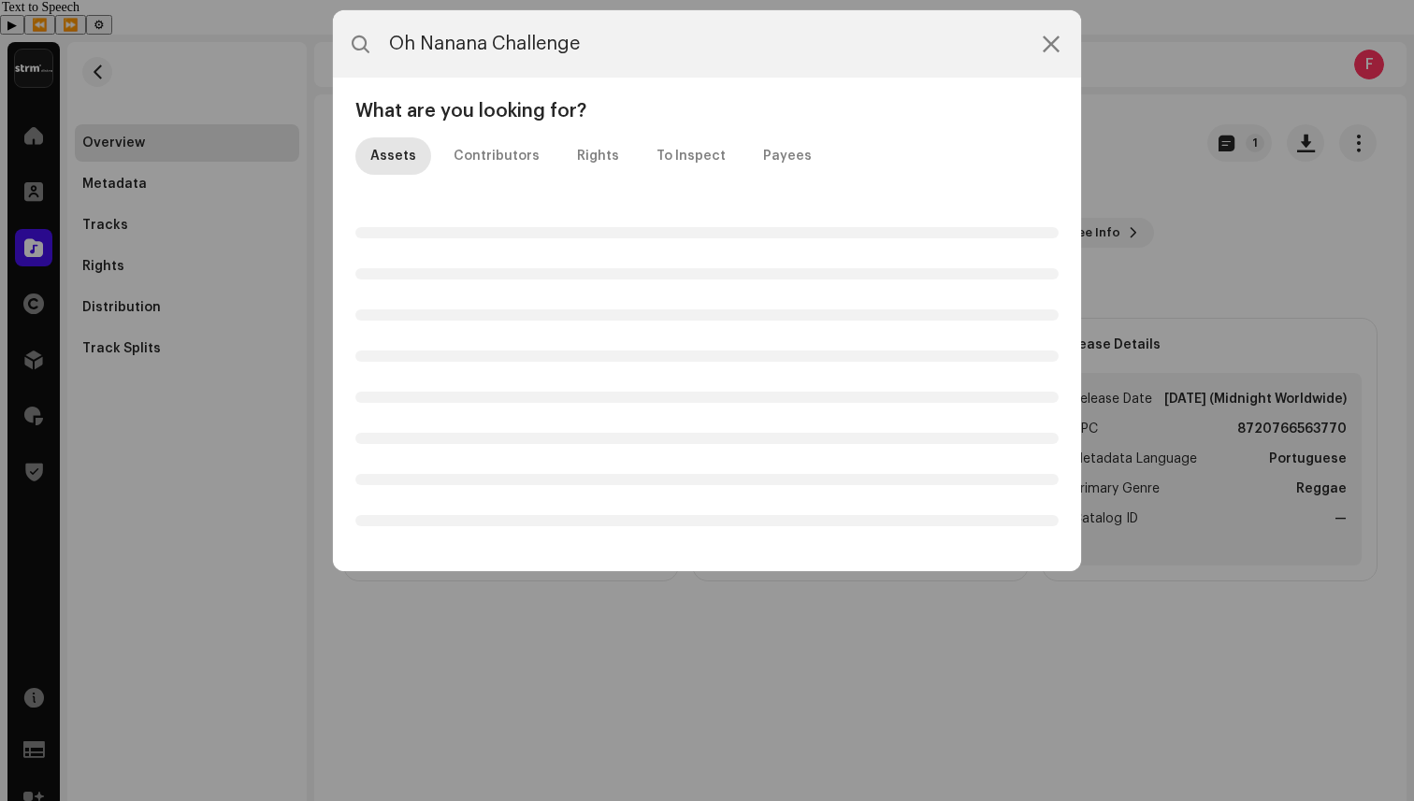
type input "Oh Nanana Challenge"
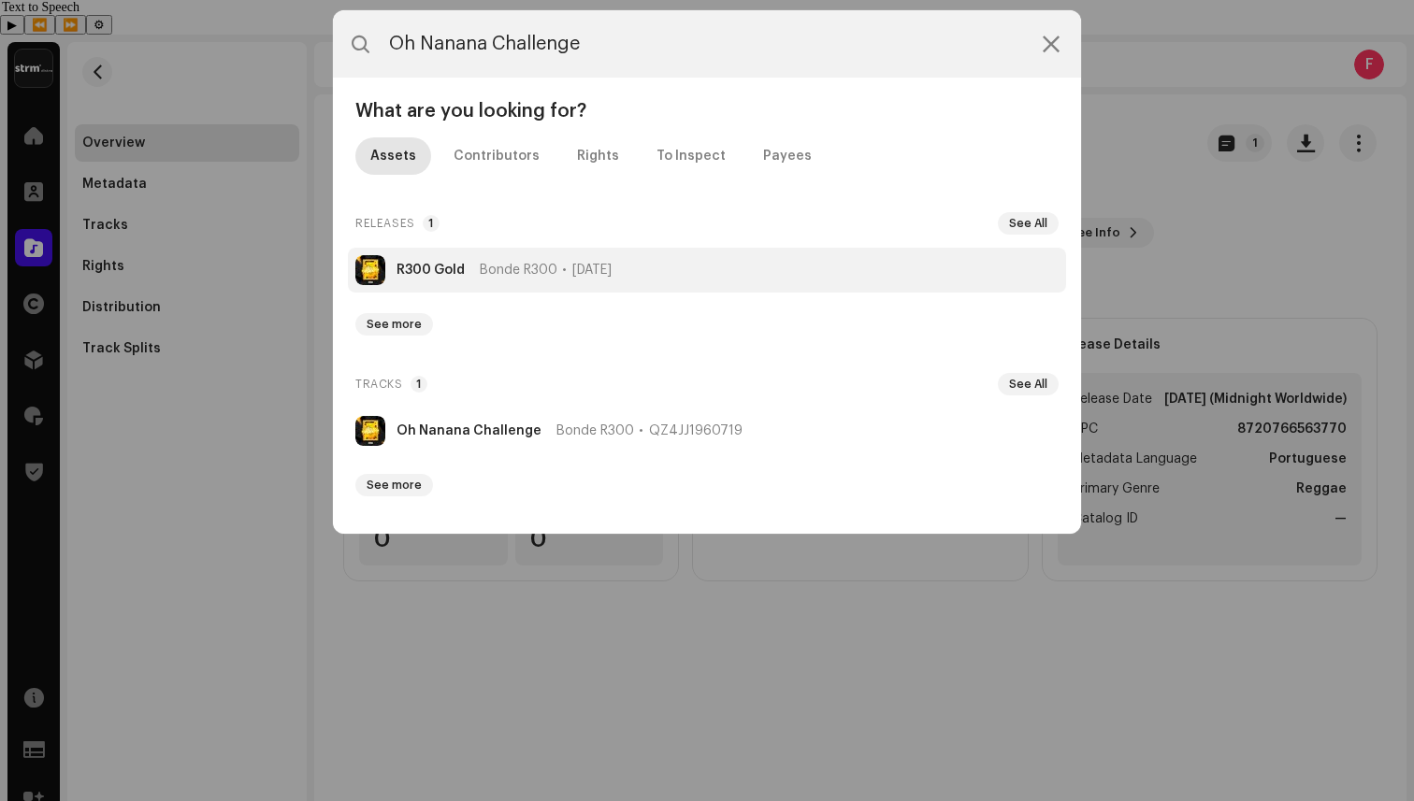
click at [570, 259] on li "R300 Gold Bonde R300 [DATE]" at bounding box center [707, 270] width 718 height 45
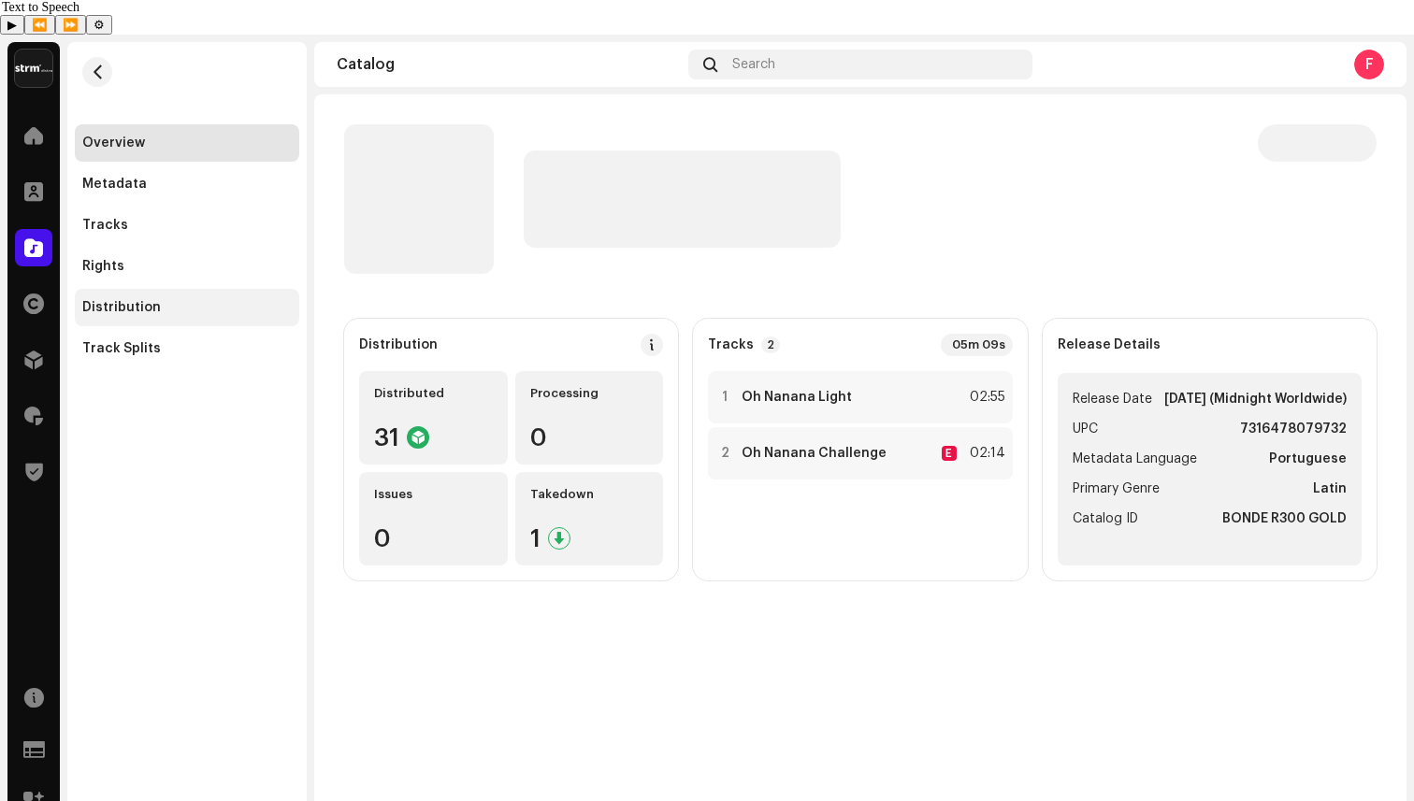
click at [164, 300] on div "Distribution" at bounding box center [186, 307] width 209 height 15
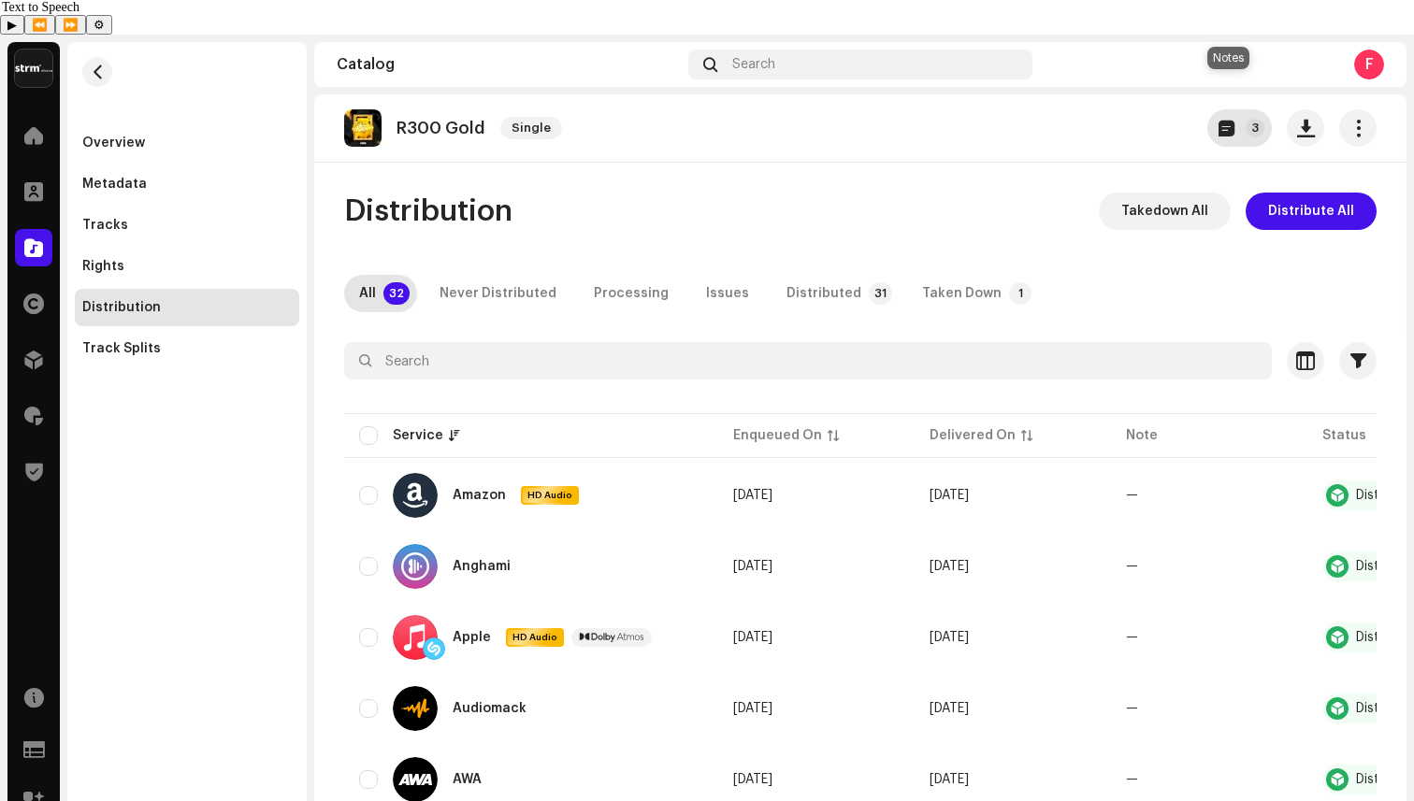
click at [1217, 109] on button "3" at bounding box center [1239, 127] width 65 height 37
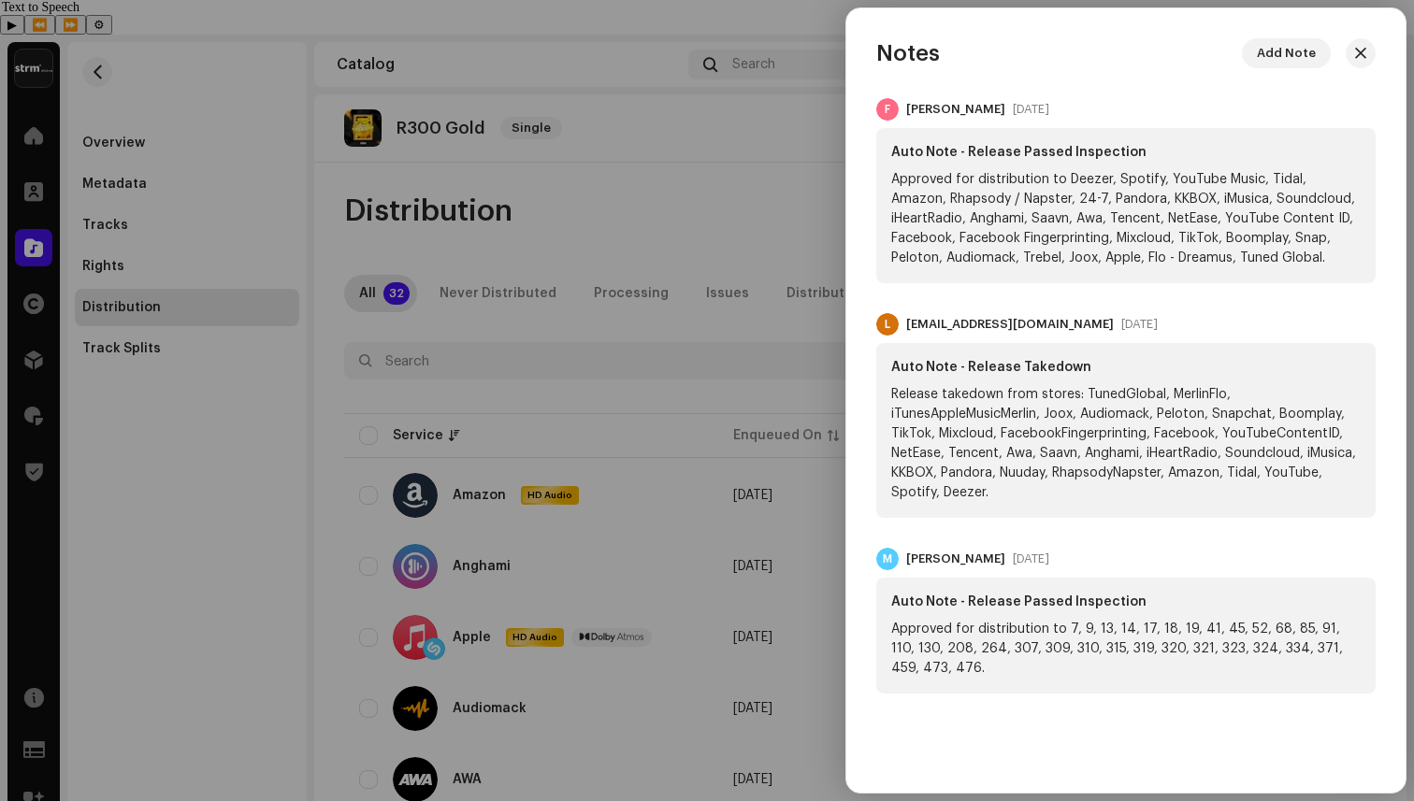
click at [842, 194] on div at bounding box center [707, 400] width 1414 height 801
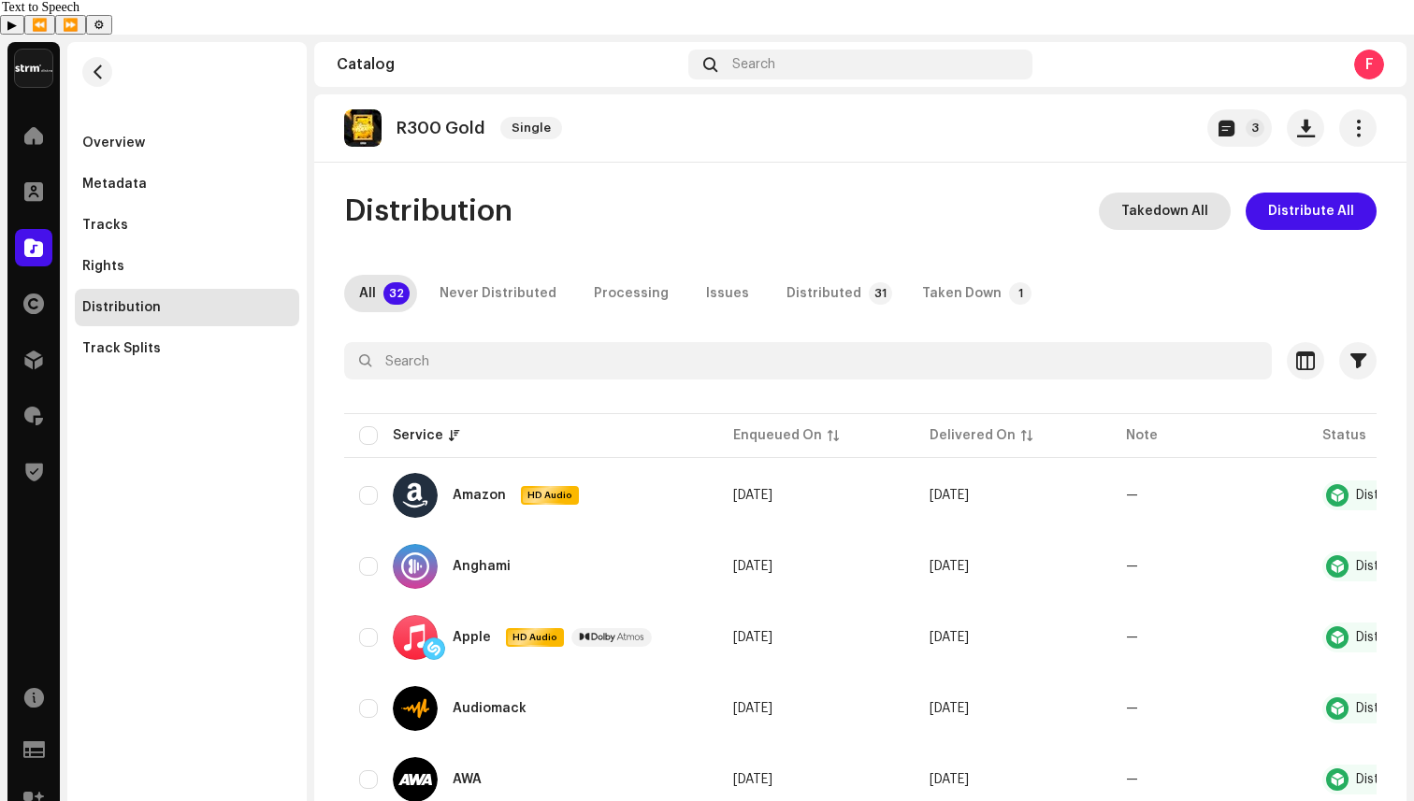
click at [1196, 193] on span "Takedown All" at bounding box center [1164, 211] width 87 height 37
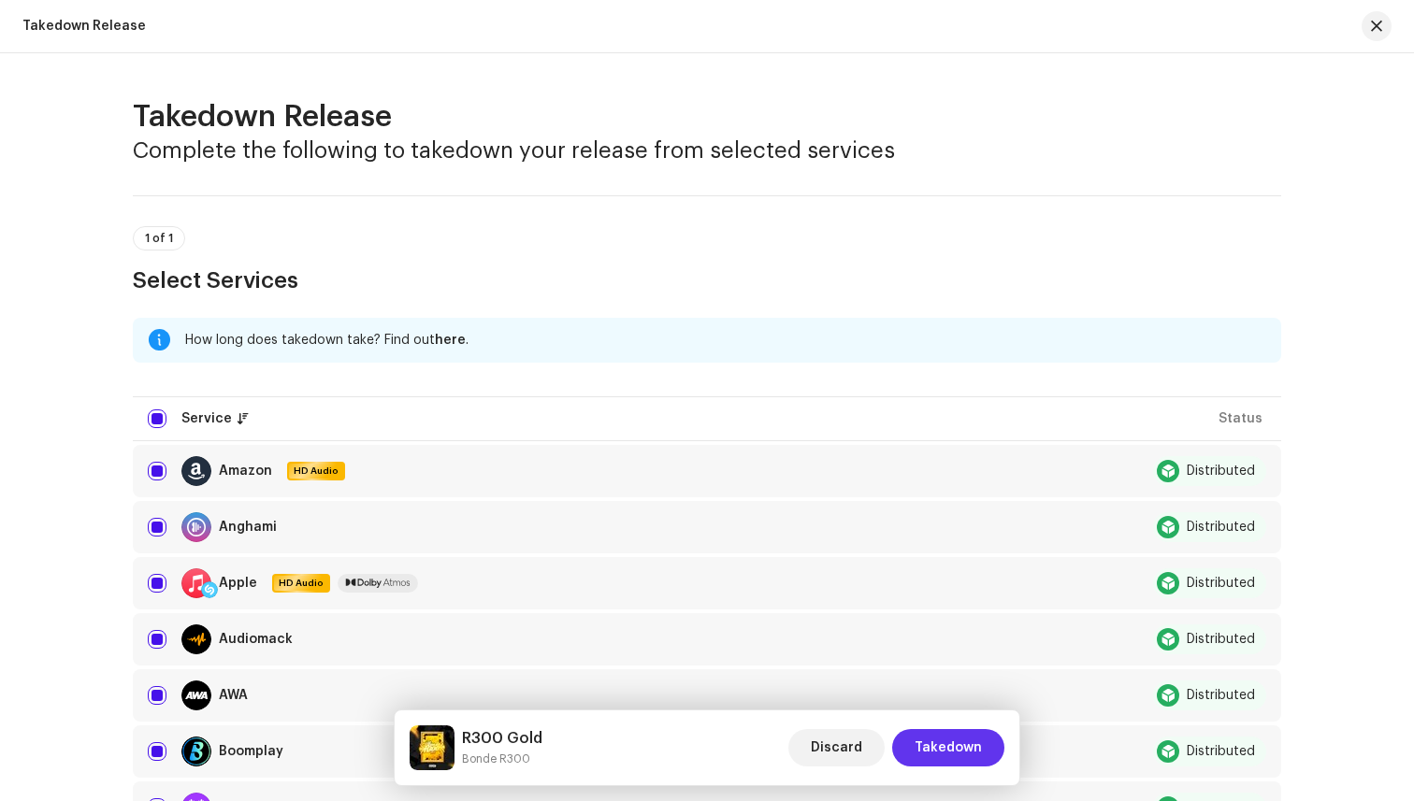
click at [955, 748] on span "Takedown" at bounding box center [947, 747] width 67 height 37
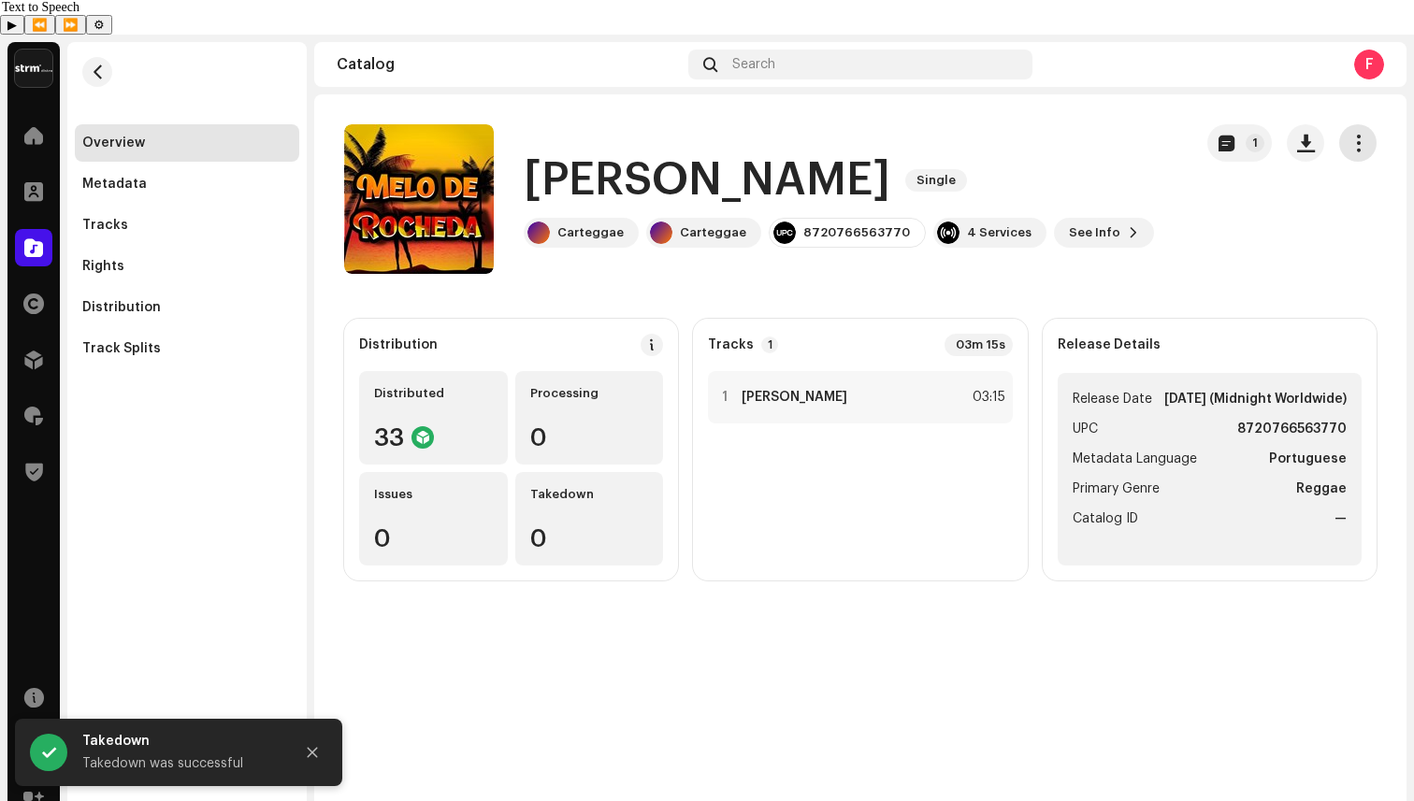
click at [1355, 136] on span "button" at bounding box center [1358, 143] width 18 height 15
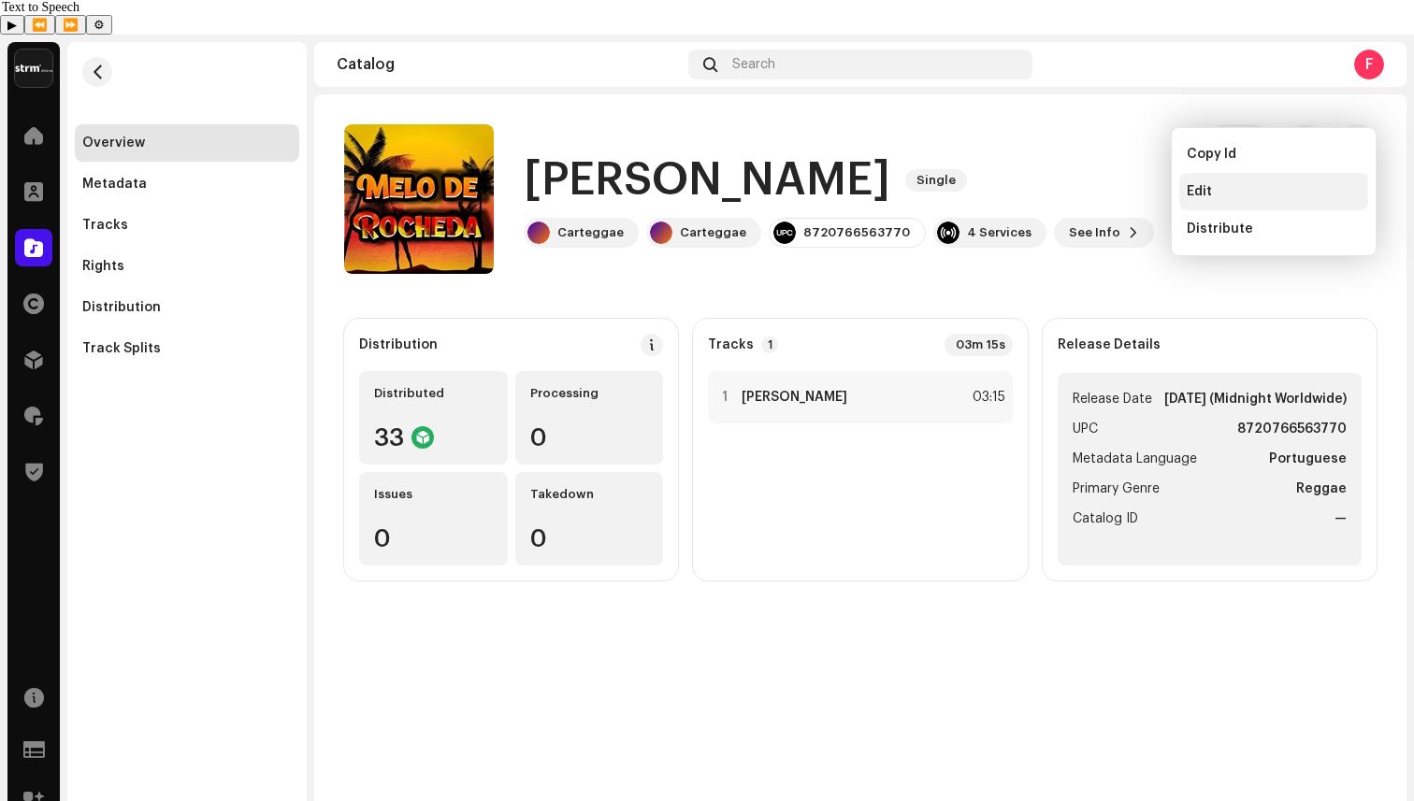
click at [1216, 189] on div "Edit" at bounding box center [1274, 191] width 174 height 15
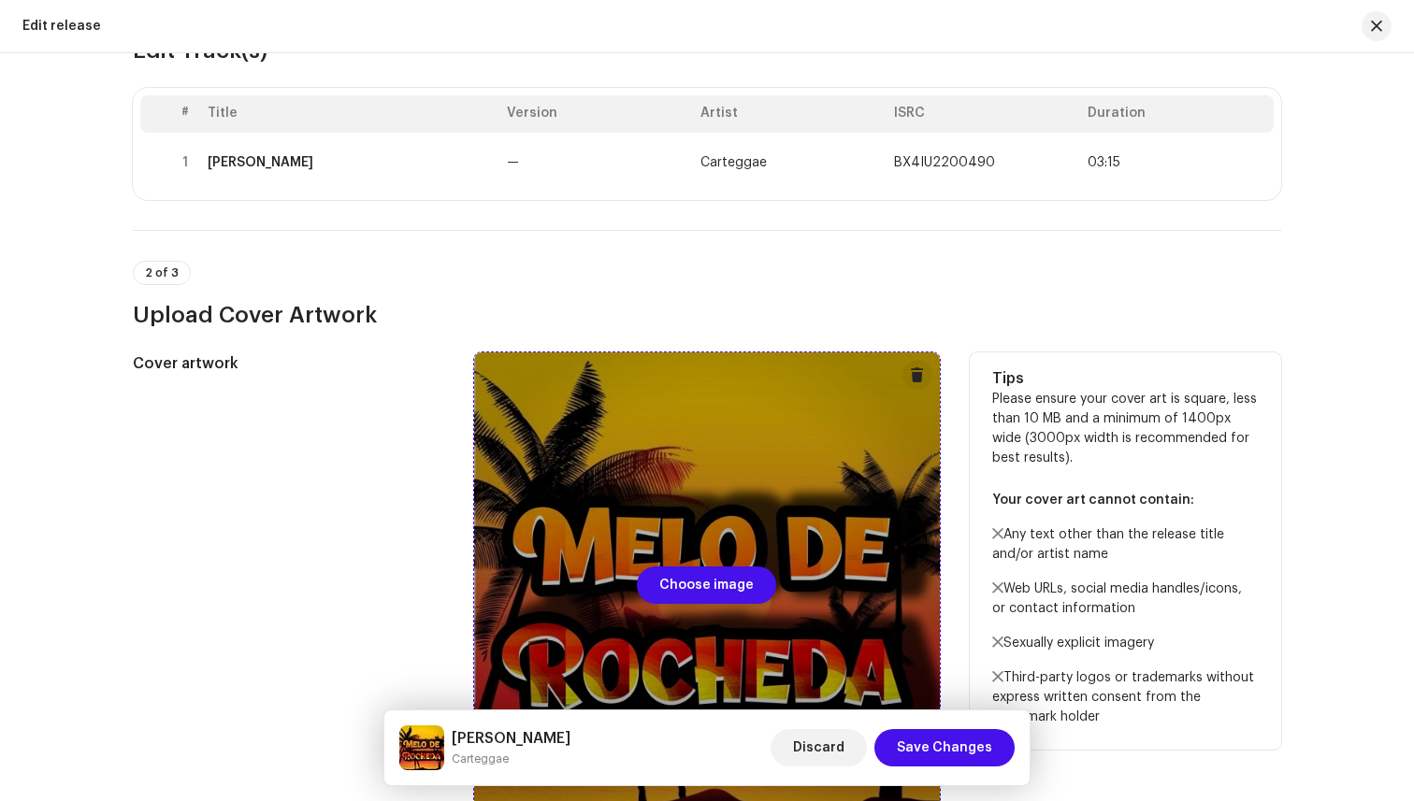
scroll to position [213, 0]
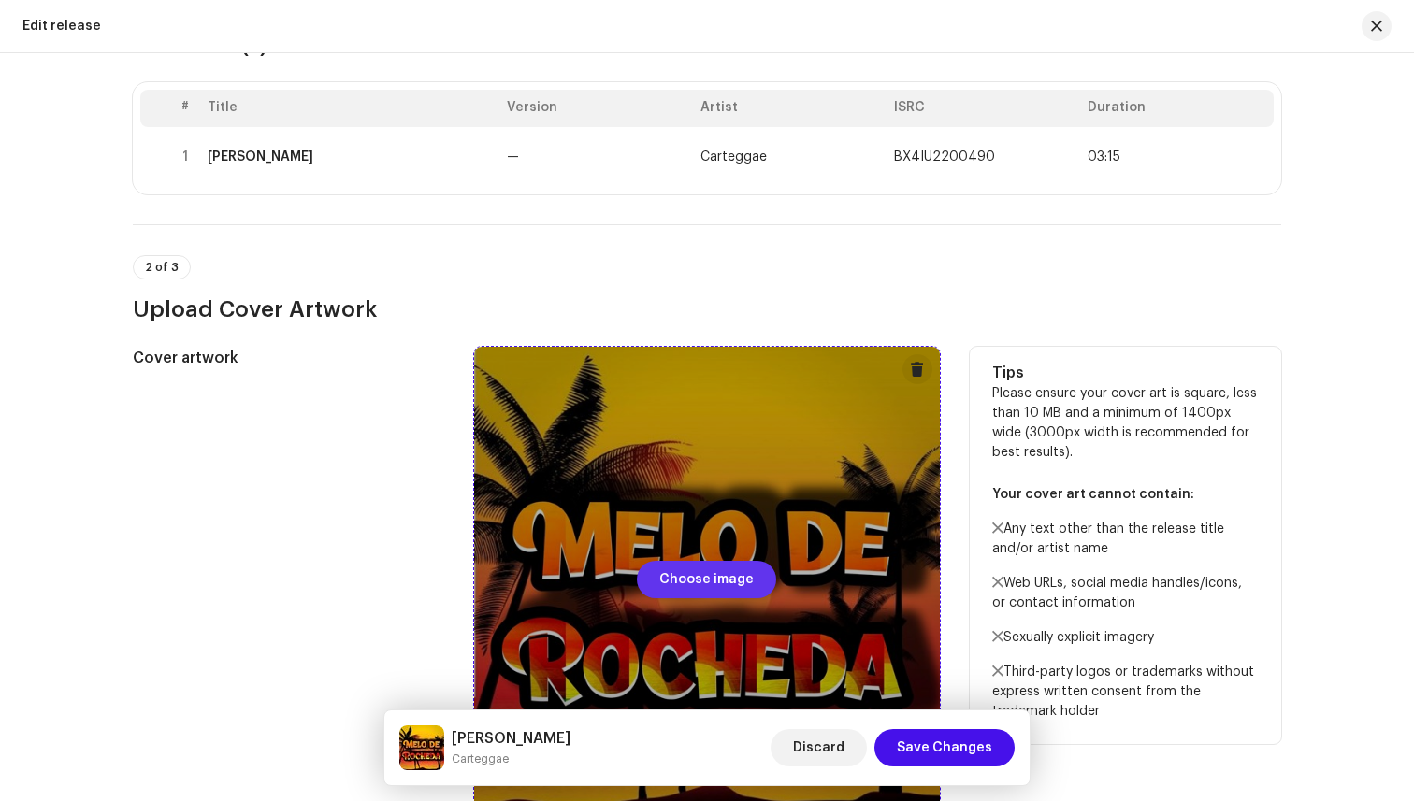
click at [698, 592] on span "Choose image" at bounding box center [706, 579] width 94 height 37
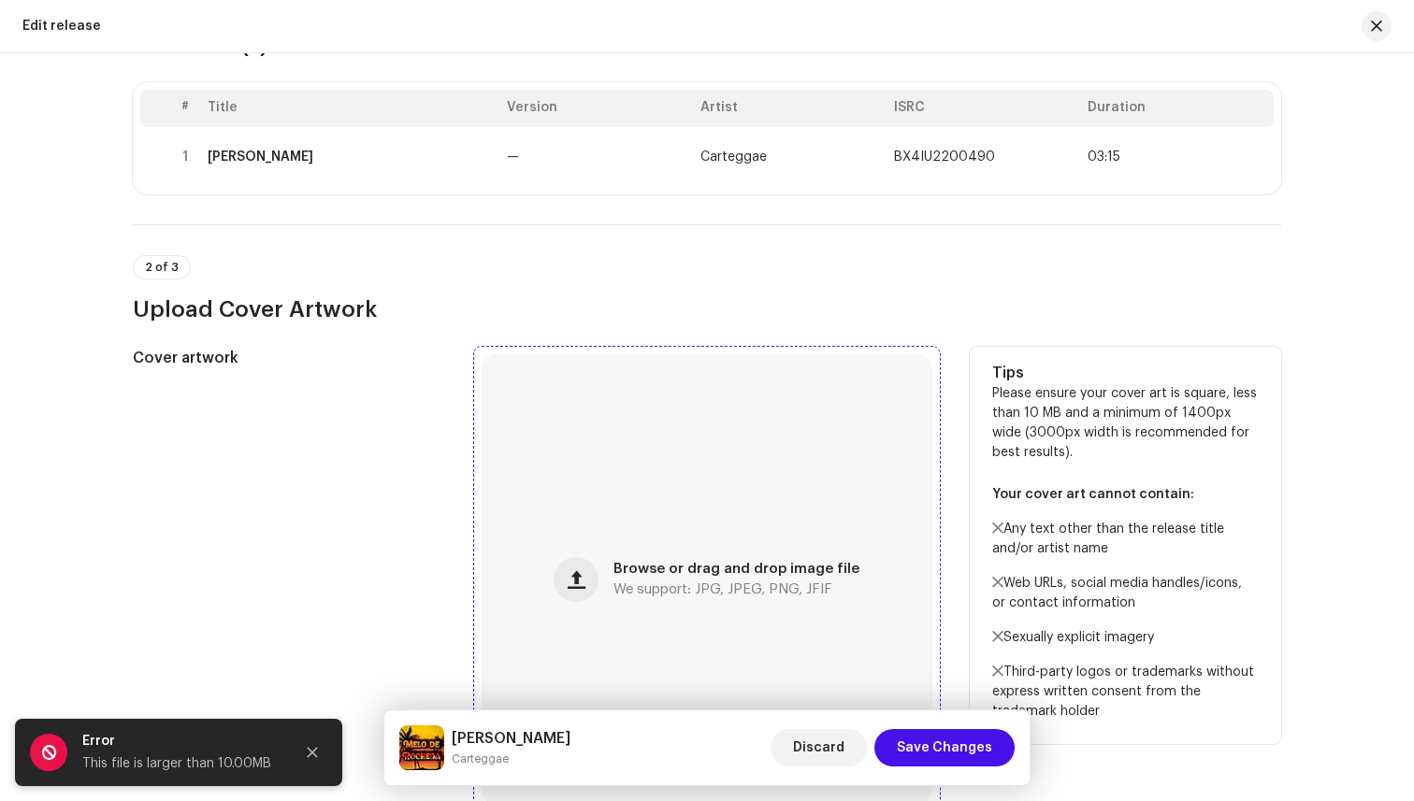
scroll to position [402, 0]
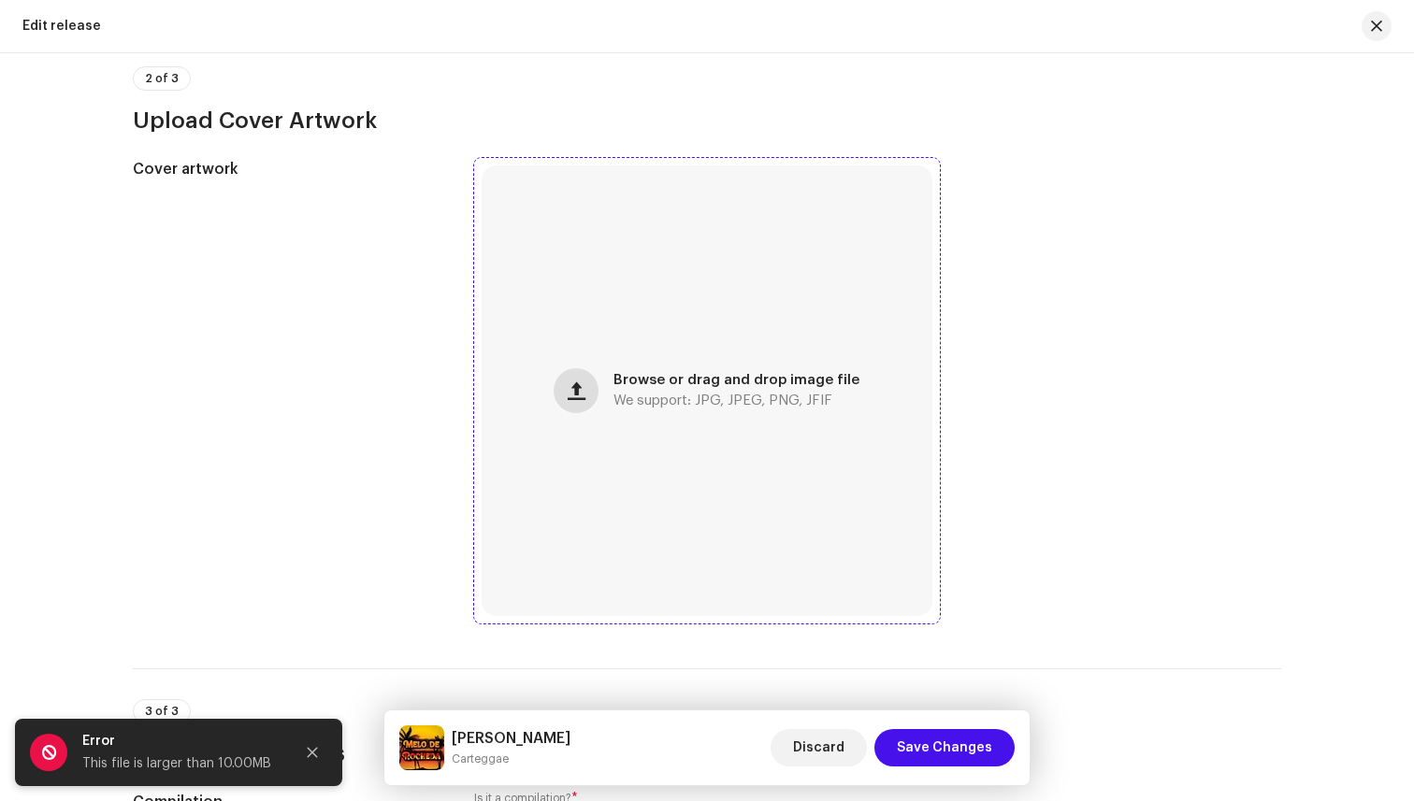
click at [569, 384] on button "button" at bounding box center [576, 390] width 45 height 45
click at [313, 752] on icon "Close" at bounding box center [312, 752] width 13 height 13
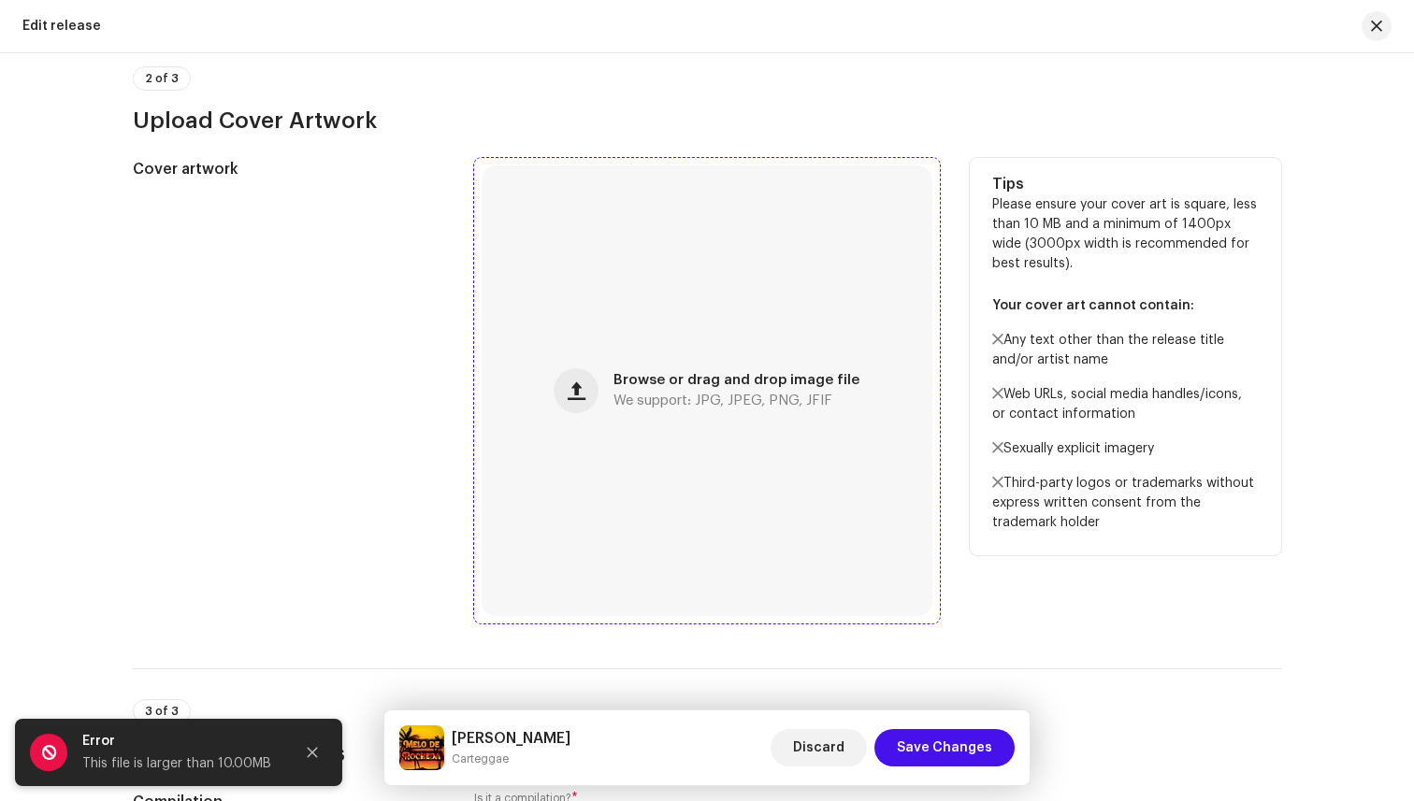
click at [604, 493] on div "Browse or drag and drop image file We support: JPG, JPEG, PNG, JFIF" at bounding box center [707, 391] width 451 height 451
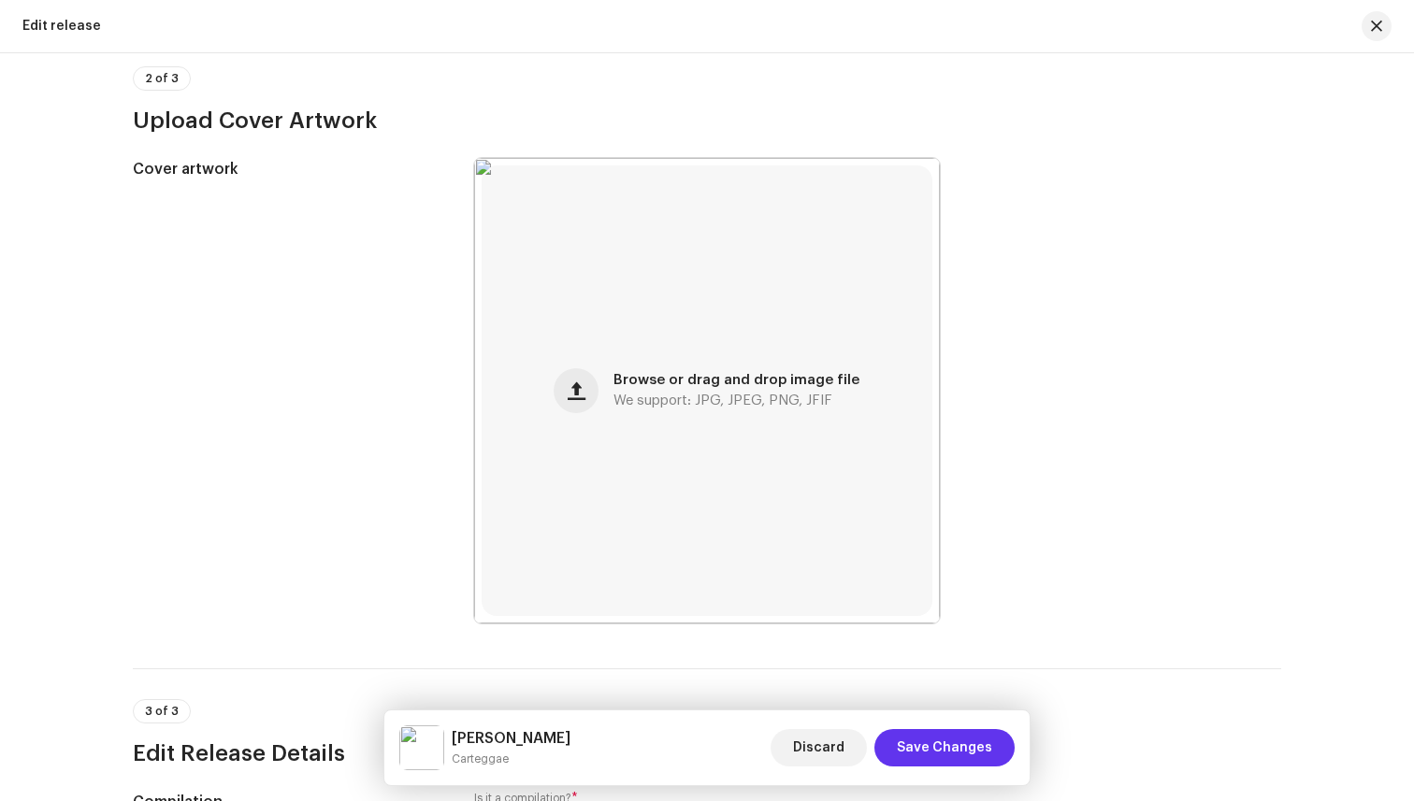
click at [929, 738] on span "Save Changes" at bounding box center [944, 747] width 95 height 37
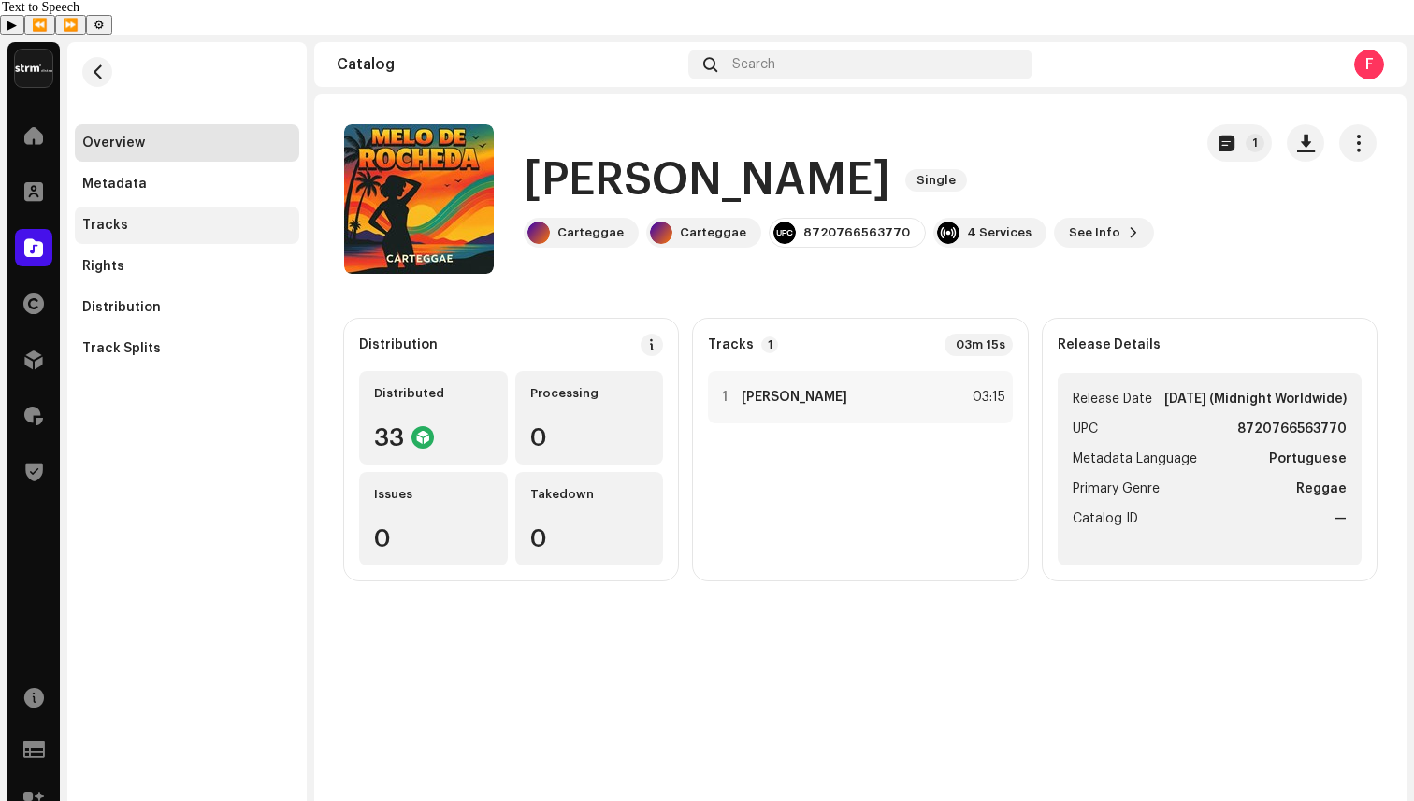
click at [180, 218] on div "Tracks" at bounding box center [186, 225] width 209 height 15
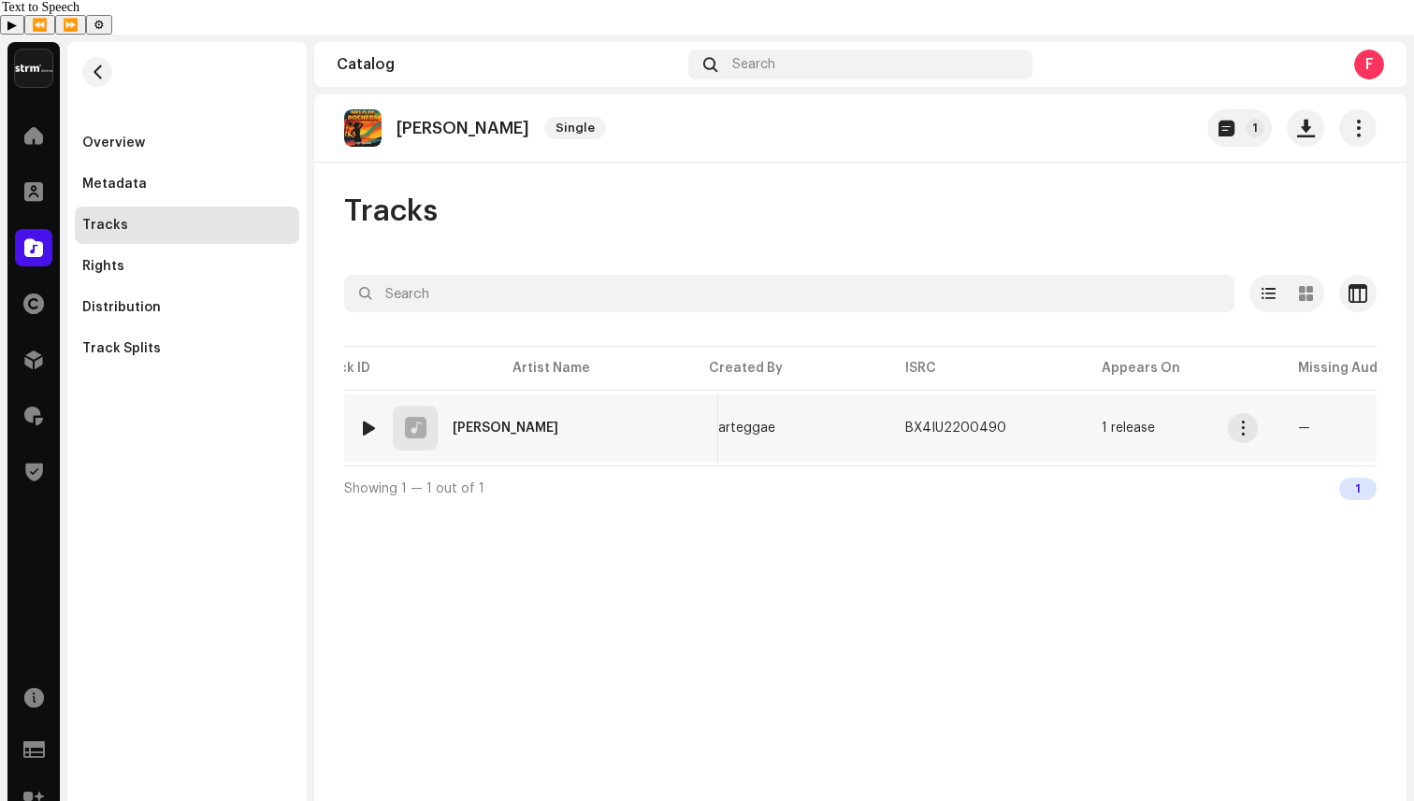
scroll to position [0, 716]
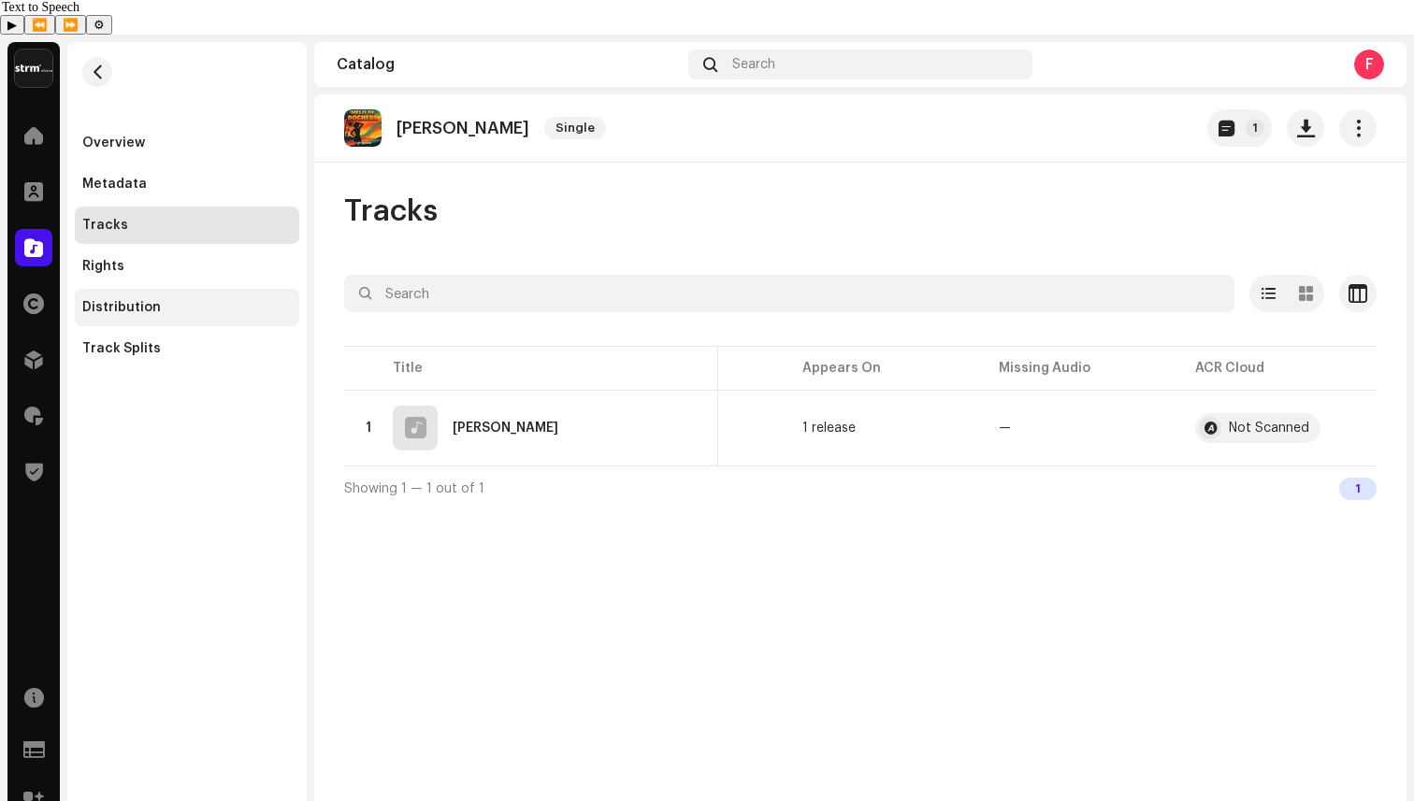
click at [127, 289] on div "Distribution" at bounding box center [187, 307] width 224 height 37
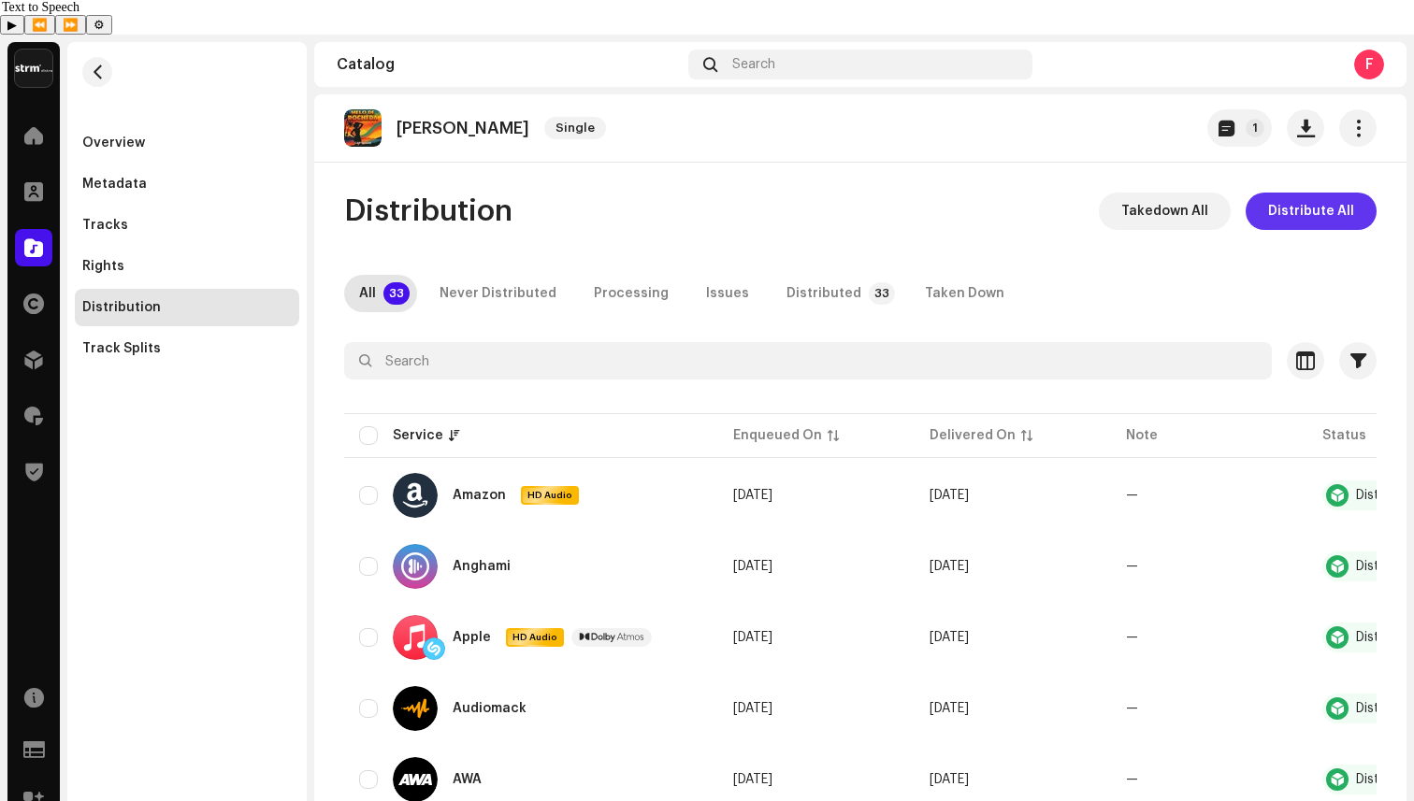
click at [1298, 193] on span "Distribute All" at bounding box center [1311, 211] width 86 height 37
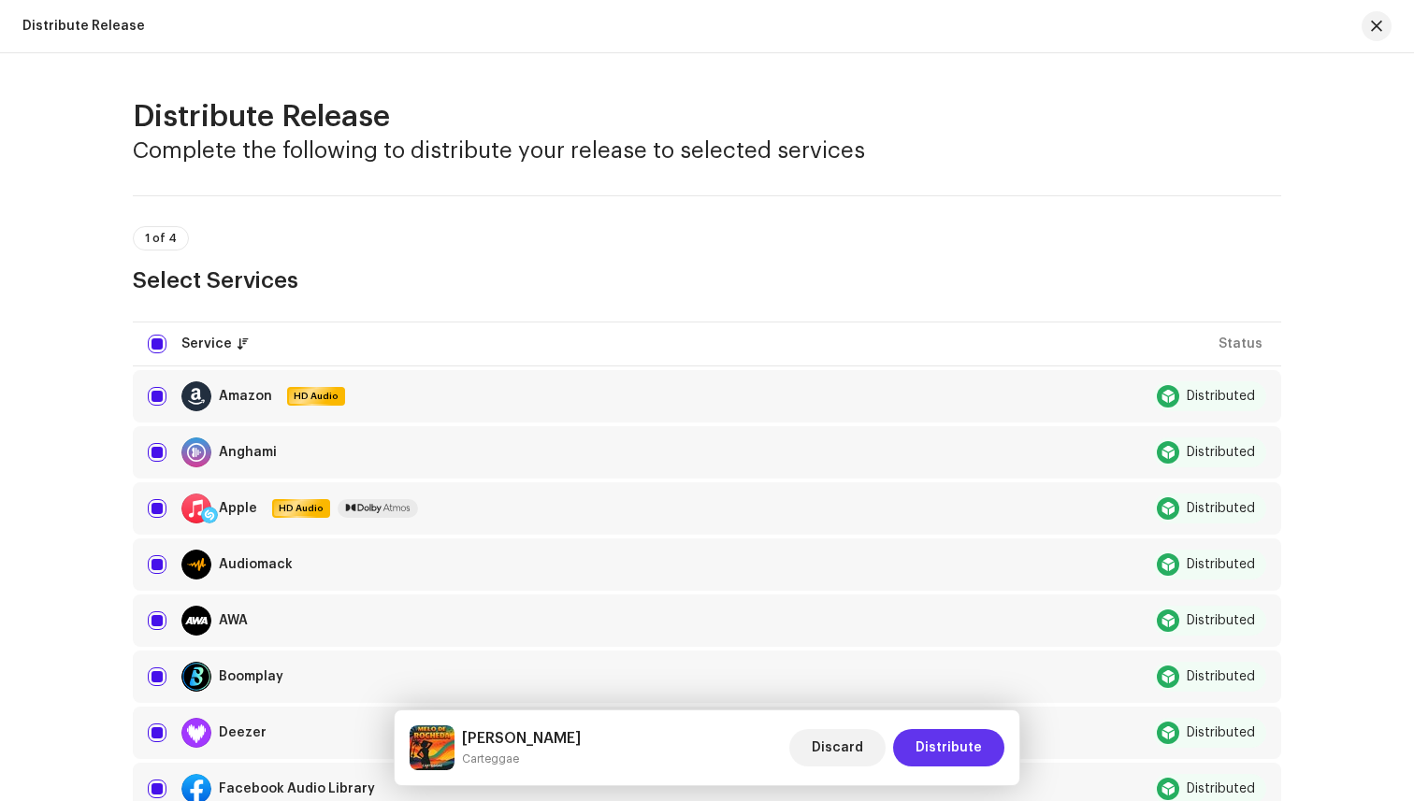
click at [949, 748] on span "Distribute" at bounding box center [948, 747] width 66 height 37
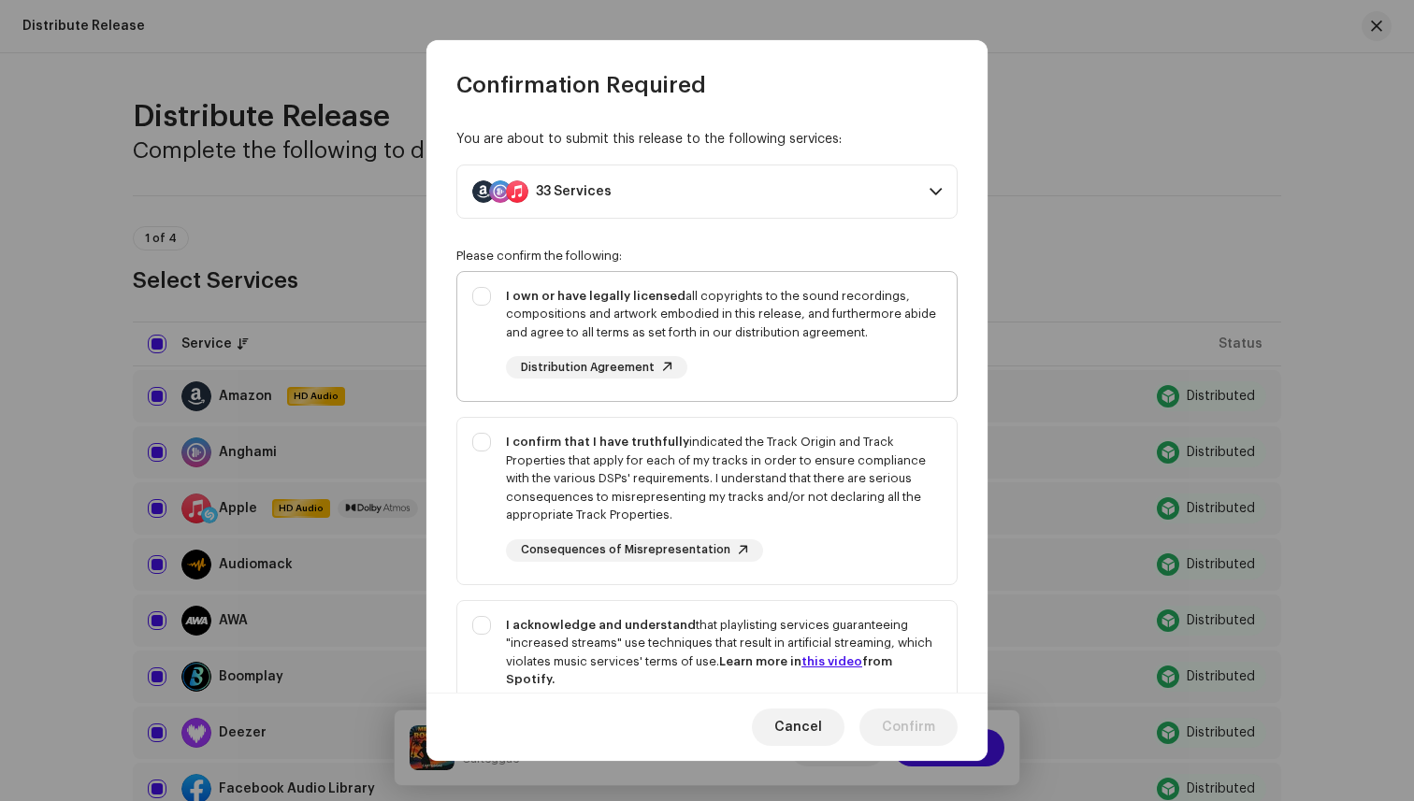
click at [824, 385] on div "I own or have legally licensed all copyrights to the sound recordings, composit…" at bounding box center [706, 333] width 499 height 122
checkbox input "true"
click at [830, 505] on div "I confirm that I have truthfully indicated the Track Origin and Track Propertie…" at bounding box center [724, 479] width 436 height 92
checkbox input "true"
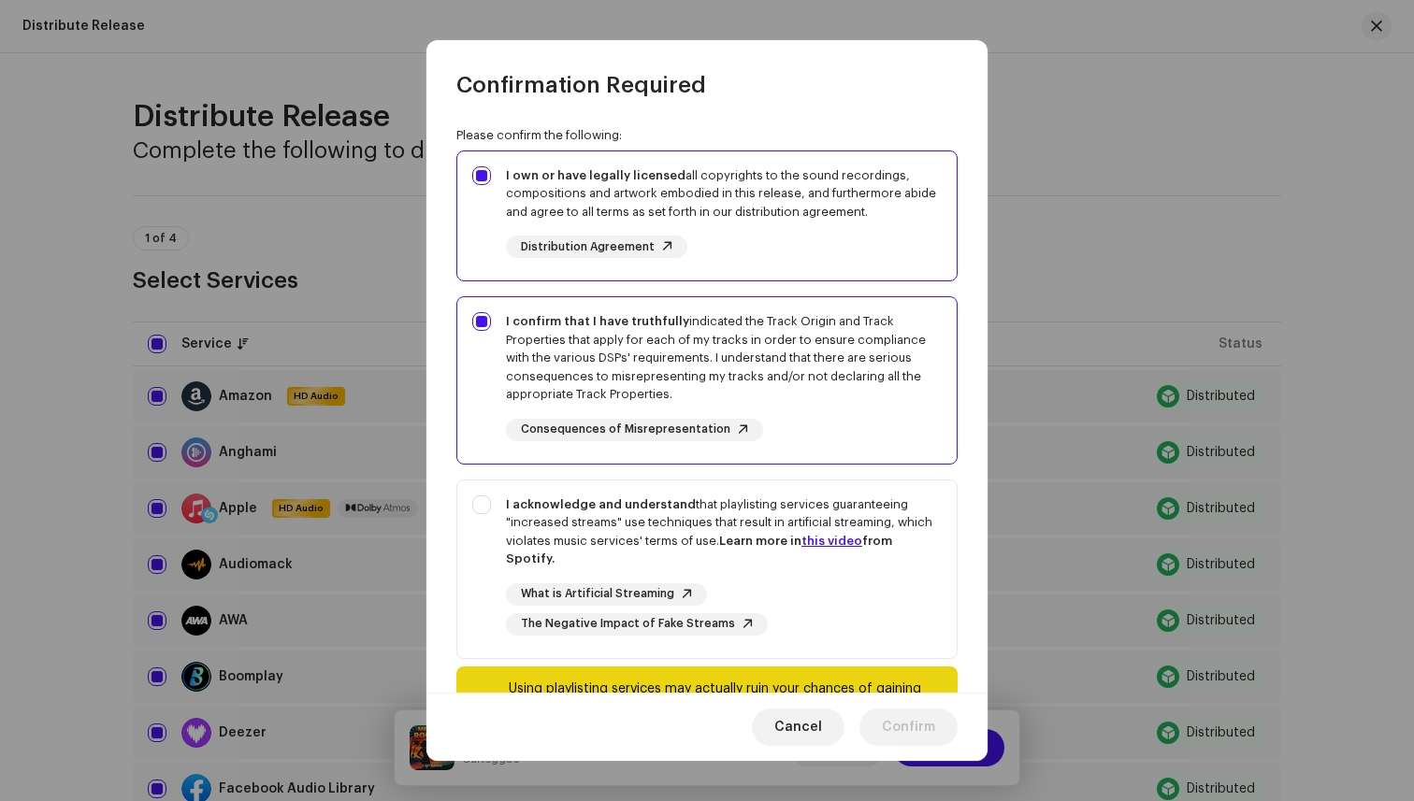
scroll to position [120, 0]
click at [832, 507] on div "I acknowledge and understand that playlisting services guaranteeing "increased …" at bounding box center [724, 533] width 436 height 73
checkbox input "true"
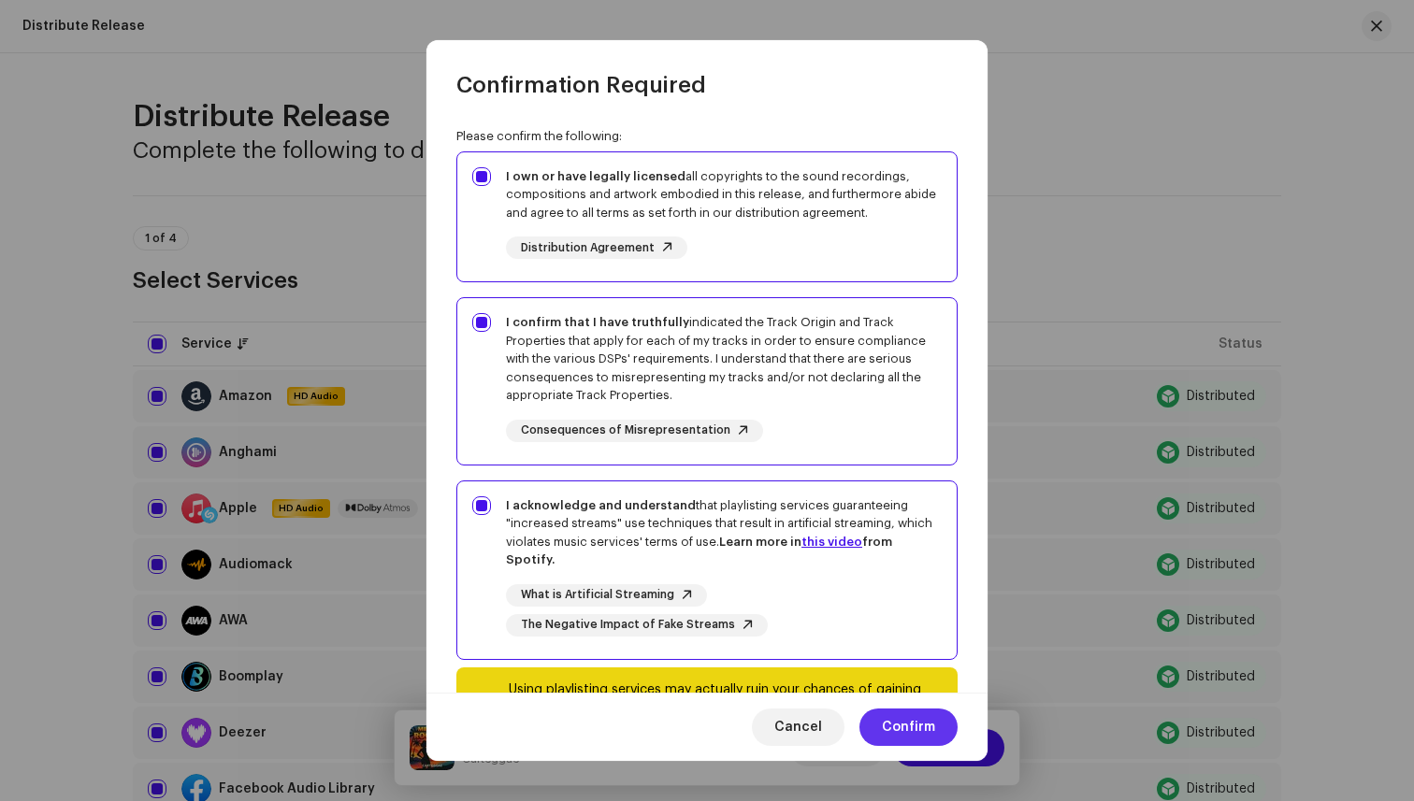
click at [923, 721] on span "Confirm" at bounding box center [908, 727] width 53 height 37
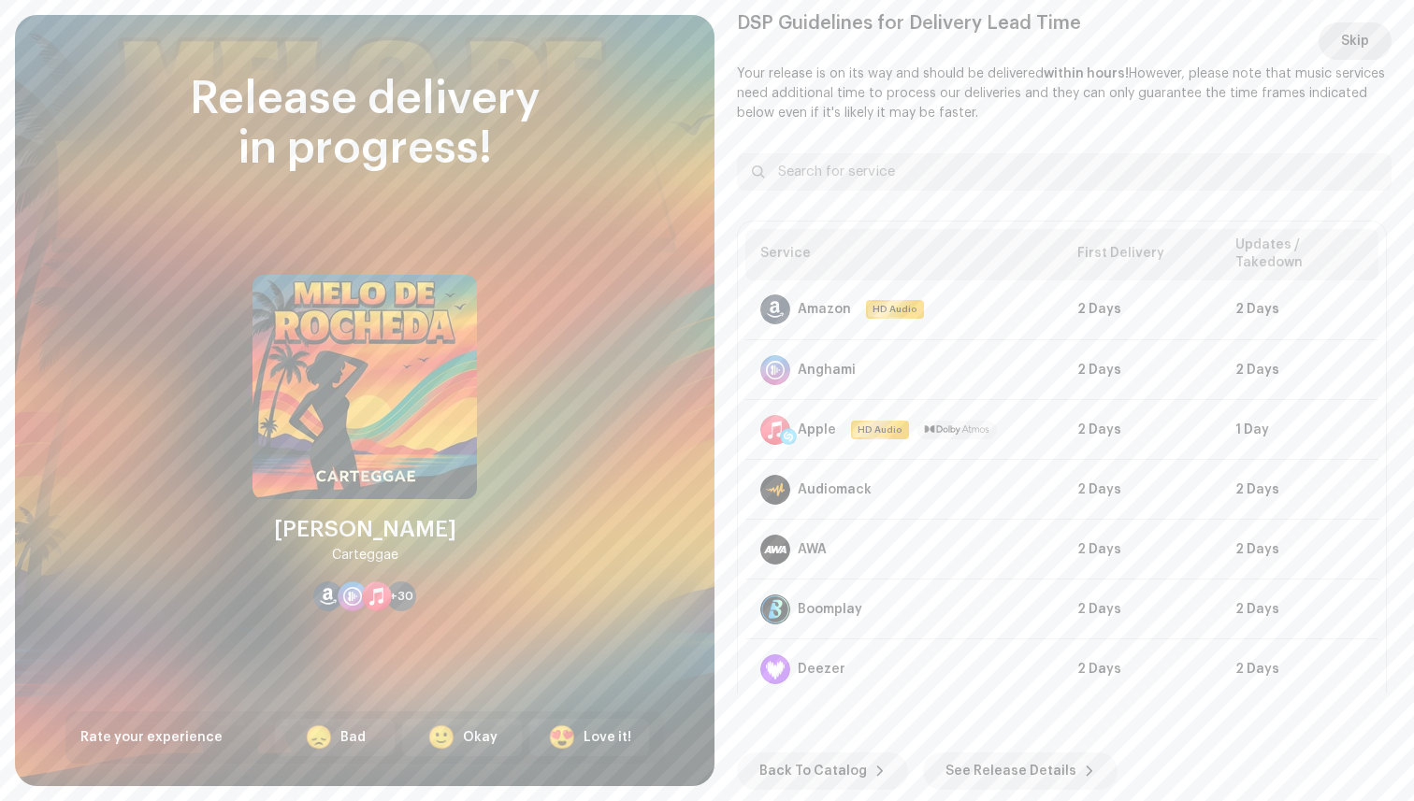
click at [1351, 37] on span "Skip" at bounding box center [1355, 40] width 28 height 37
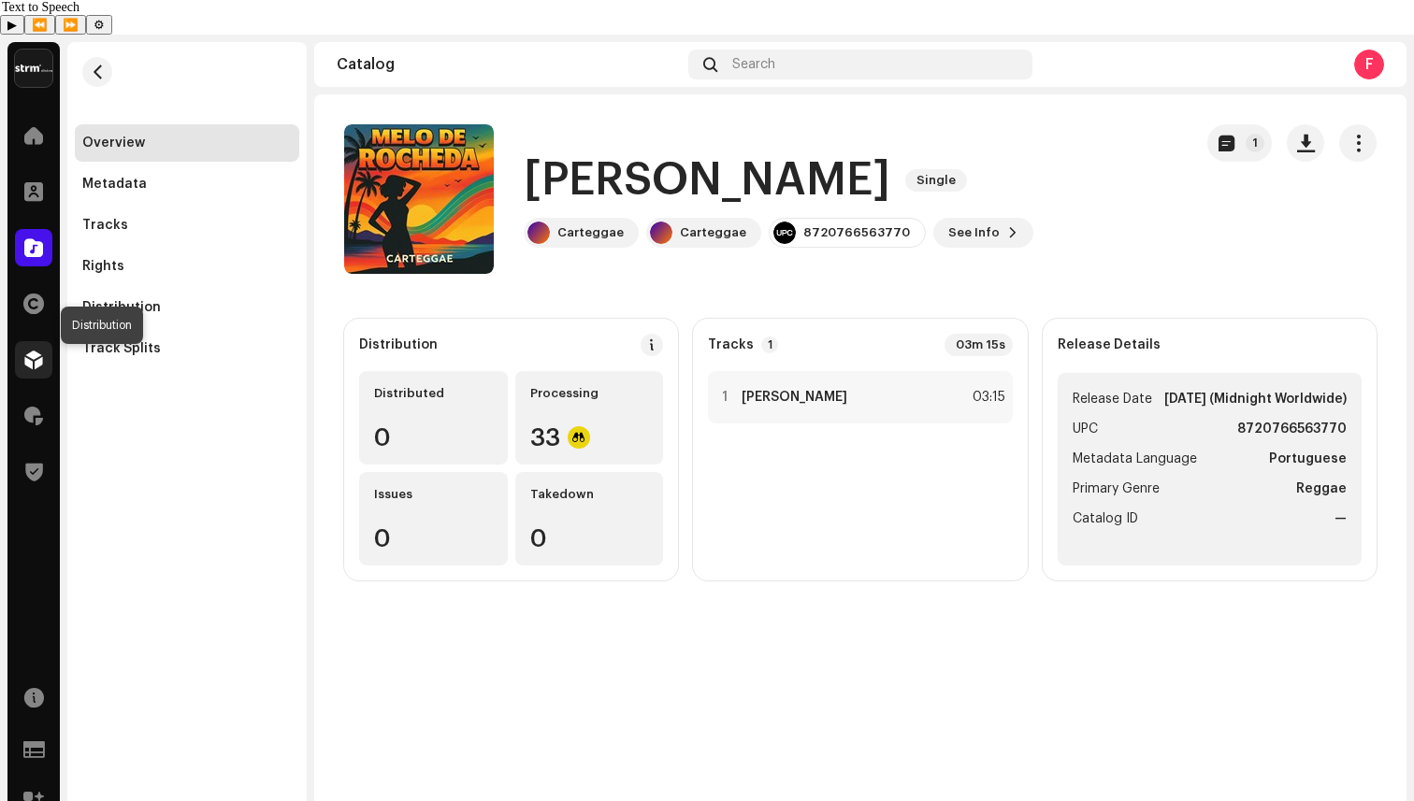
click at [42, 341] on div at bounding box center [33, 359] width 37 height 37
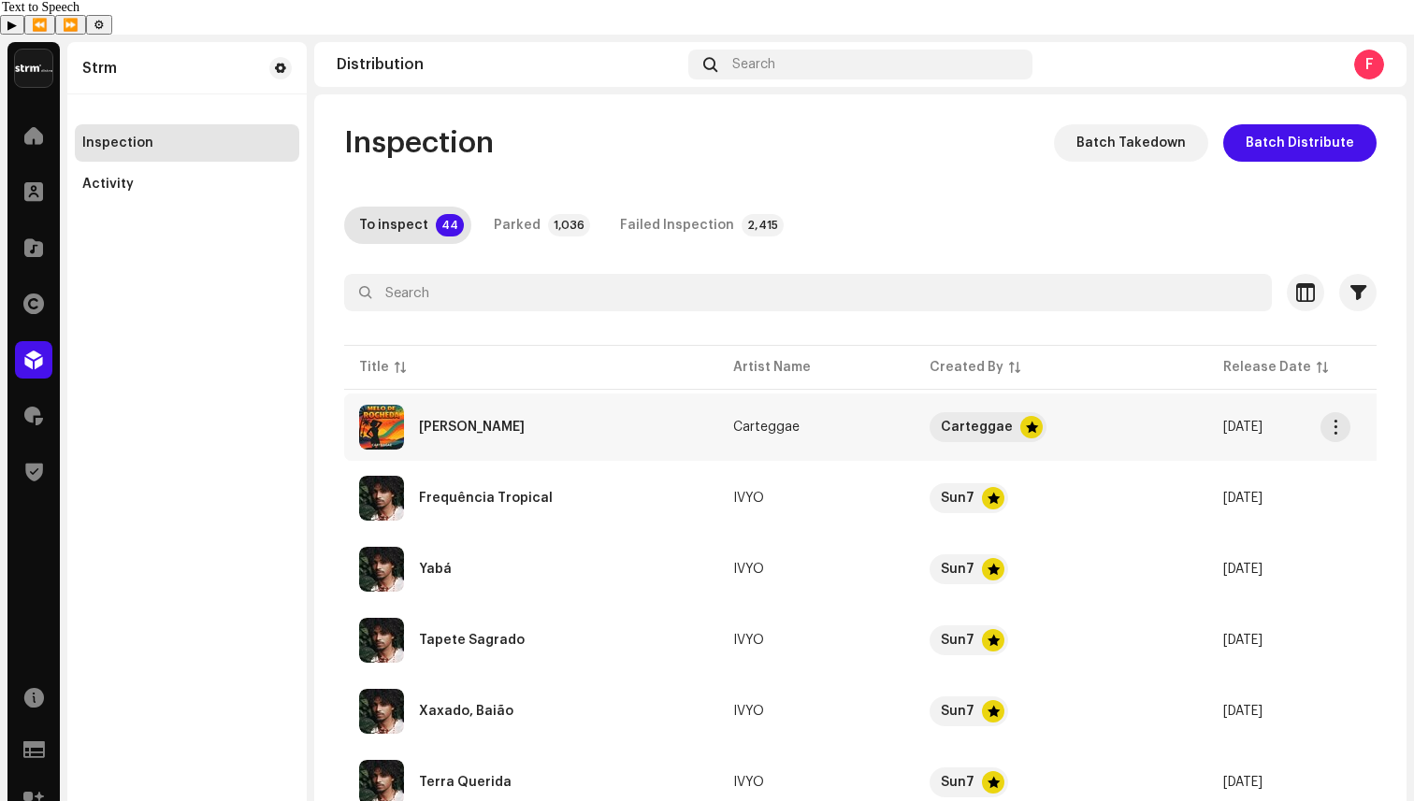
click at [516, 421] on div "[PERSON_NAME]" at bounding box center [472, 427] width 106 height 13
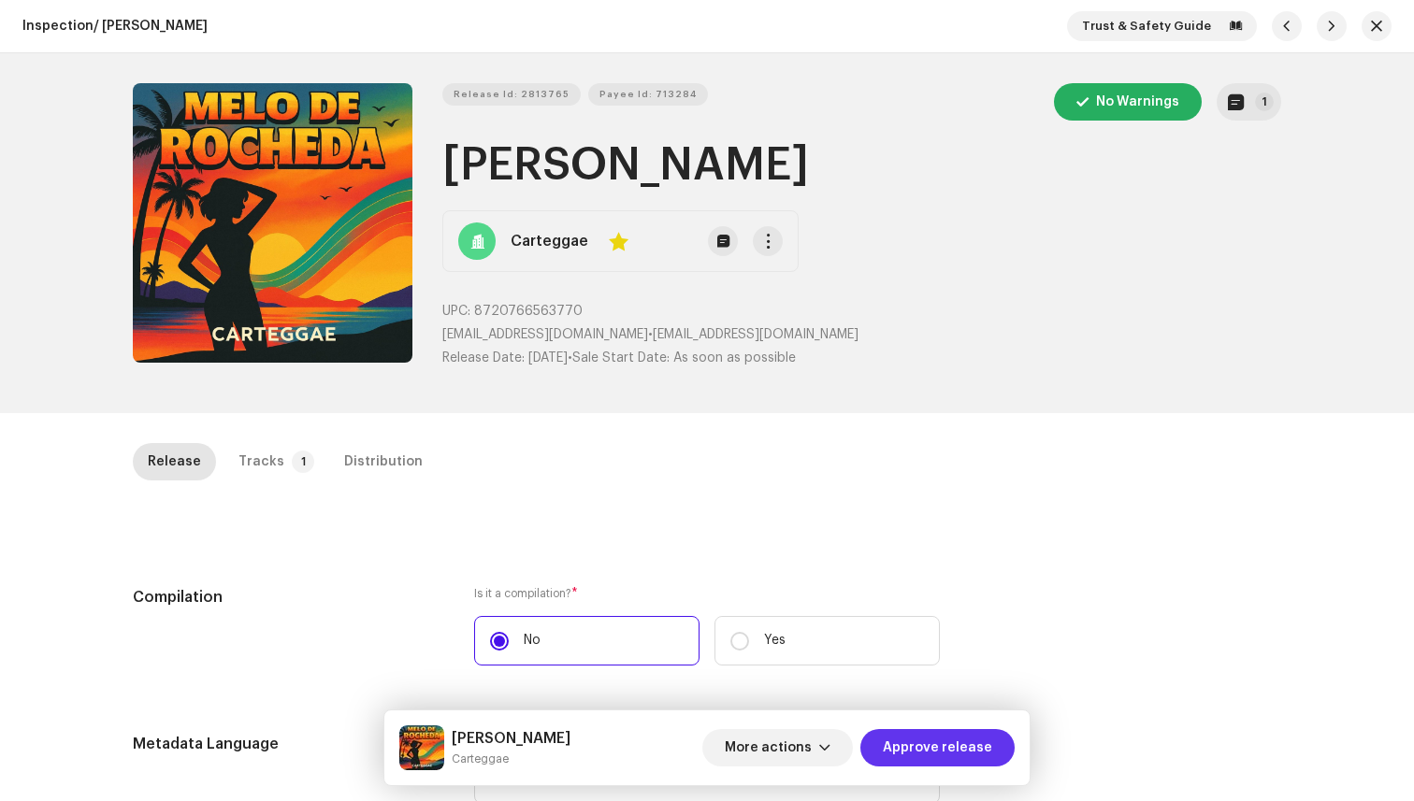
click at [980, 761] on span "Approve release" at bounding box center [937, 747] width 109 height 37
